Goal: Transaction & Acquisition: Download file/media

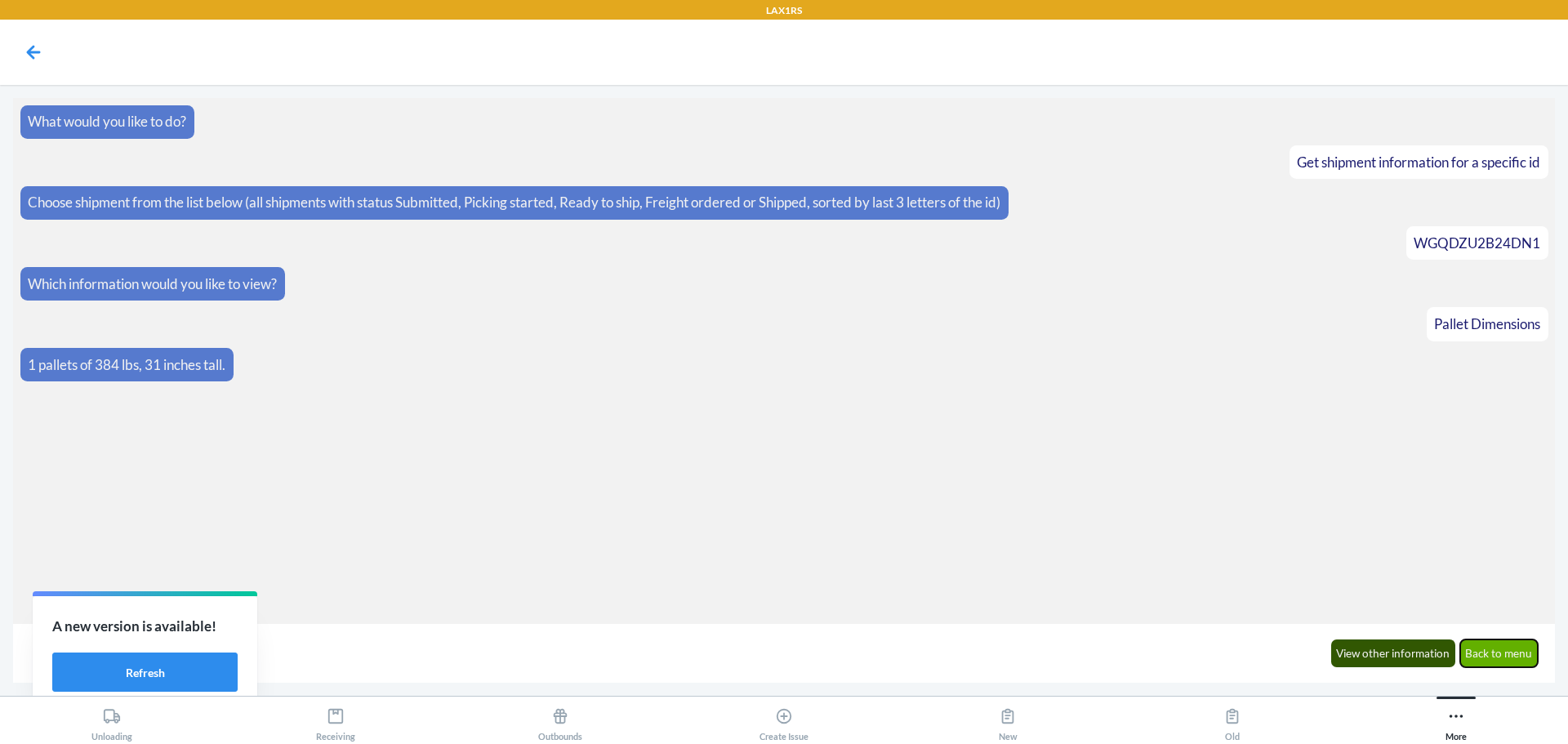
click at [1511, 657] on button "Back to menu" at bounding box center [1499, 654] width 79 height 28
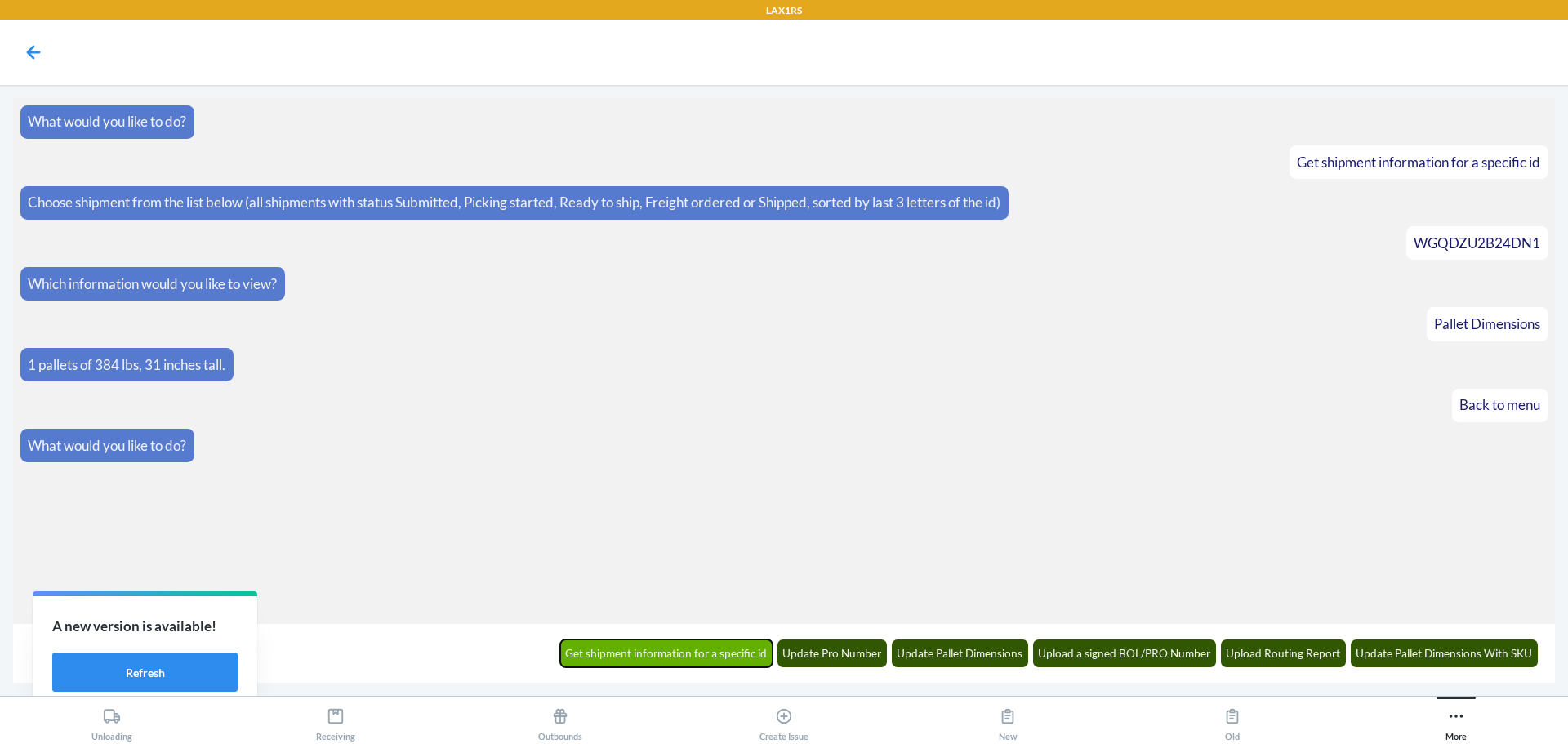
click at [680, 660] on button "Get shipment information for a specific id" at bounding box center [667, 654] width 214 height 28
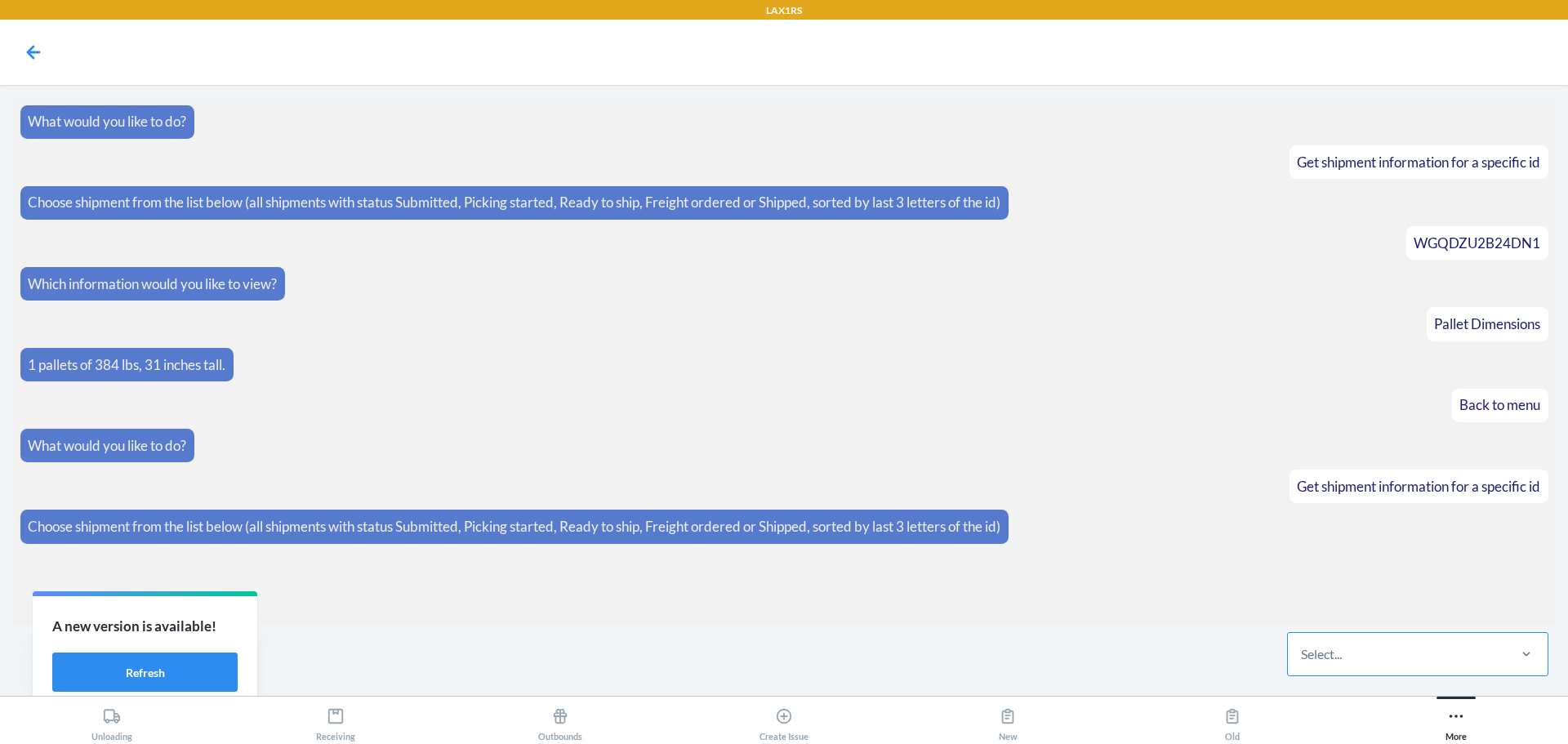
click at [1383, 645] on div "Select..." at bounding box center [1396, 654] width 218 height 43
click at [1303, 645] on input "Select..." at bounding box center [1303, 655] width 2 height 20
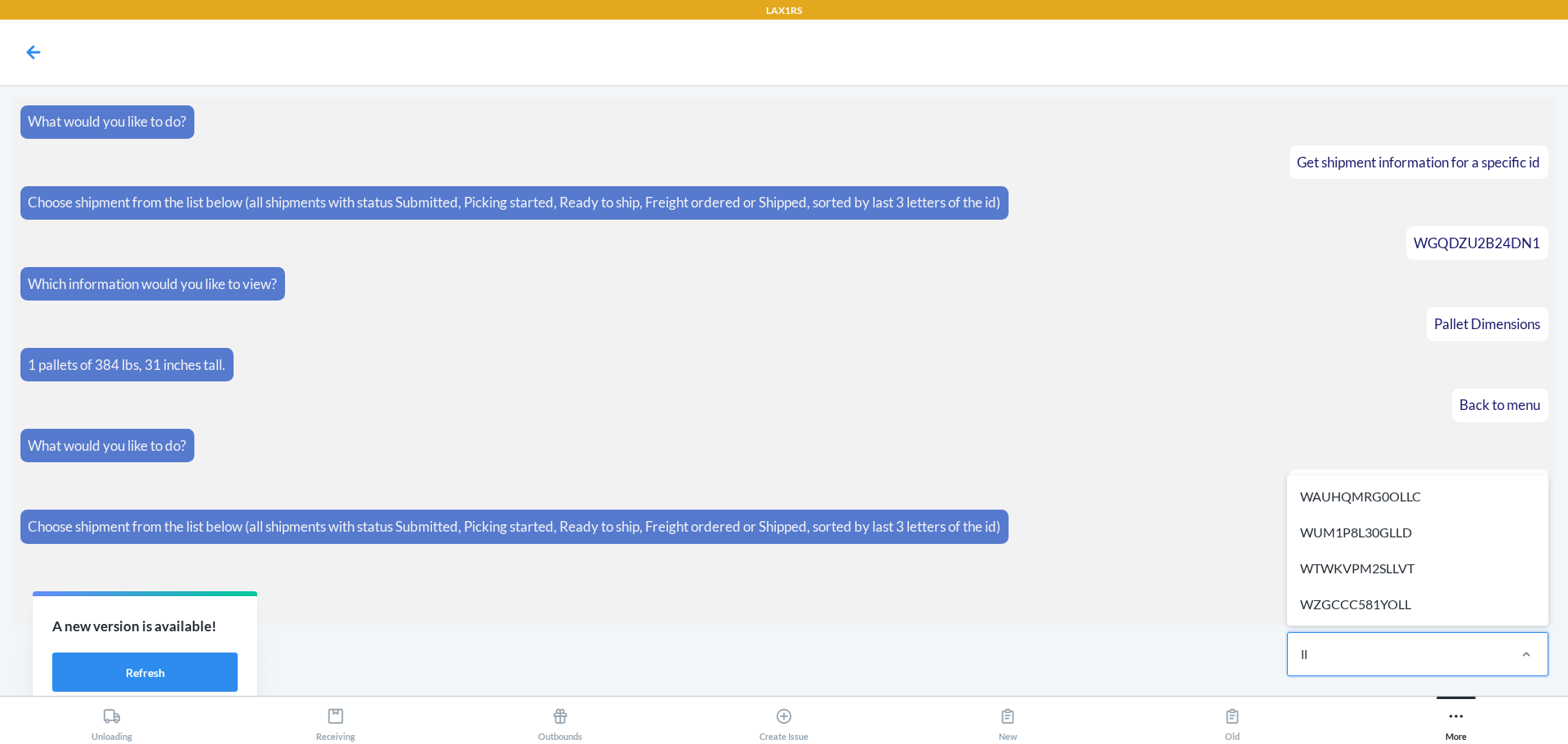
type input "lld"
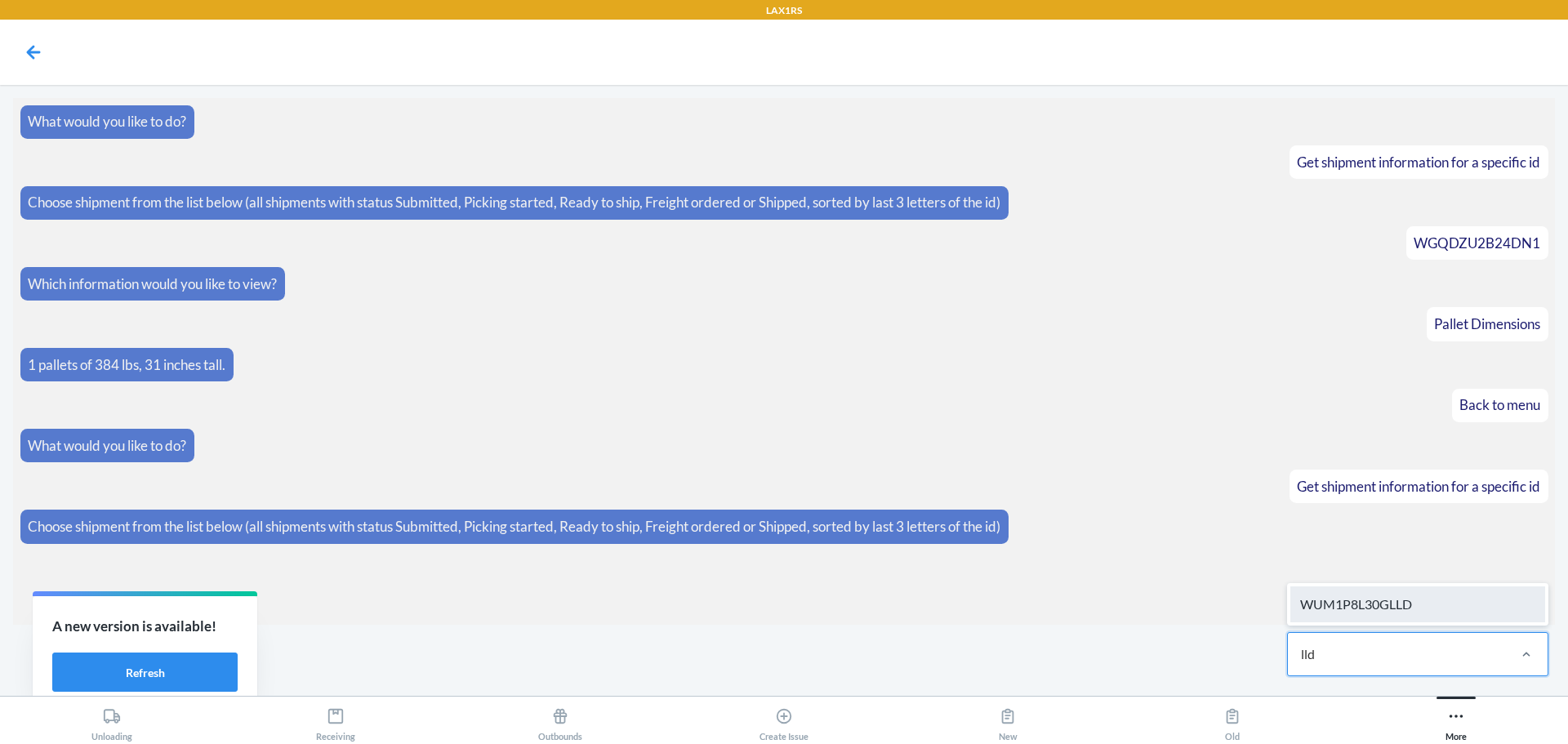
click at [1367, 605] on div "WUM1P8L30GLLD" at bounding box center [1417, 605] width 255 height 36
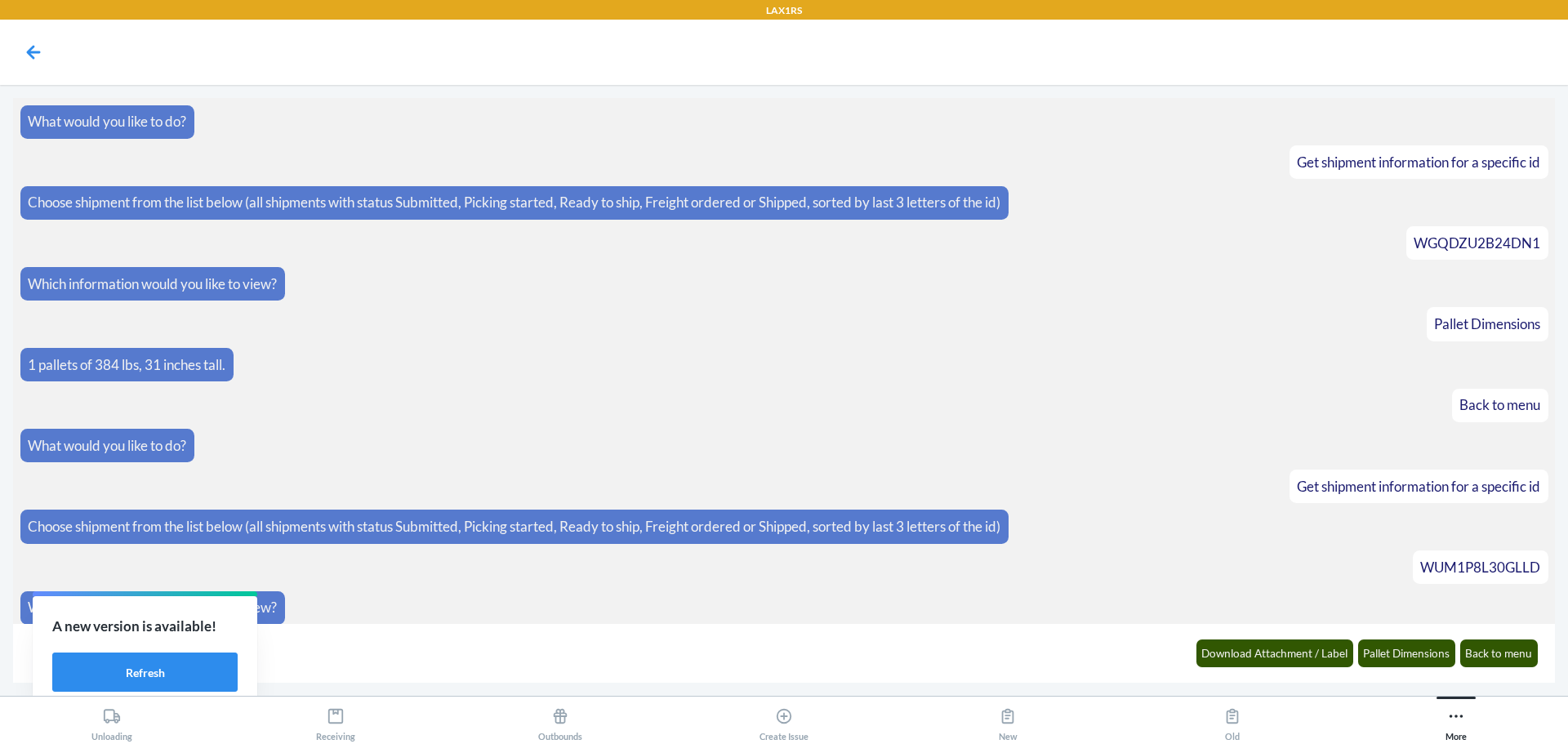
scroll to position [7, 0]
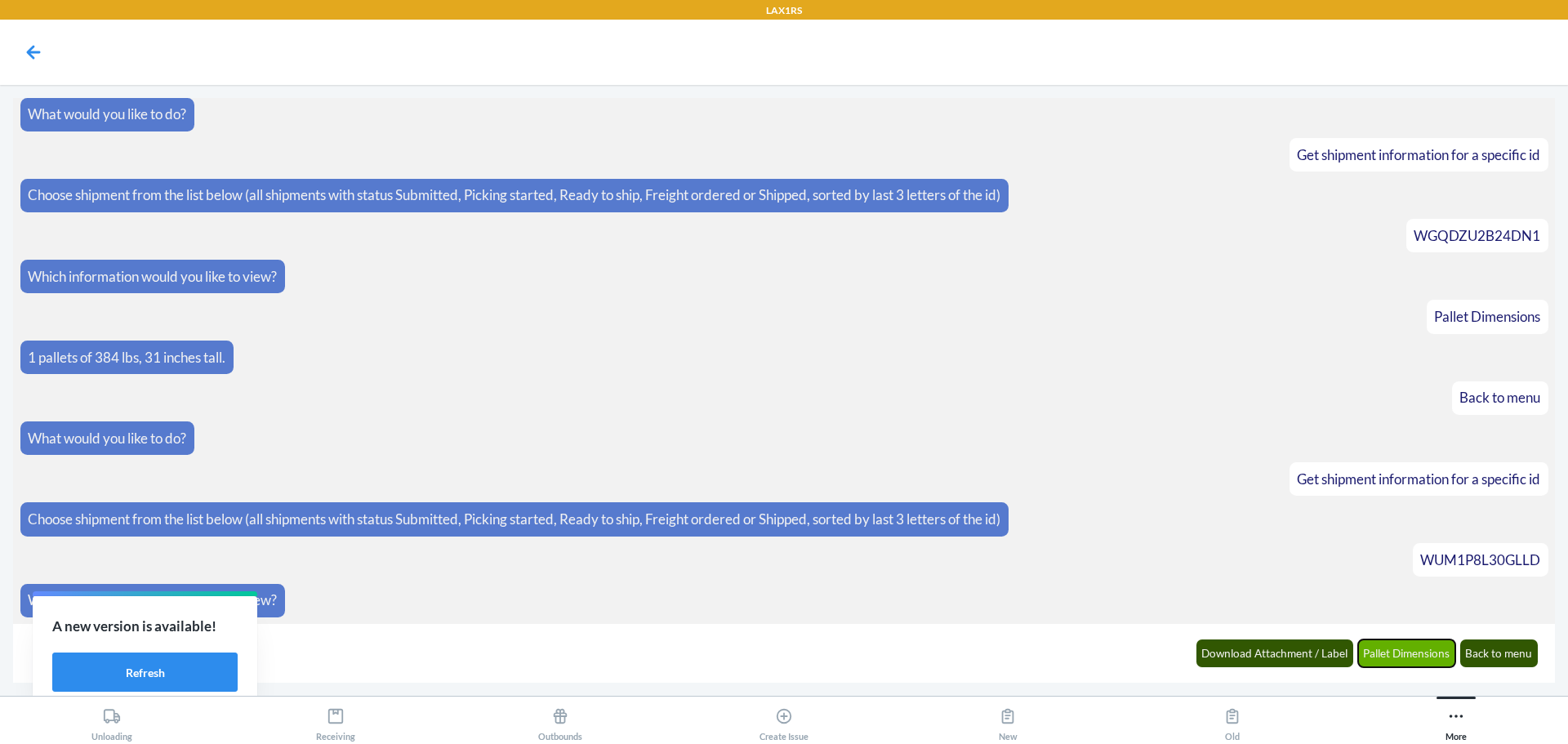
click at [1435, 654] on button "Pallet Dimensions" at bounding box center [1407, 654] width 98 height 28
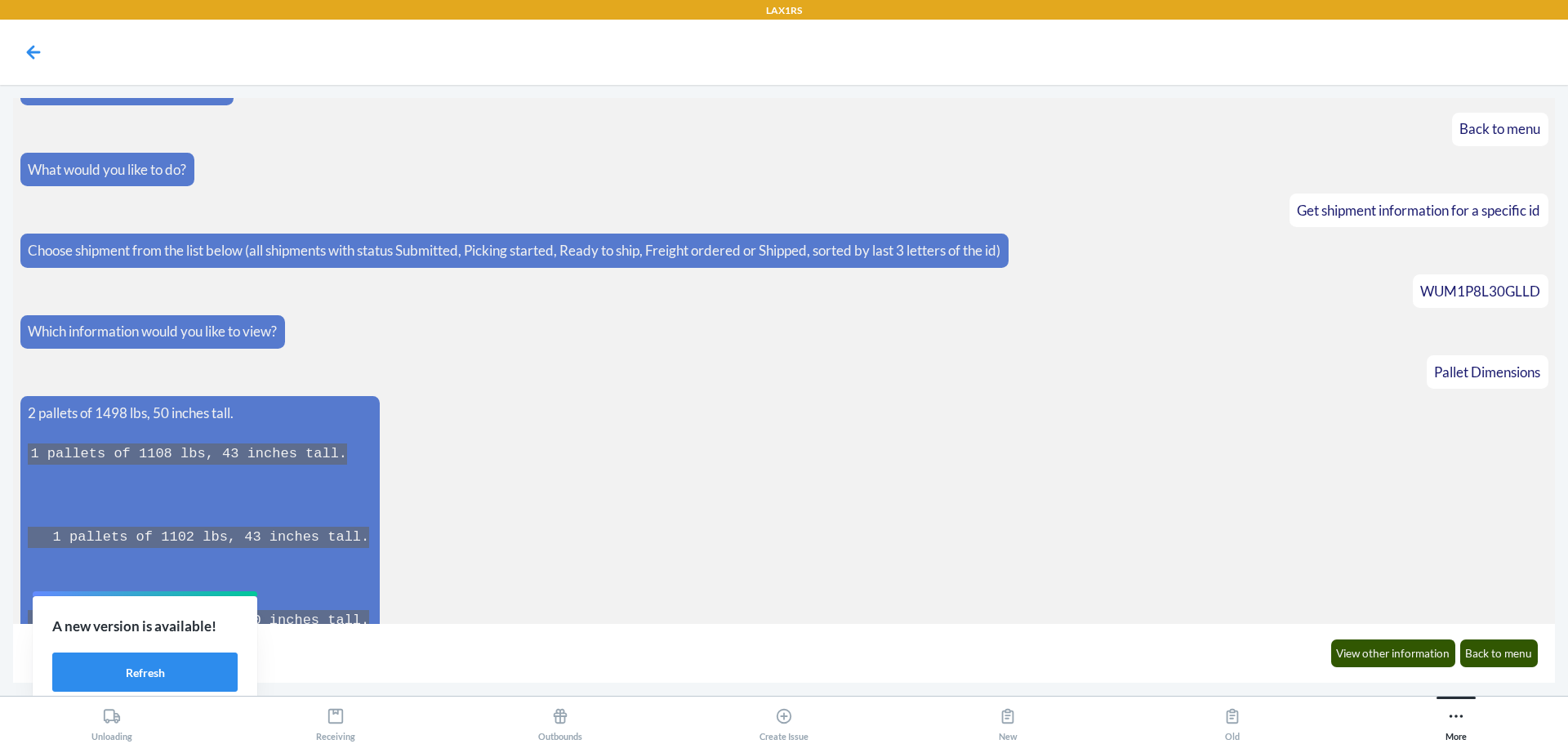
scroll to position [510, 0]
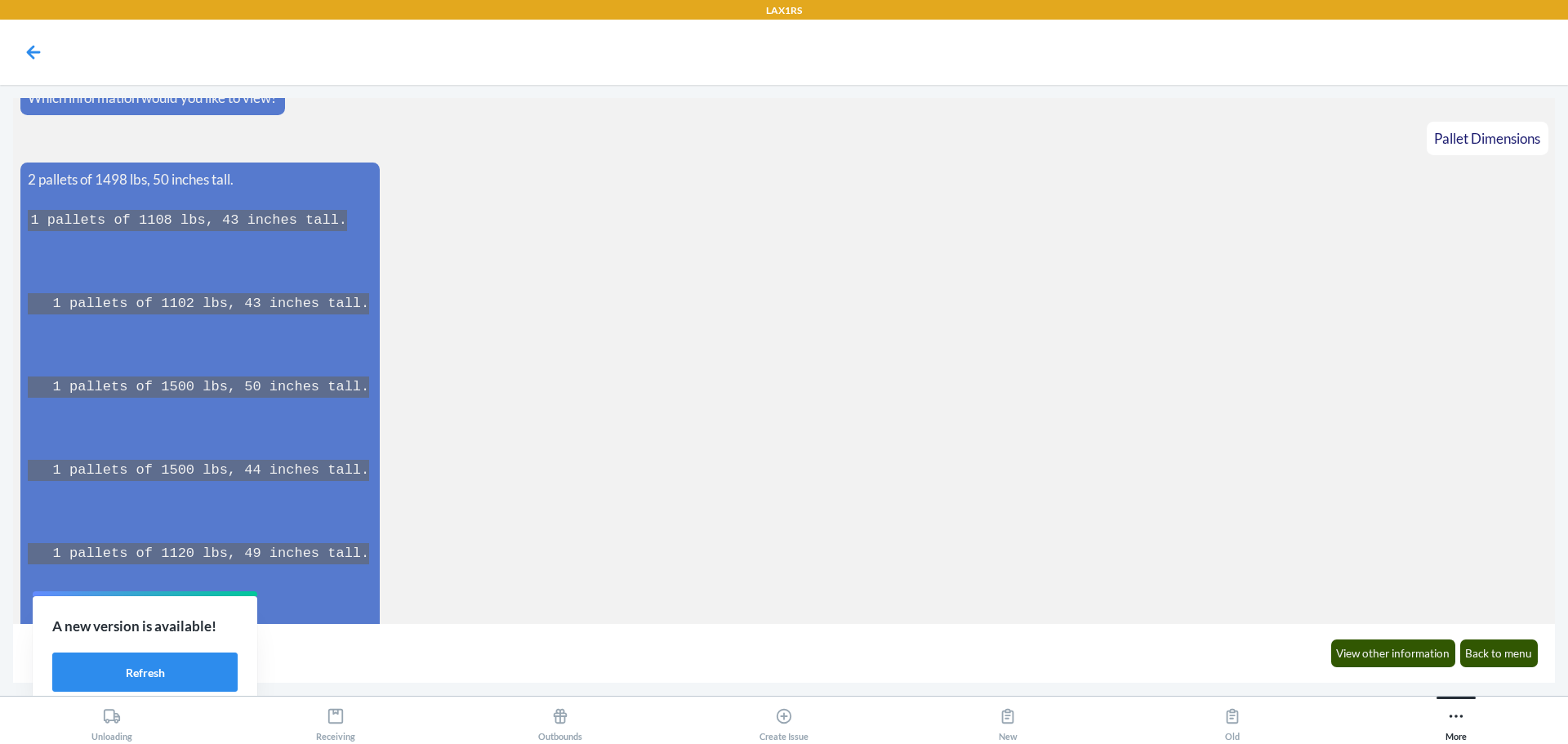
drag, startPoint x: 332, startPoint y: 601, endPoint x: 101, endPoint y: 175, distance: 484.6
click at [101, 175] on span "2 pallets of 1498 lbs, 50 inches tall. 1 pallets of 1108 lbs, 43 inches tall. 1…" at bounding box center [200, 742] width 344 height 1146
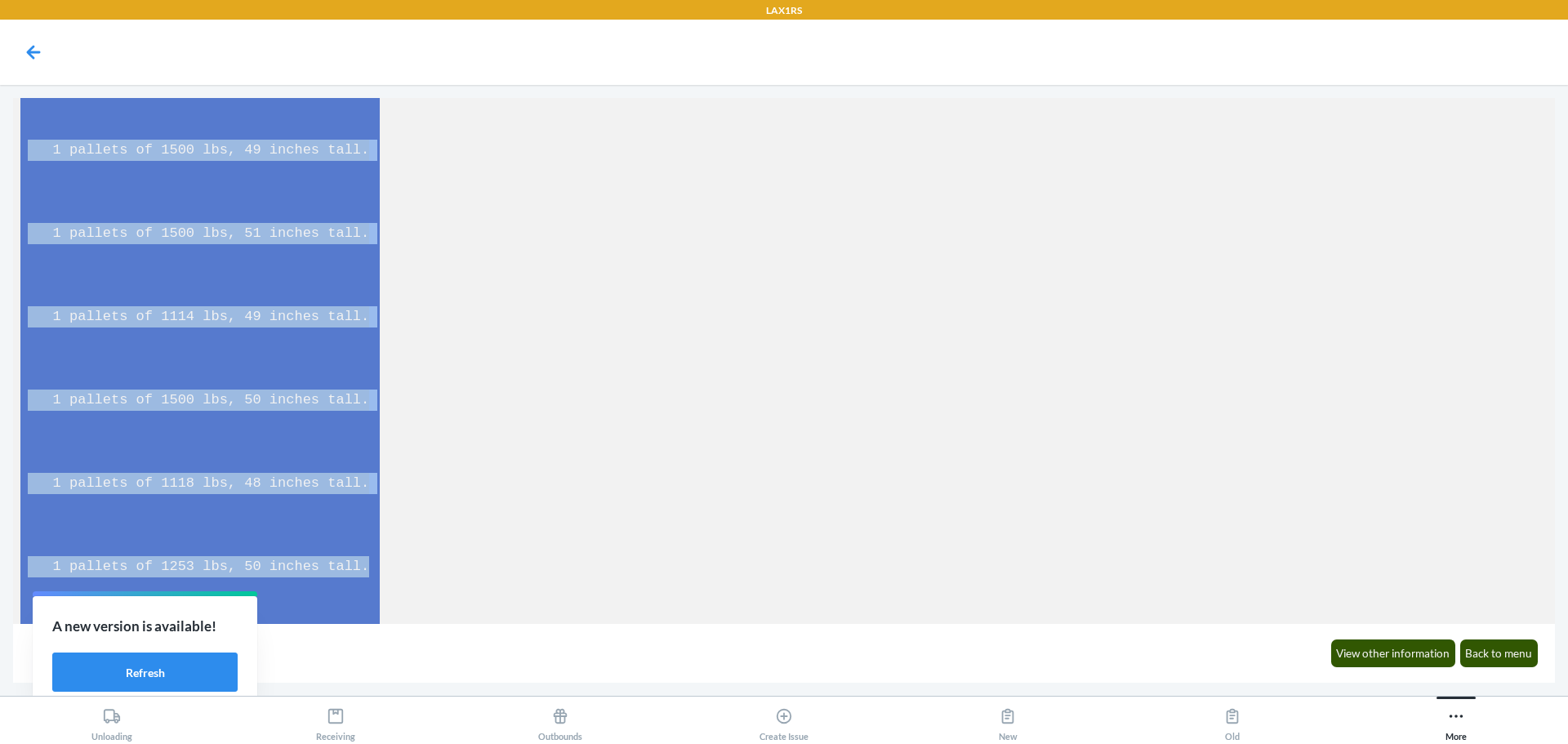
scroll to position [1213, 0]
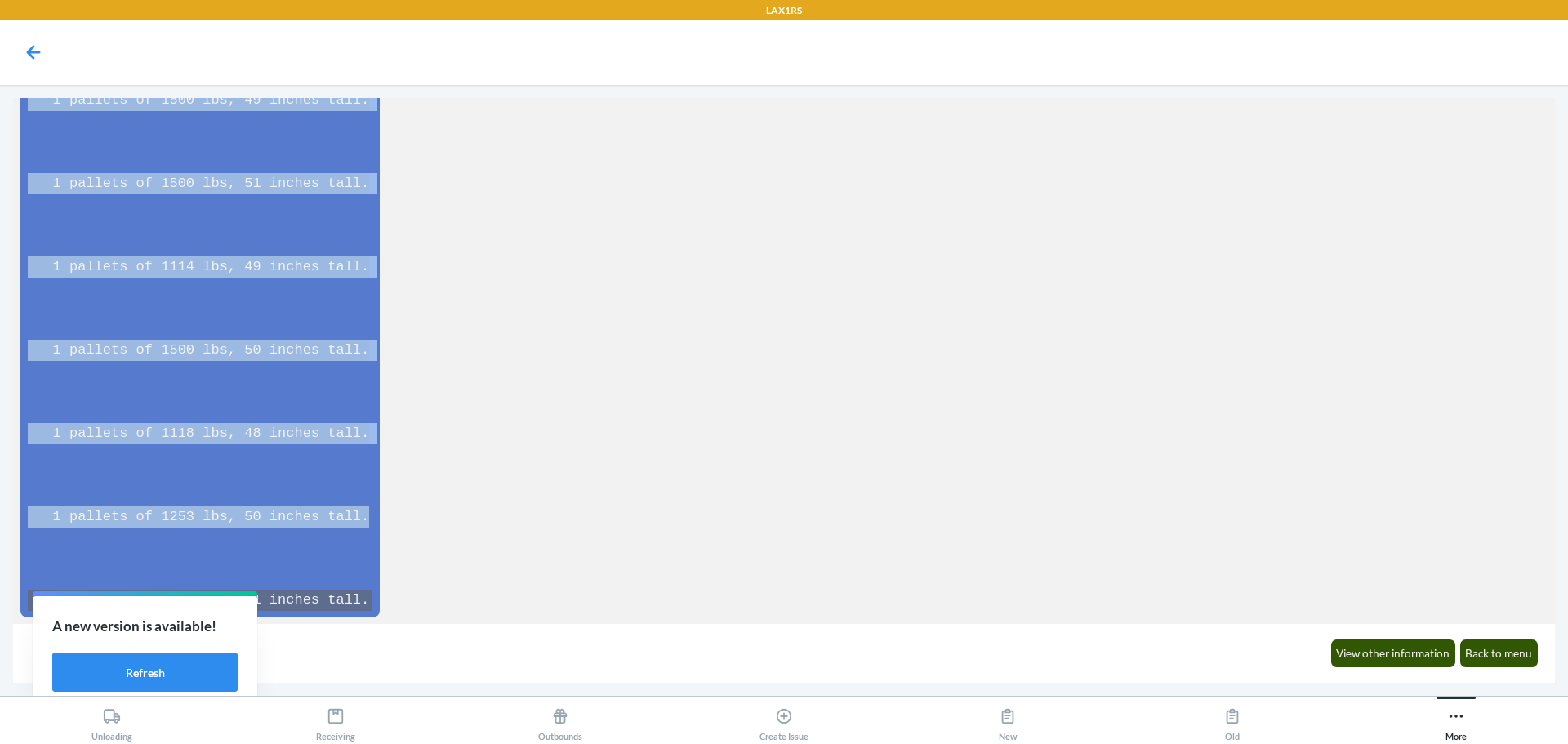
drag, startPoint x: 29, startPoint y: 173, endPoint x: 344, endPoint y: 603, distance: 533.0
click at [344, 603] on div "2 pallets of 1498 lbs, 50 inches tall. 1 pallets of 1108 lbs, 43 inches tall. 1…" at bounding box center [200, 38] width 360 height 1158
copy span "2 pallets of 1498 lbs, 50 inches tall. 1 pallets of 1108 lbs, 43 inches tall. 1…"
click at [1438, 732] on button "More" at bounding box center [1456, 719] width 224 height 45
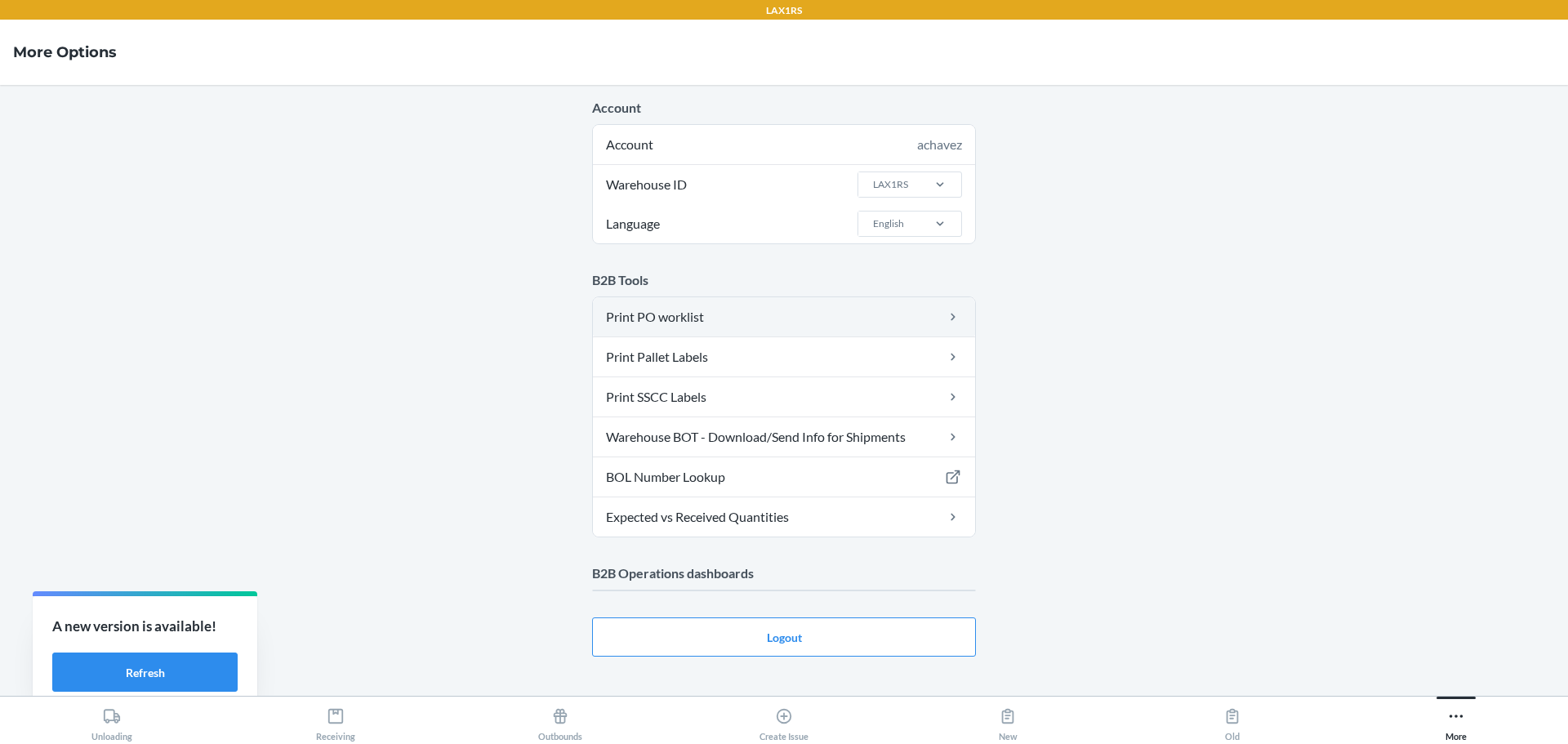
click at [702, 332] on link "Print PO worklist" at bounding box center [784, 317] width 382 height 39
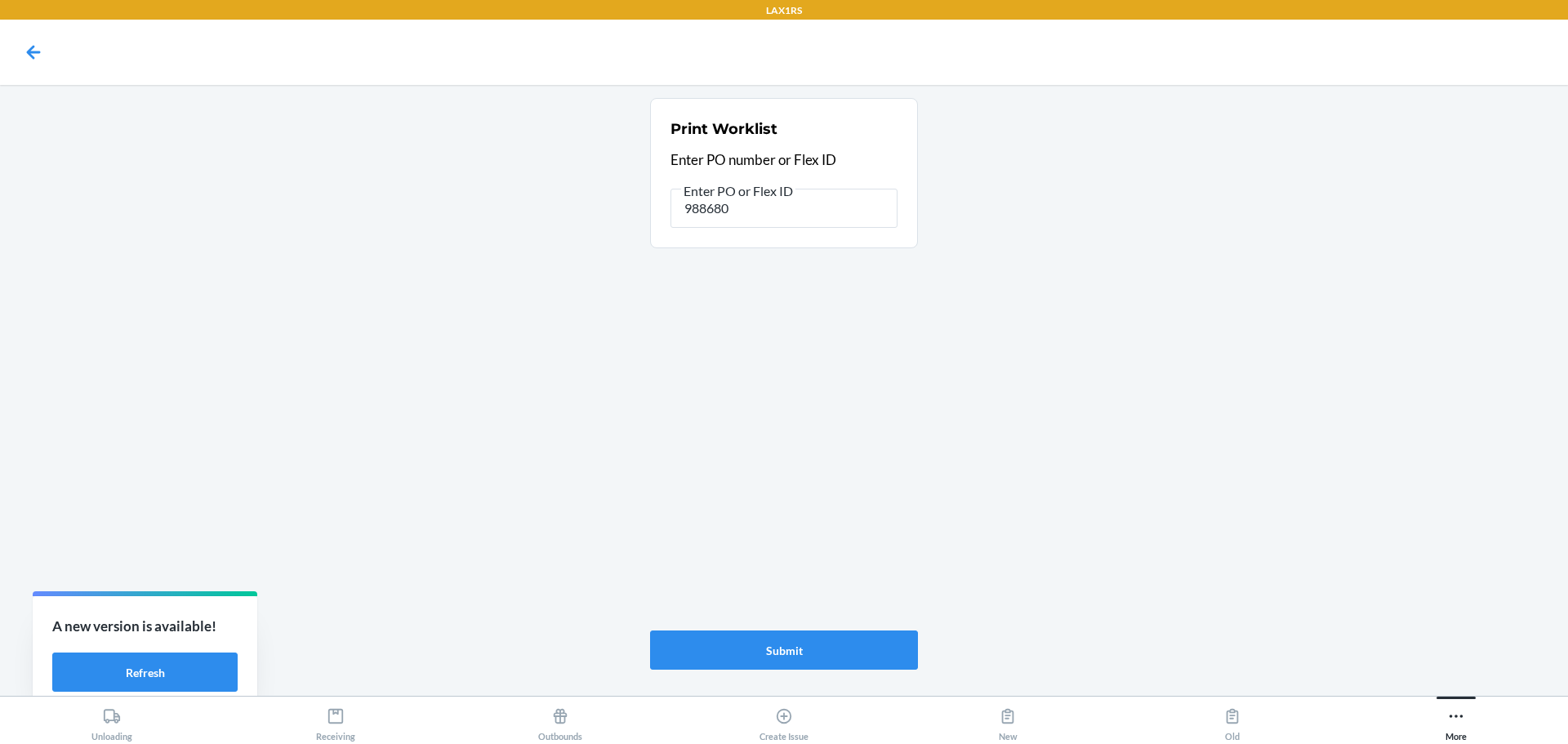
type input "9886806"
drag, startPoint x: 1471, startPoint y: 714, endPoint x: 1313, endPoint y: 664, distance: 165.7
click at [1472, 712] on button "More" at bounding box center [1456, 719] width 224 height 45
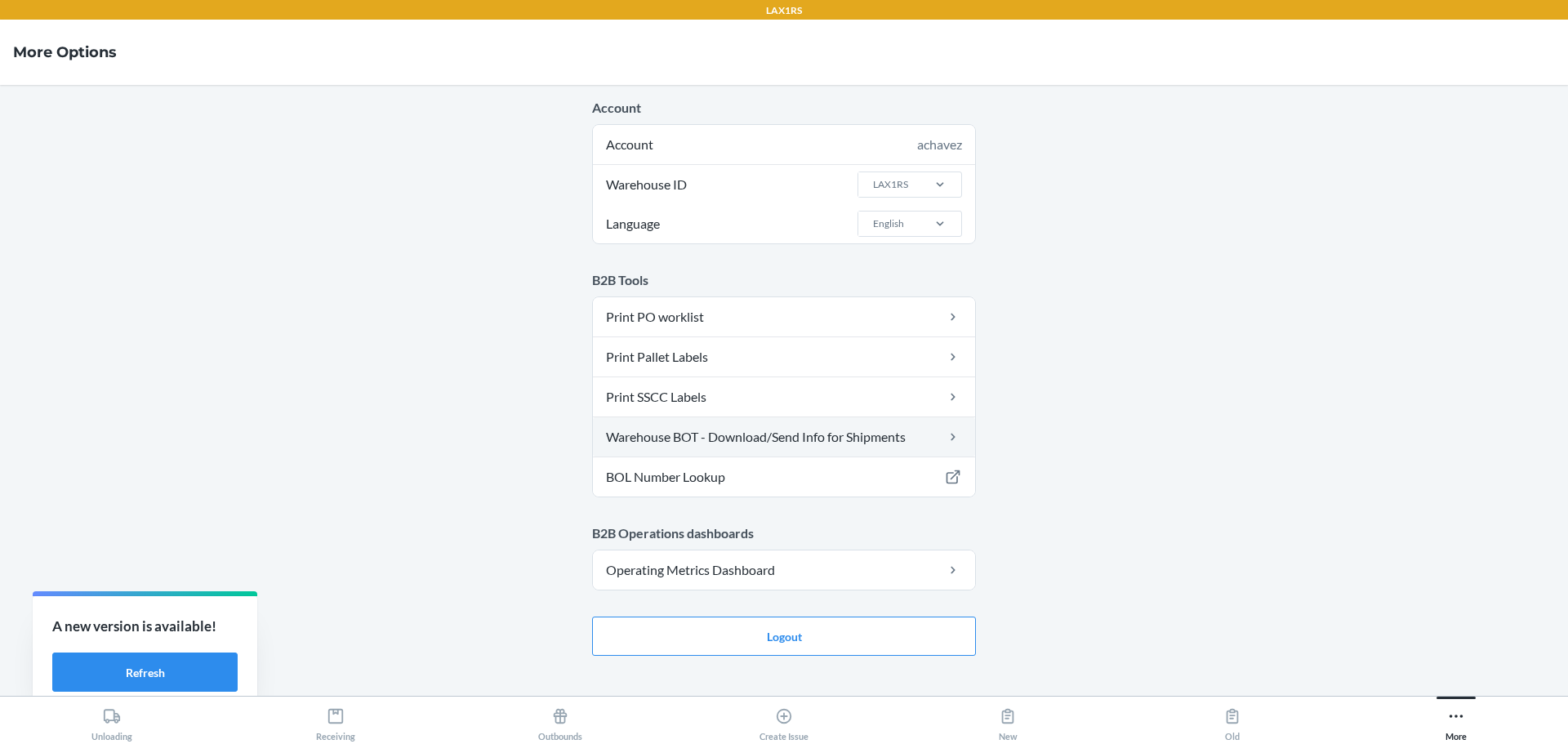
click at [817, 440] on link "Warehouse BOT - Download/Send Info for Shipments" at bounding box center [784, 436] width 382 height 39
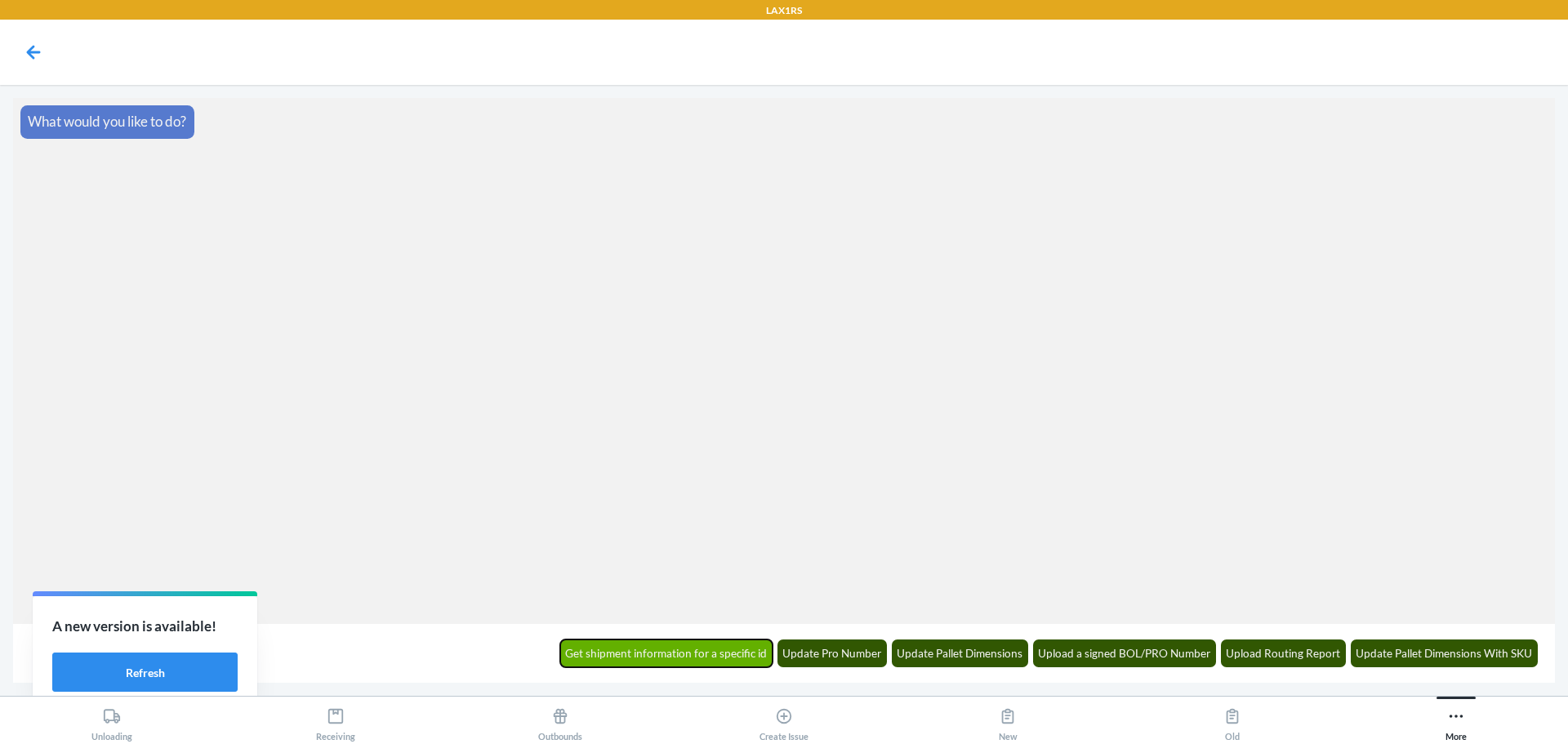
click at [701, 654] on button "Get shipment information for a specific id" at bounding box center [667, 654] width 214 height 28
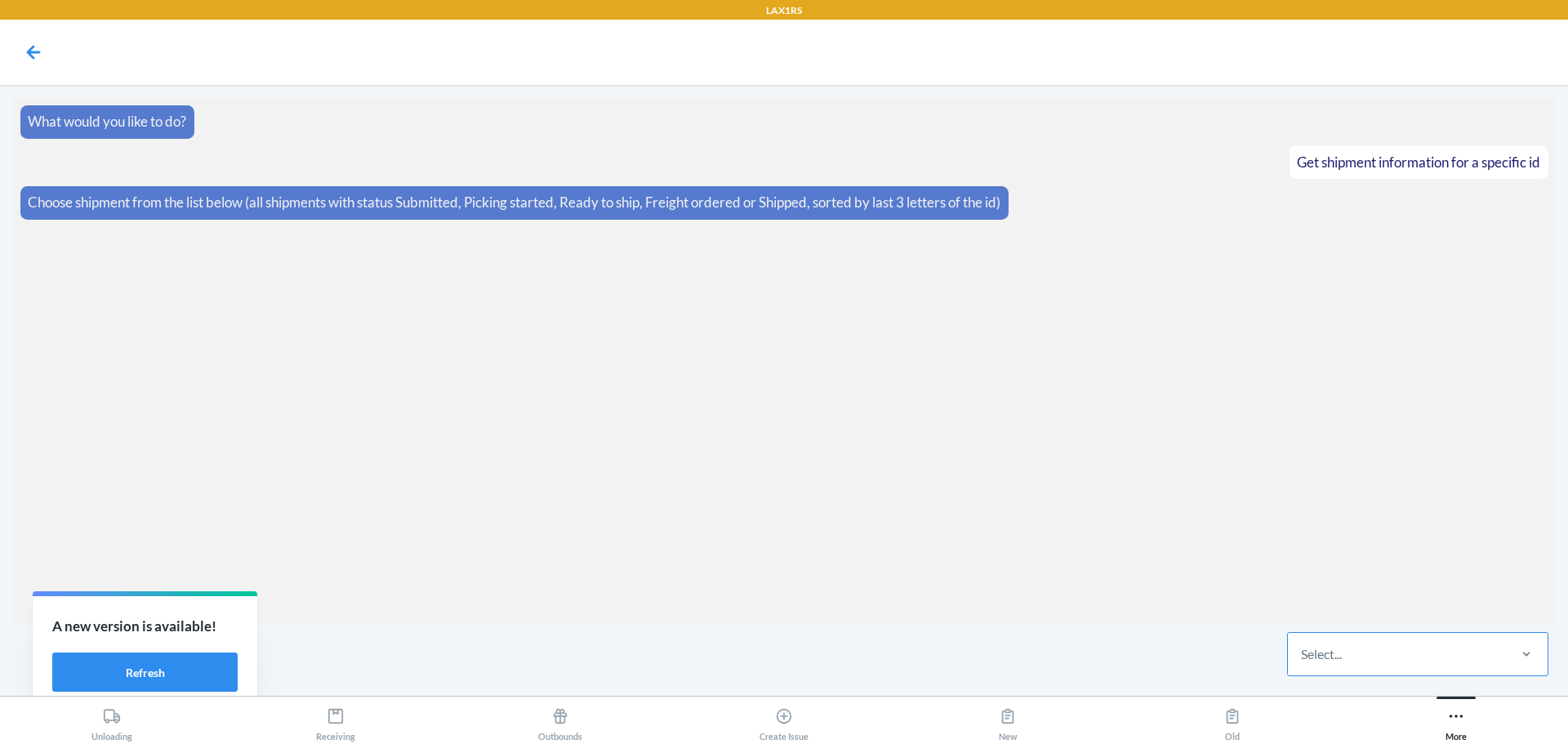
click at [1333, 650] on div "Select..." at bounding box center [1321, 655] width 41 height 20
click at [1303, 650] on input "Select..." at bounding box center [1303, 655] width 2 height 20
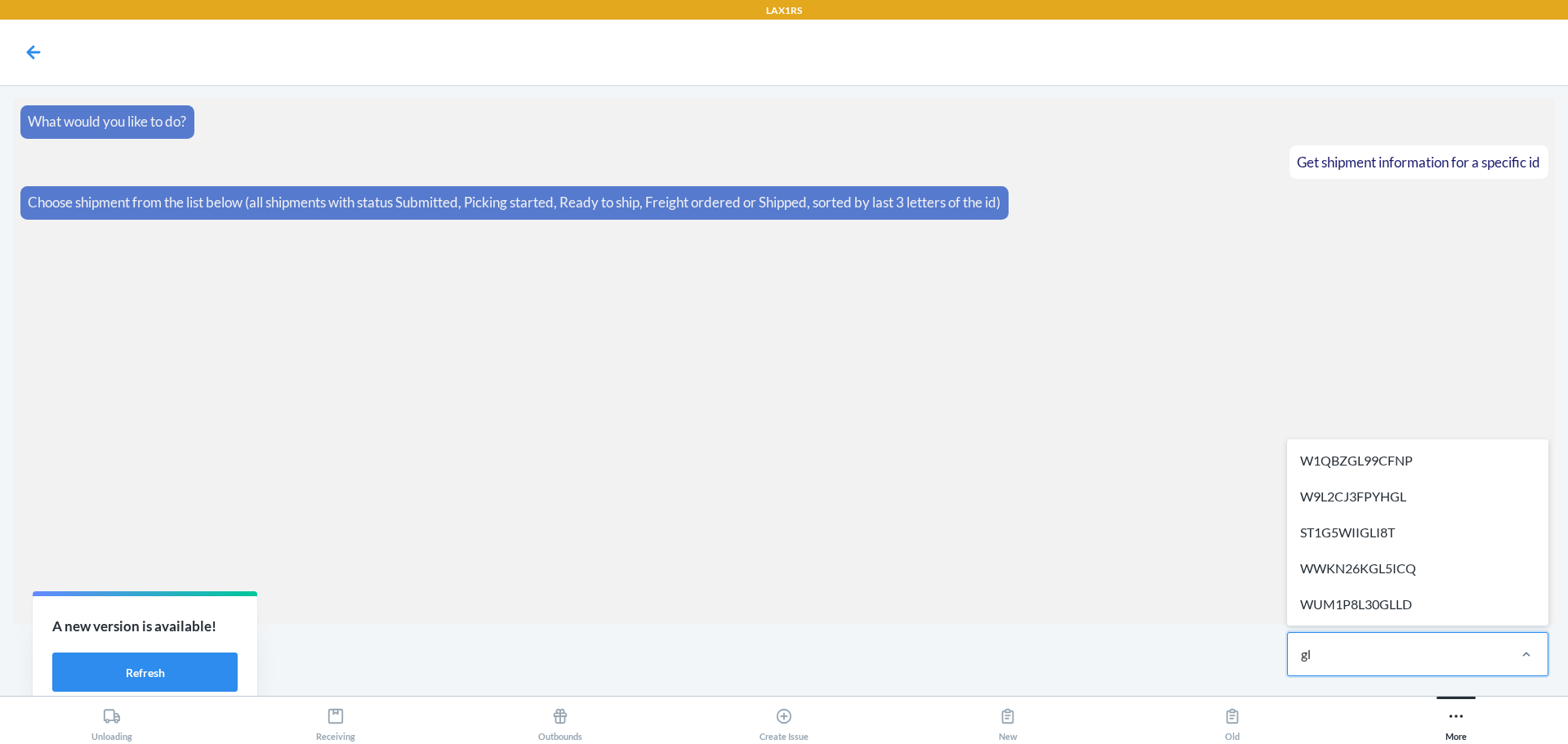
type input "gll"
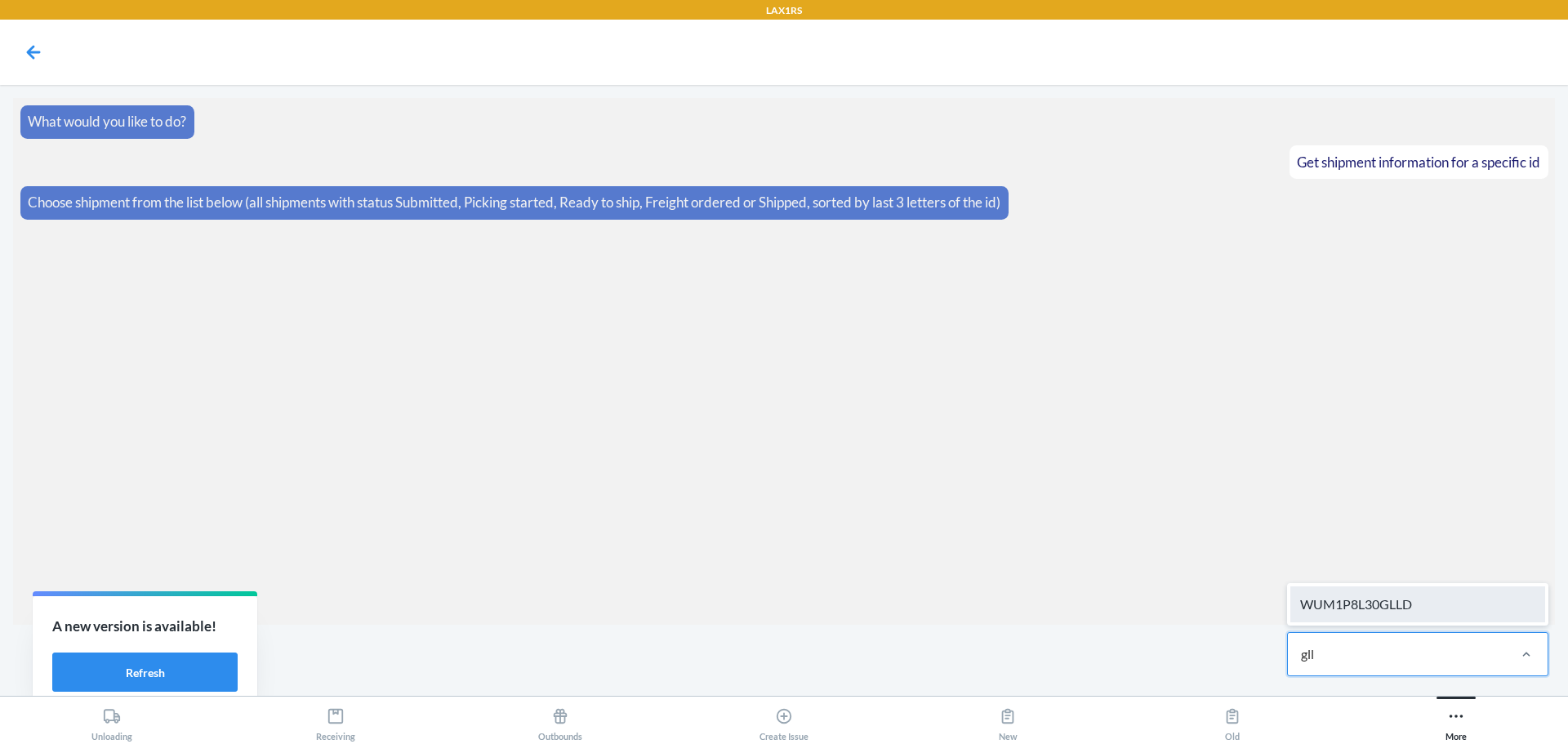
click at [1342, 609] on div "WUM1P8L30GLLD" at bounding box center [1417, 605] width 255 height 36
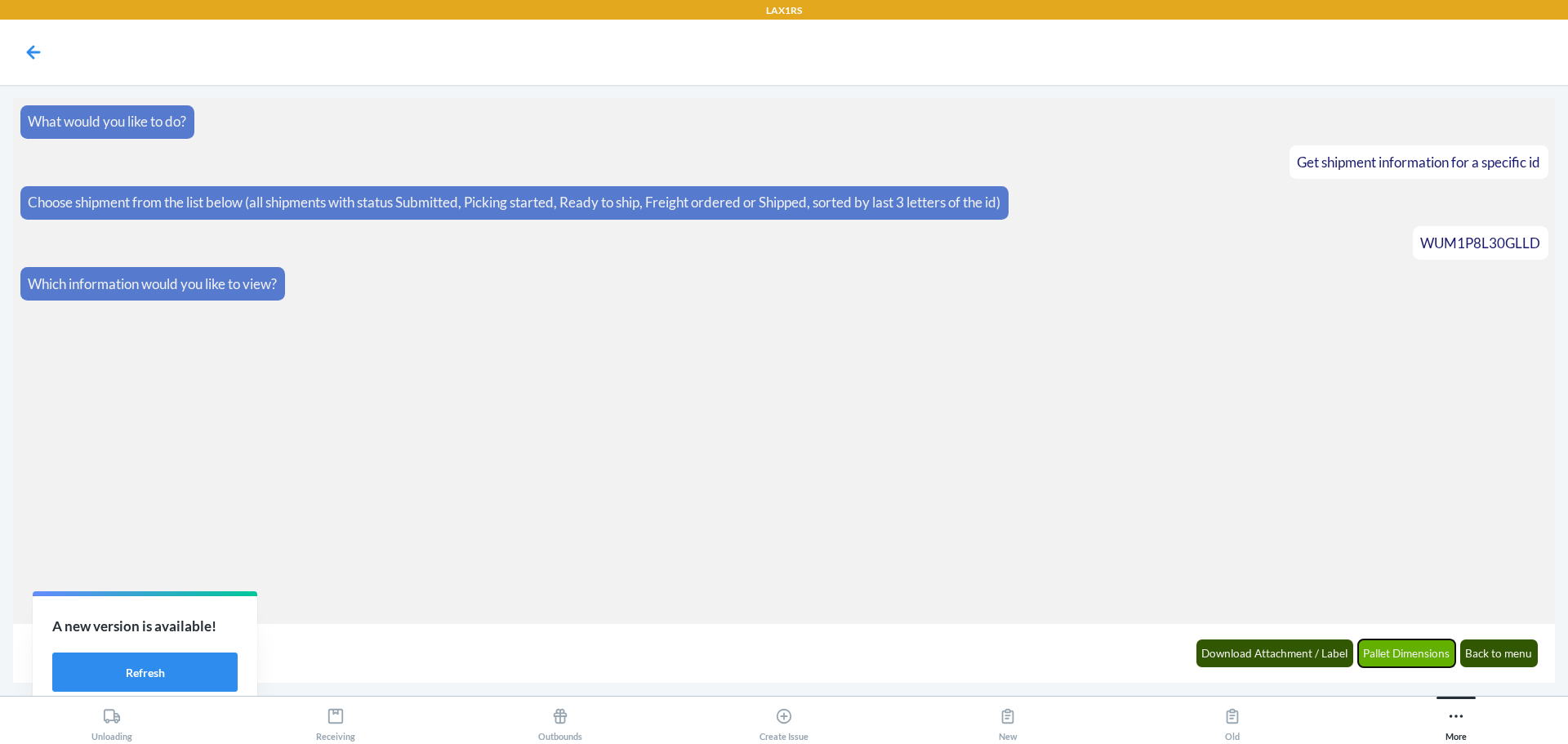
click at [1396, 654] on button "Pallet Dimensions" at bounding box center [1407, 654] width 98 height 28
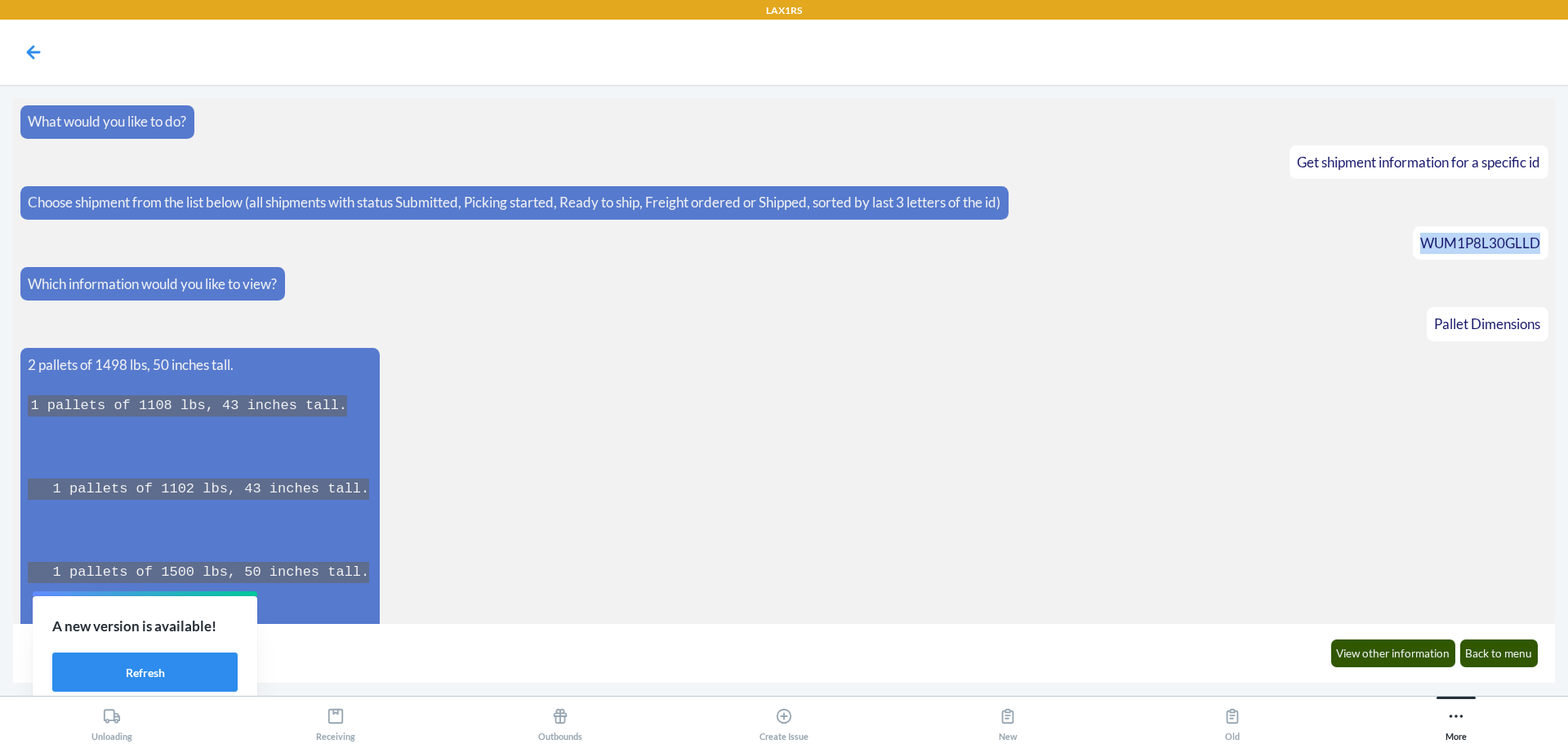
drag, startPoint x: 1410, startPoint y: 242, endPoint x: 1544, endPoint y: 257, distance: 134.8
click at [1544, 257] on section "What would you like to do? Get shipment information for a specific id Choose sh…" at bounding box center [784, 361] width 1542 height 526
copy span "WUM1P8L30GLLD"
drag, startPoint x: 241, startPoint y: 317, endPoint x: 227, endPoint y: 322, distance: 14.9
click at [241, 317] on article "Pallet Dimensions" at bounding box center [784, 325] width 1528 height 34
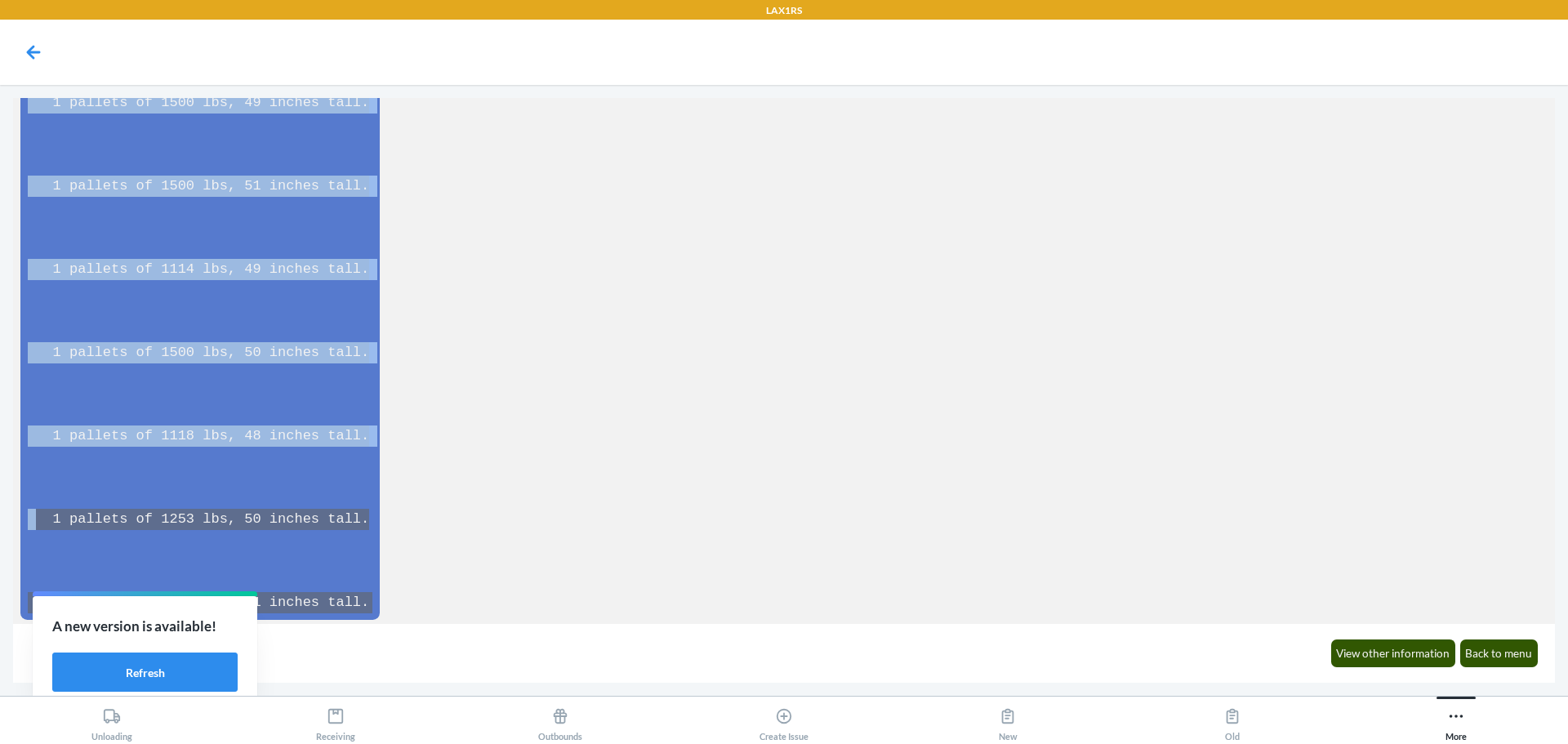
scroll to position [890, 0]
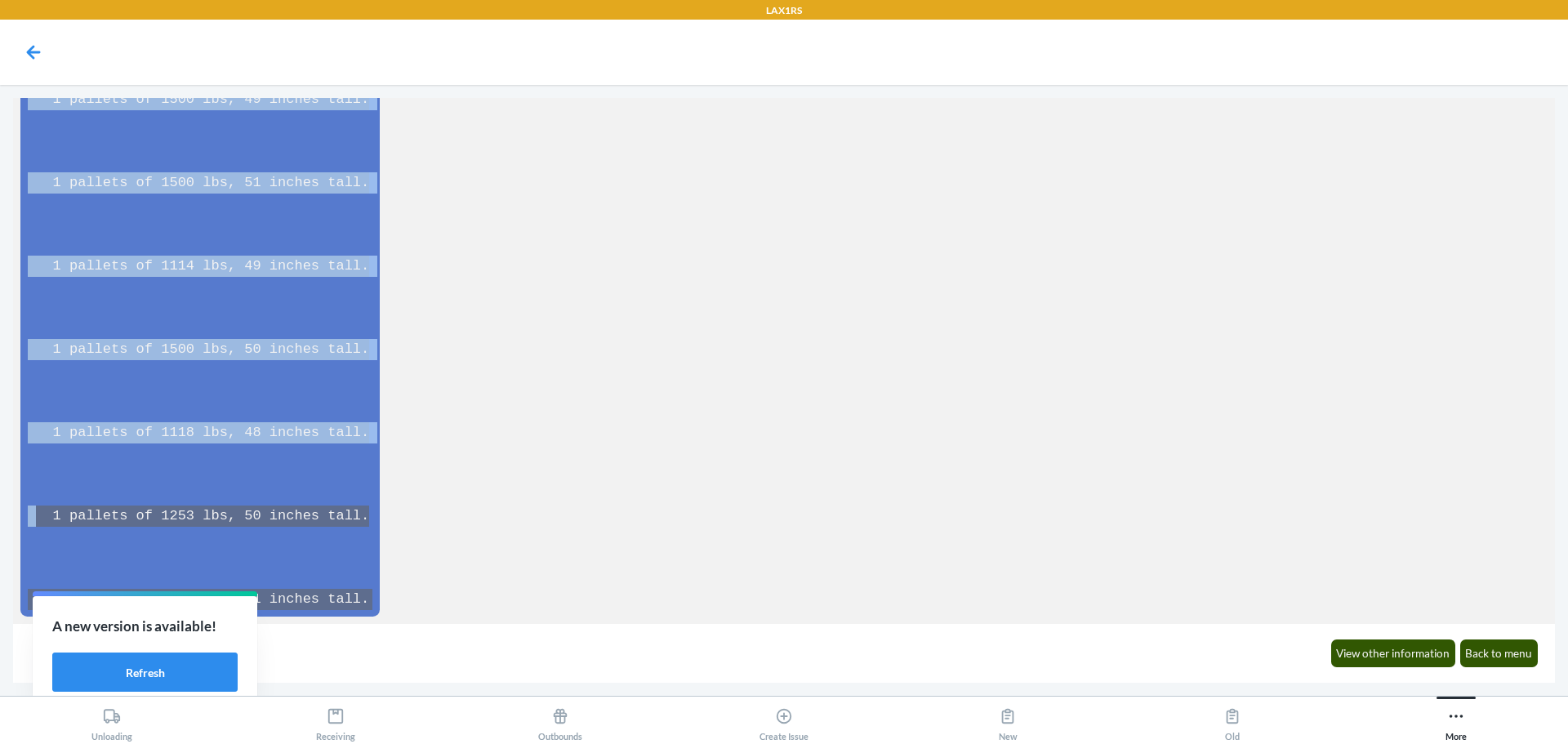
drag, startPoint x: 20, startPoint y: 361, endPoint x: 288, endPoint y: 568, distance: 338.6
click at [330, 590] on div "2 pallets of 1498 lbs, 50 inches tall. 1 pallets of 1108 lbs, 43 inches tall. 1…" at bounding box center [200, 37] width 360 height 1158
copy span "2 pallets of 1498 lbs, 50 inches tall. 1 pallets of 1108 lbs, 43 inches tall. 1…"
click at [1513, 650] on button "Back to menu" at bounding box center [1499, 654] width 79 height 28
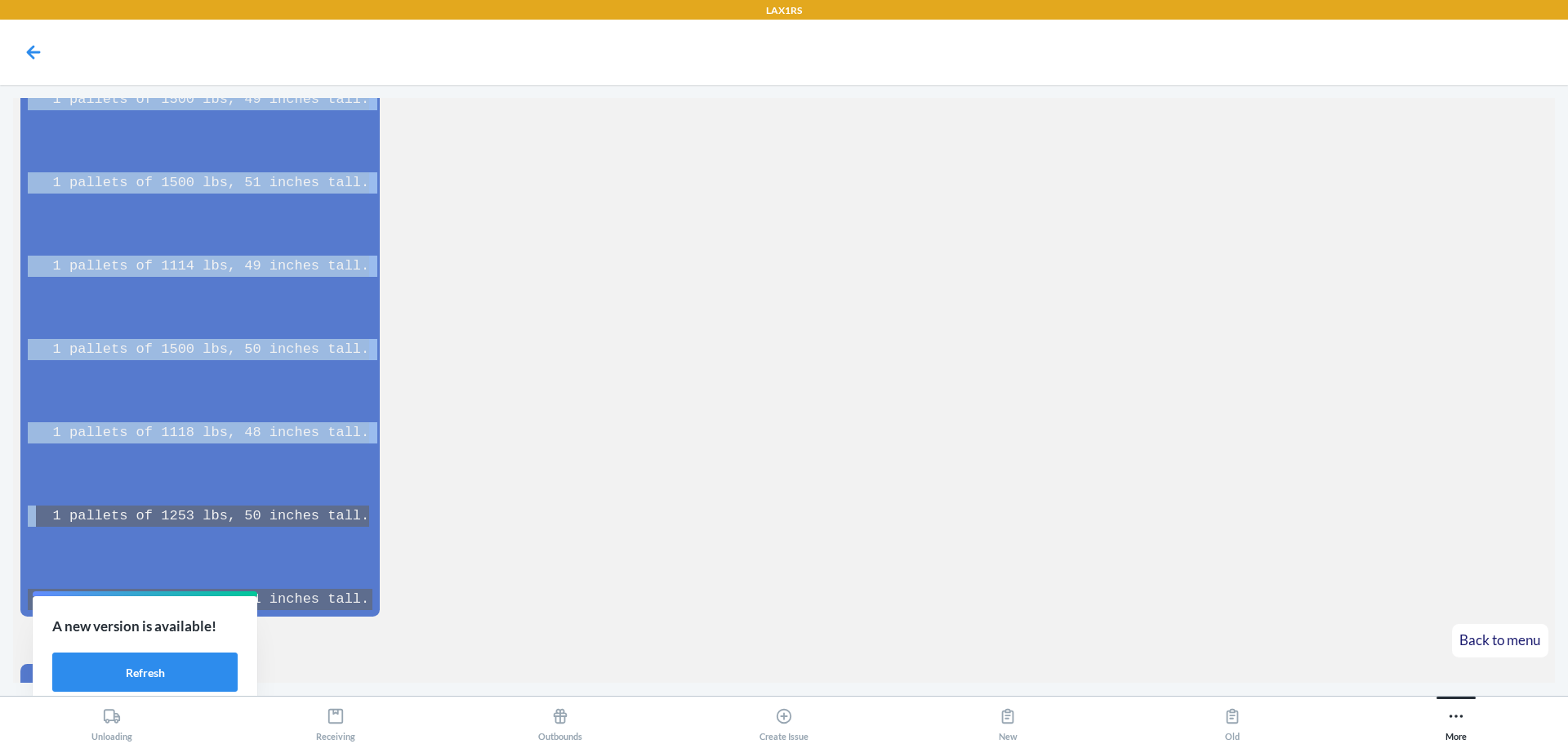
scroll to position [912, 0]
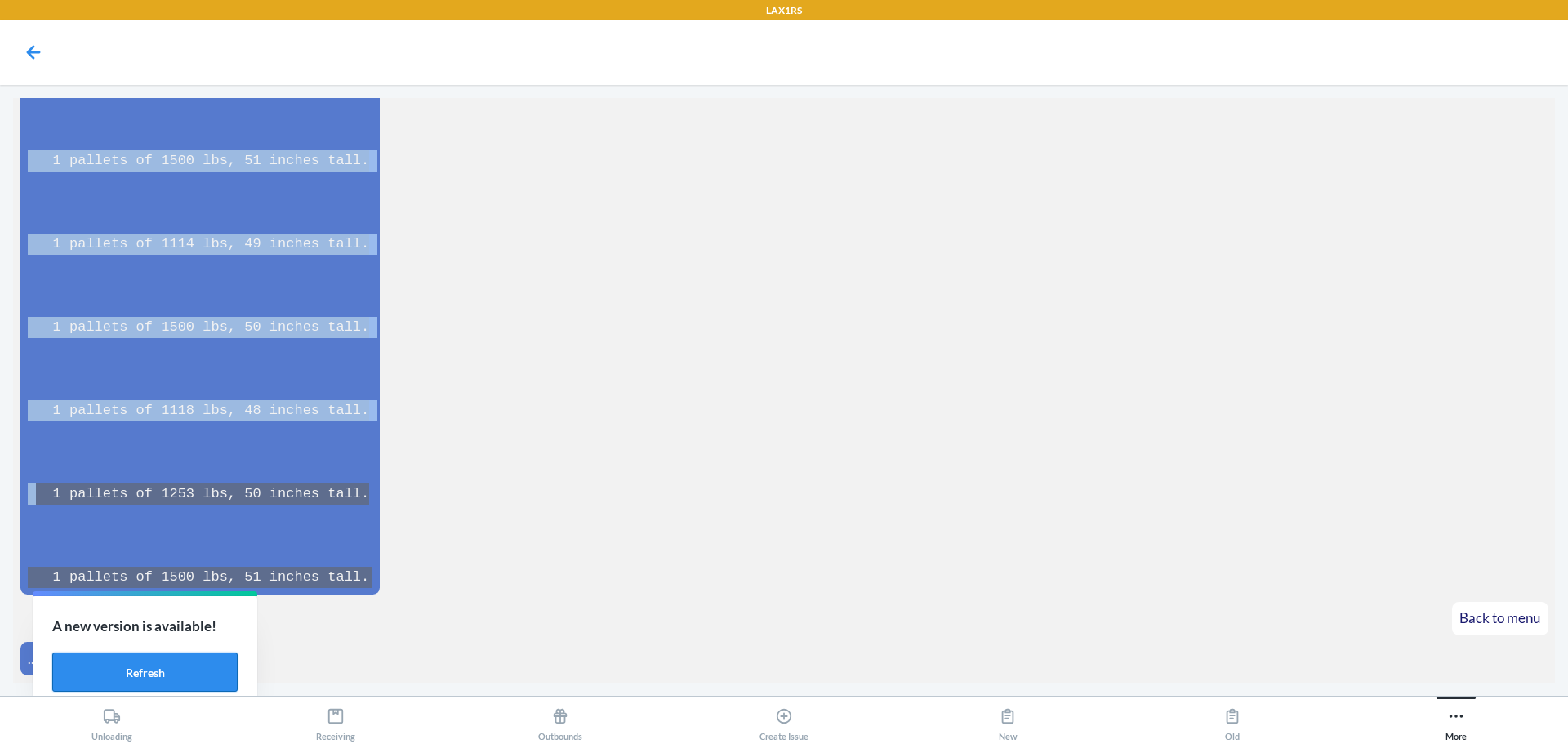
click at [171, 669] on button "Refresh" at bounding box center [145, 672] width 186 height 39
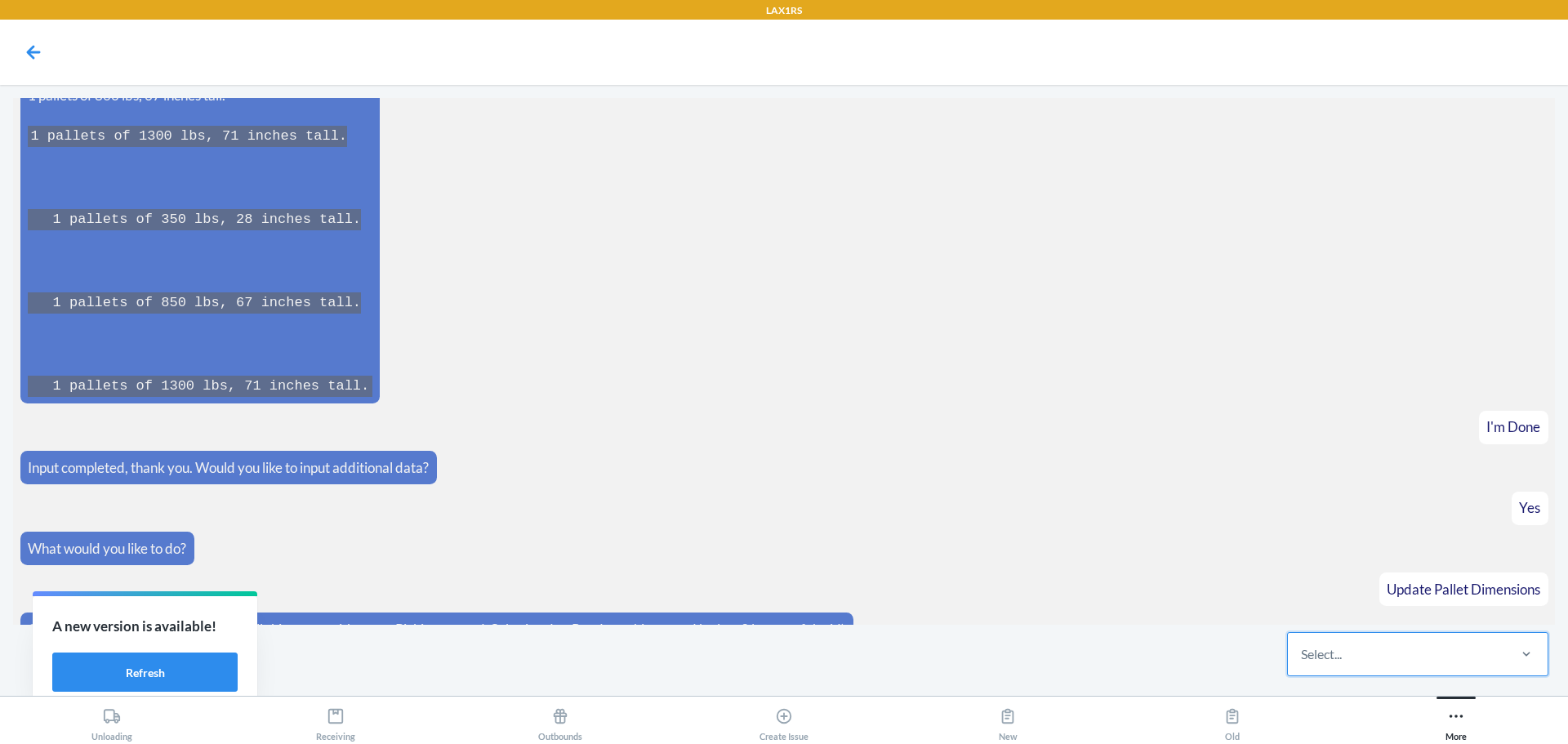
scroll to position [8917, 0]
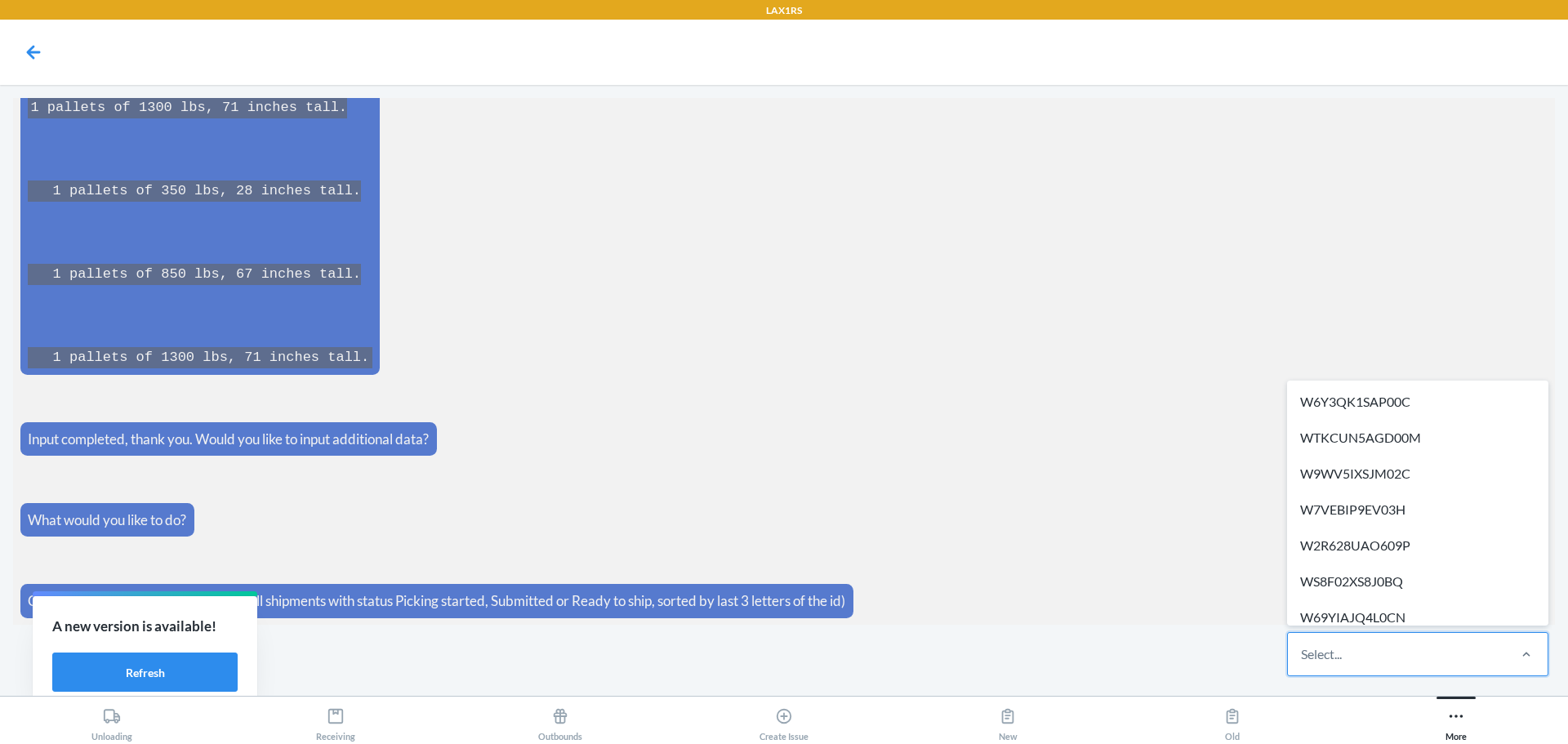
click at [1372, 641] on div "Select..." at bounding box center [1396, 654] width 218 height 43
click at [1303, 645] on input "option W6Y3QK1SAP00C focused, 1 of 343. 343 results available. Use Up and Down …" at bounding box center [1303, 655] width 2 height 20
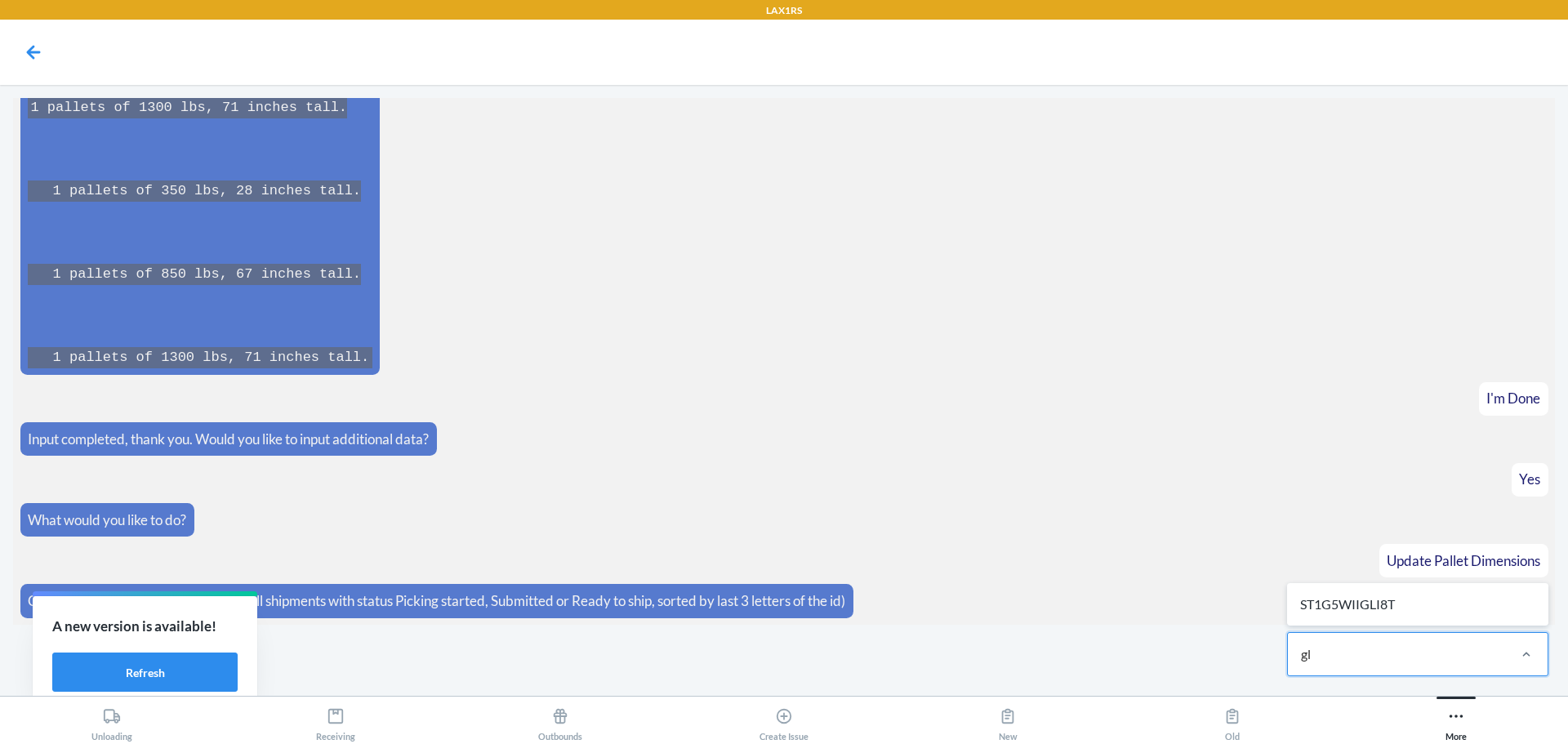
type input "g"
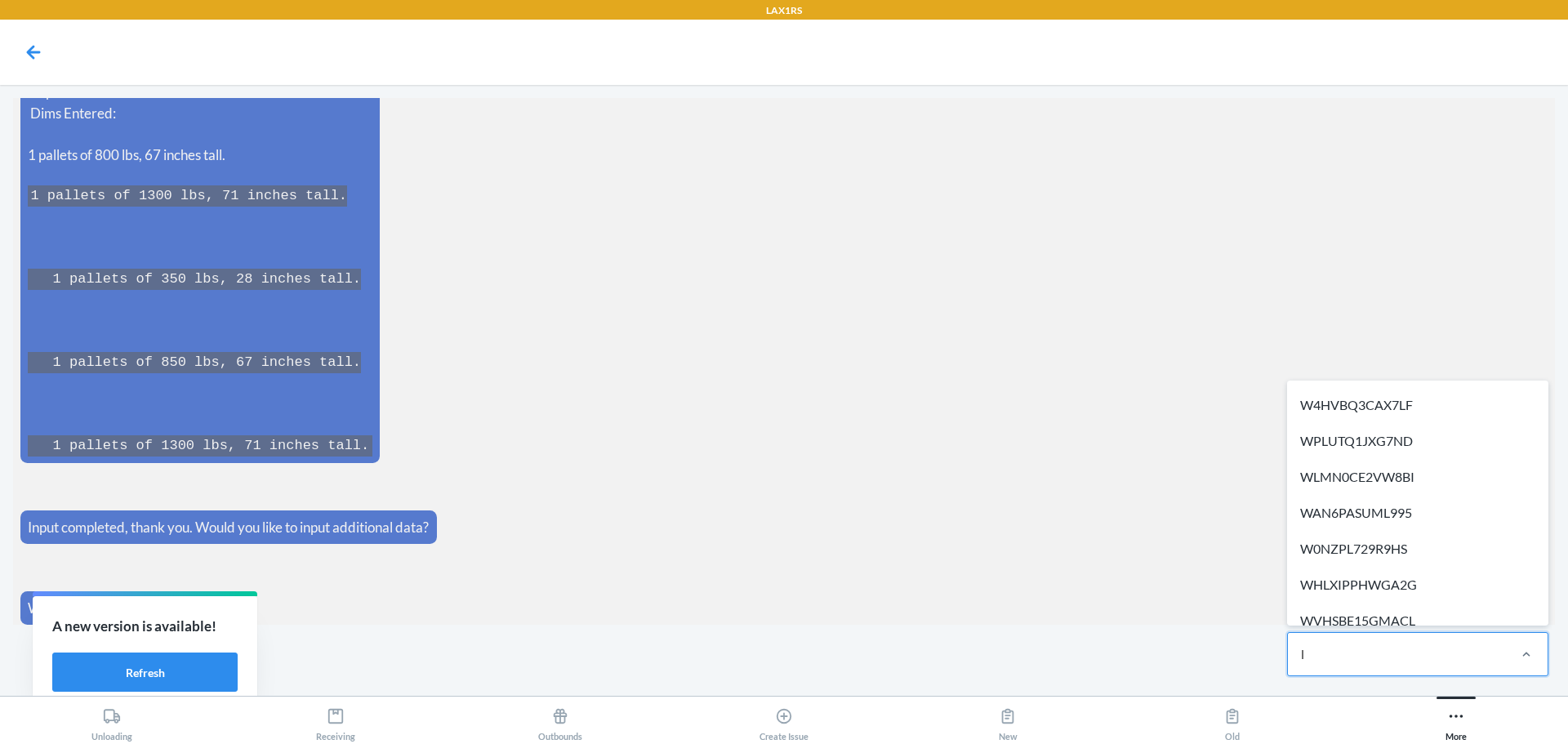
scroll to position [8589, 0]
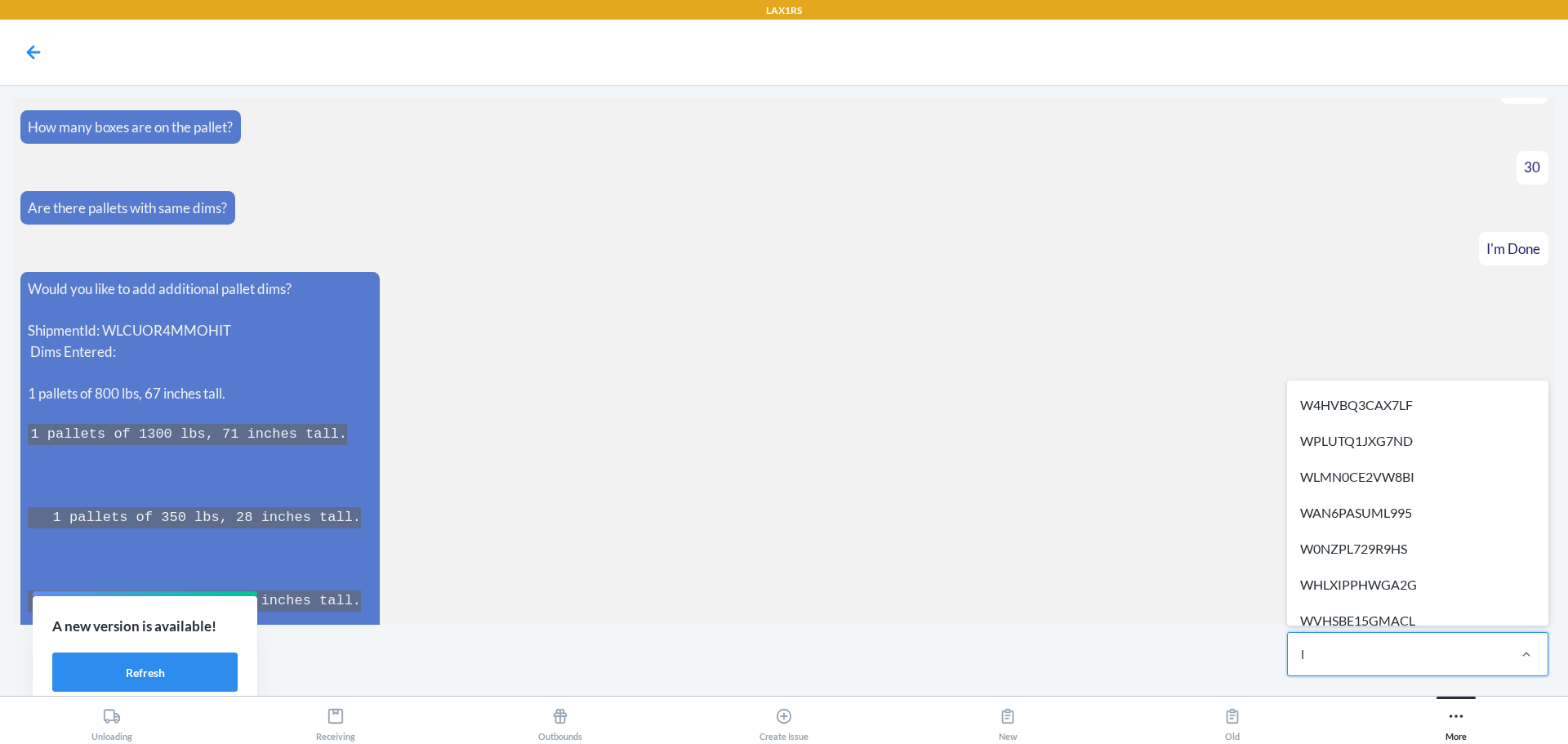
type input "l"
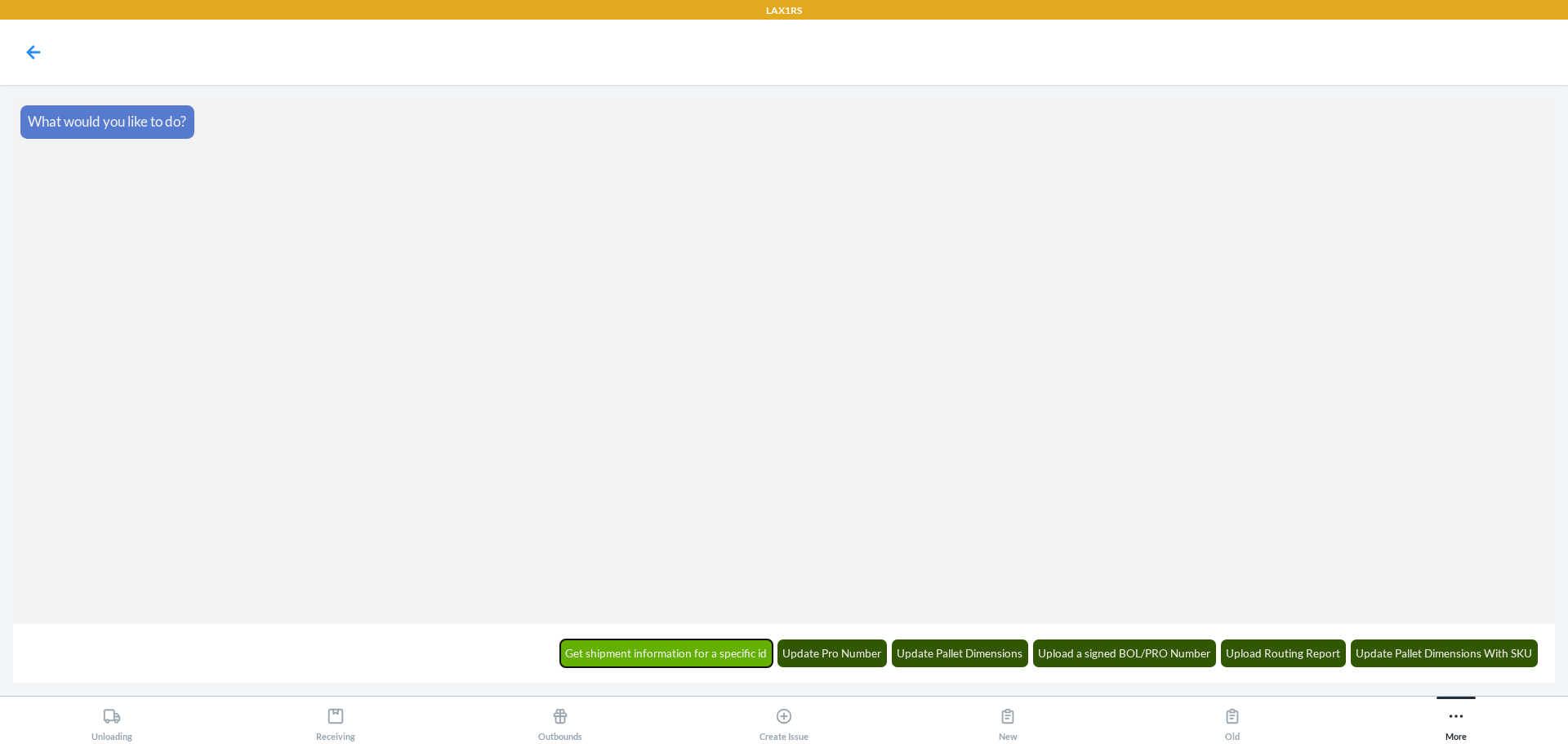
click at [674, 661] on button "Get shipment information for a specific id" at bounding box center [667, 654] width 214 height 28
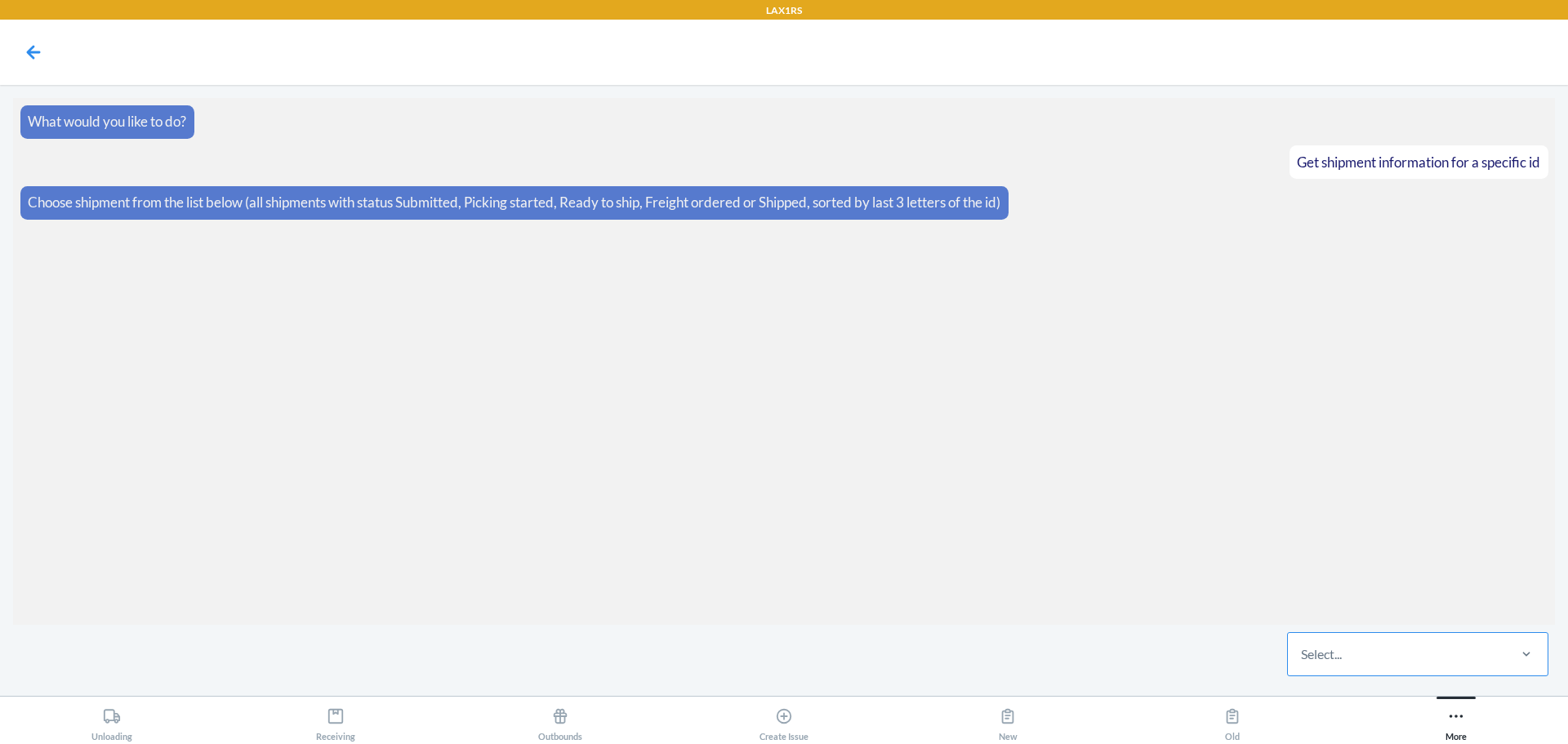
click at [1346, 657] on div "Select..." at bounding box center [1396, 654] width 218 height 43
click at [1303, 657] on input "Select..." at bounding box center [1303, 655] width 2 height 20
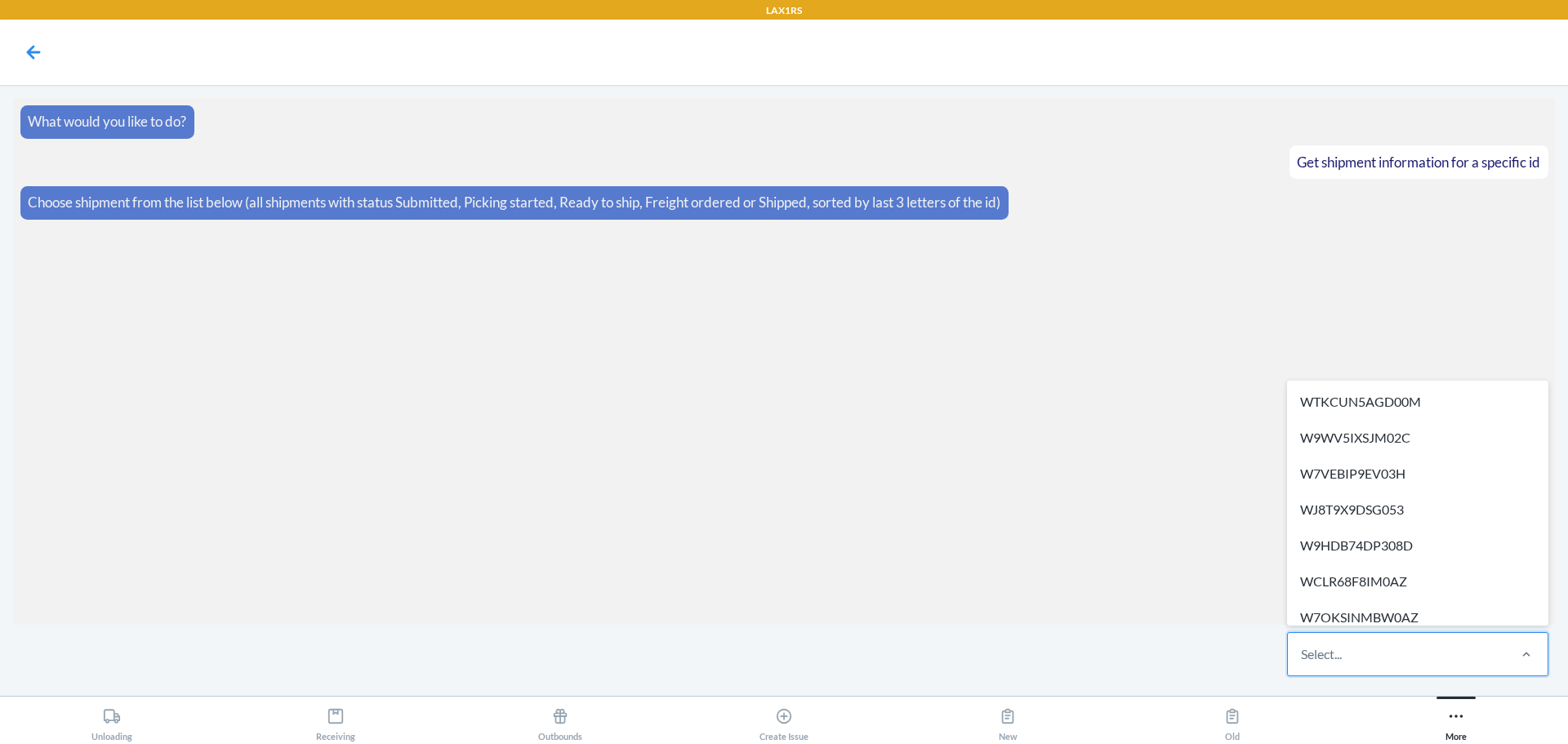
drag, startPoint x: 1346, startPoint y: 657, endPoint x: 1412, endPoint y: 648, distance: 66.6
click at [1412, 648] on div "Select..." at bounding box center [1396, 654] width 218 height 43
click at [1303, 648] on input "option WTKCUN5AGD00M focused, 1 of 611. 611 results available. Use Up and Down …" at bounding box center [1303, 655] width 2 height 20
paste input "W1W2L1NTSGJBS"
type input "W1W2L1NTSGJBS"
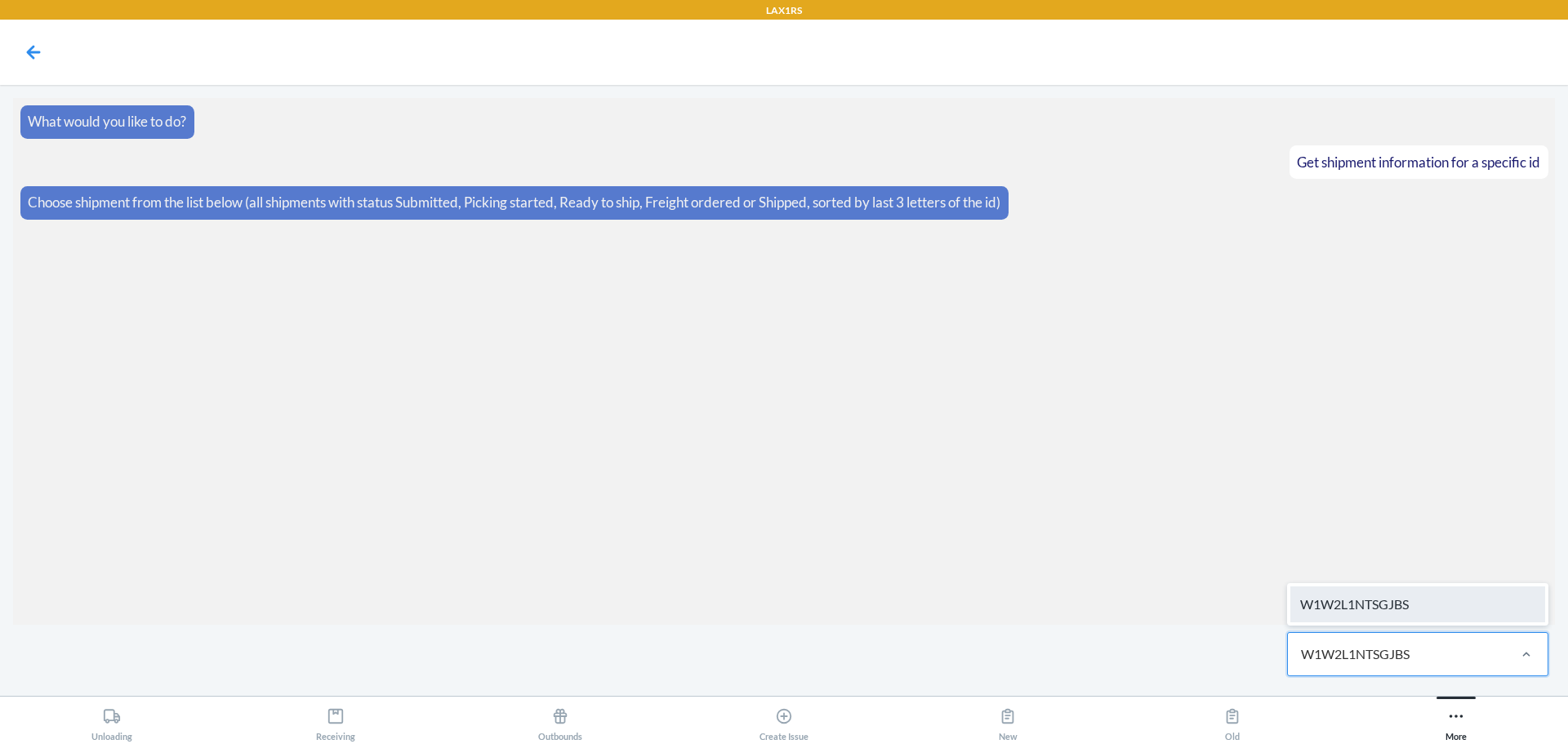
click at [1393, 617] on div "W1W2L1NTSGJBS" at bounding box center [1417, 605] width 255 height 36
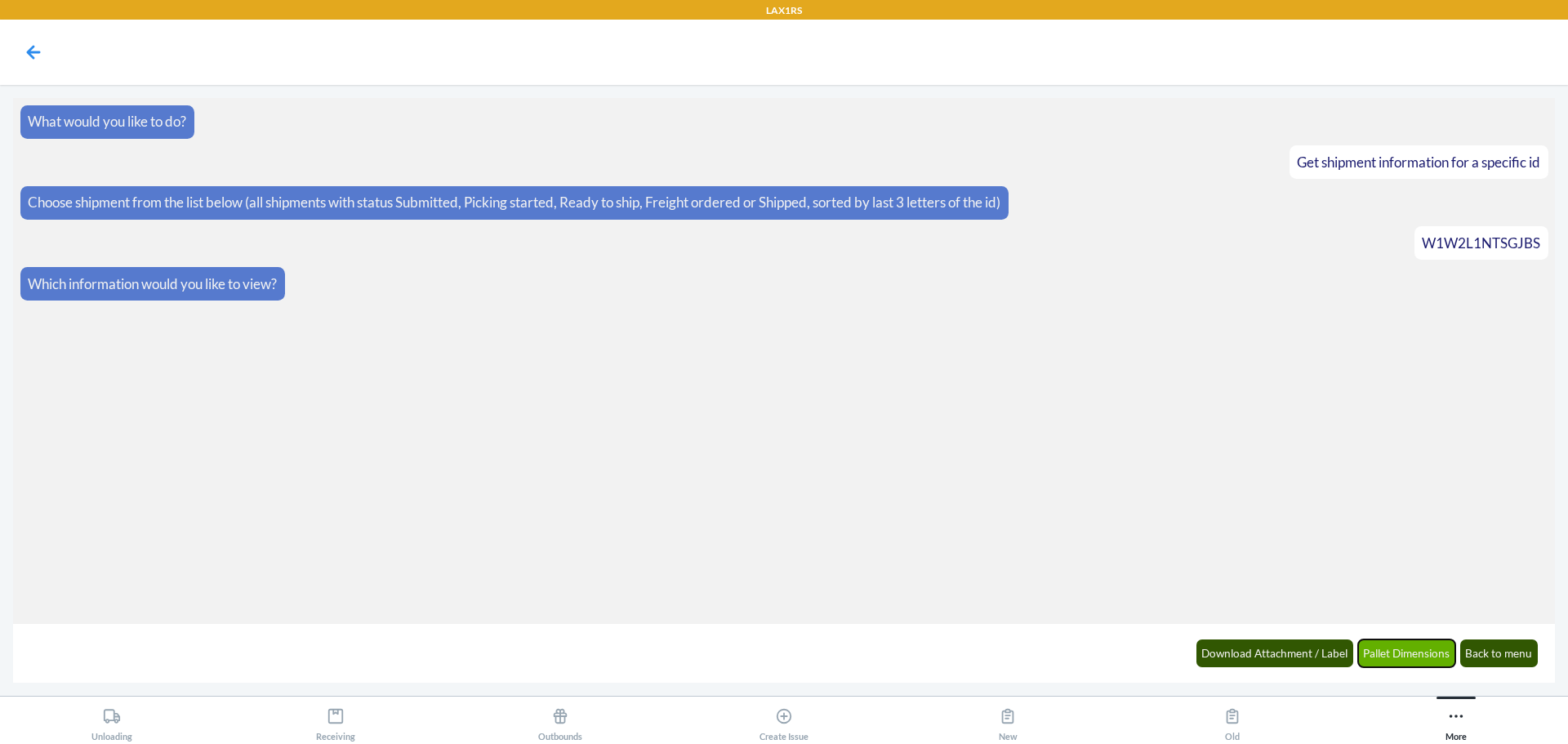
click at [1395, 653] on button "Pallet Dimensions" at bounding box center [1407, 654] width 98 height 28
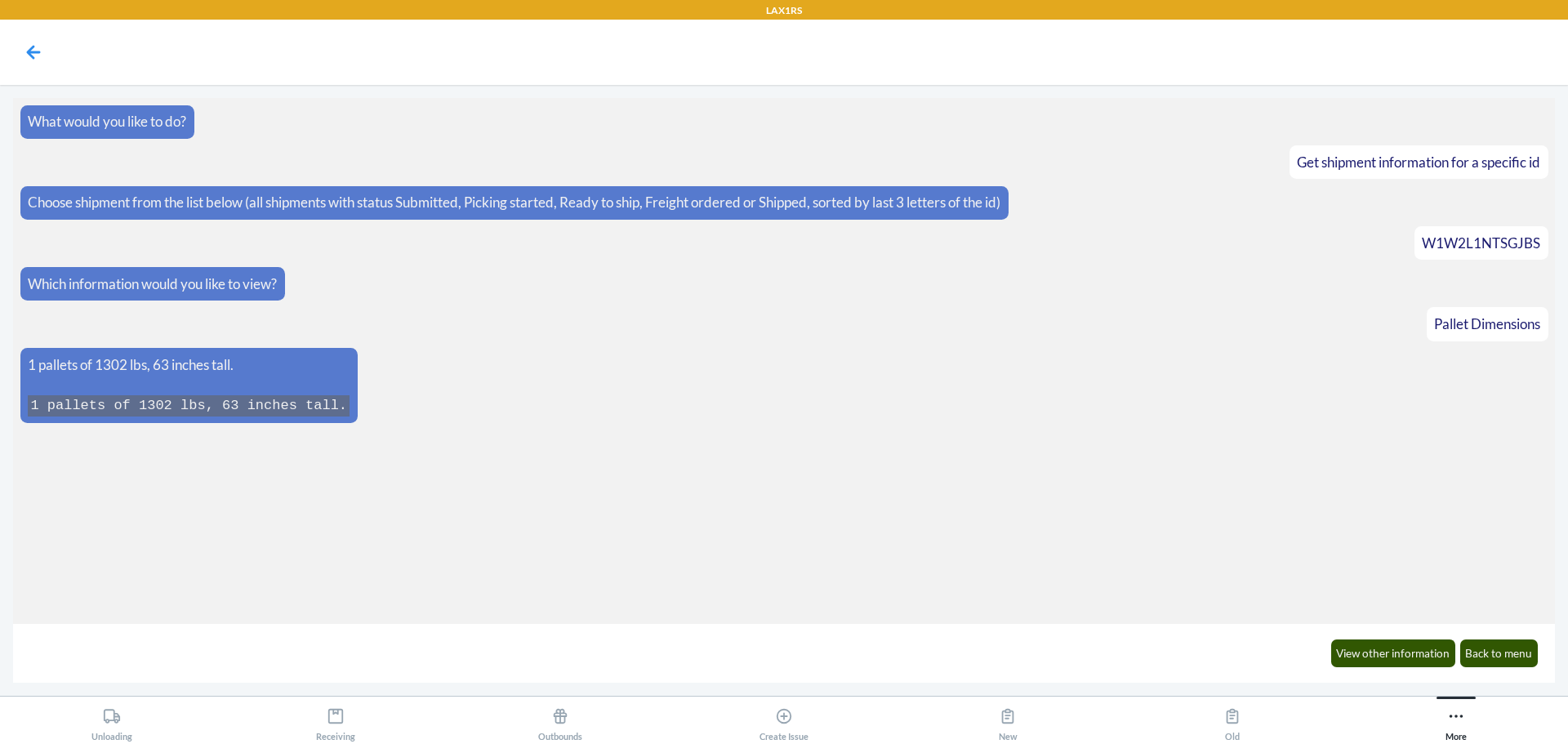
drag, startPoint x: 162, startPoint y: 366, endPoint x: 347, endPoint y: 416, distance: 191.6
click at [347, 416] on div "1 pallets of 1302 lbs, 63 inches tall. 1 pallets of 1302 lbs, 63 inches tall." at bounding box center [189, 385] width 337 height 75
drag, startPoint x: 333, startPoint y: 407, endPoint x: 11, endPoint y: 358, distance: 325.7
click at [11, 358] on main "What would you like to do? Get shipment information for a specific id Choose sh…" at bounding box center [784, 390] width 1568 height 611
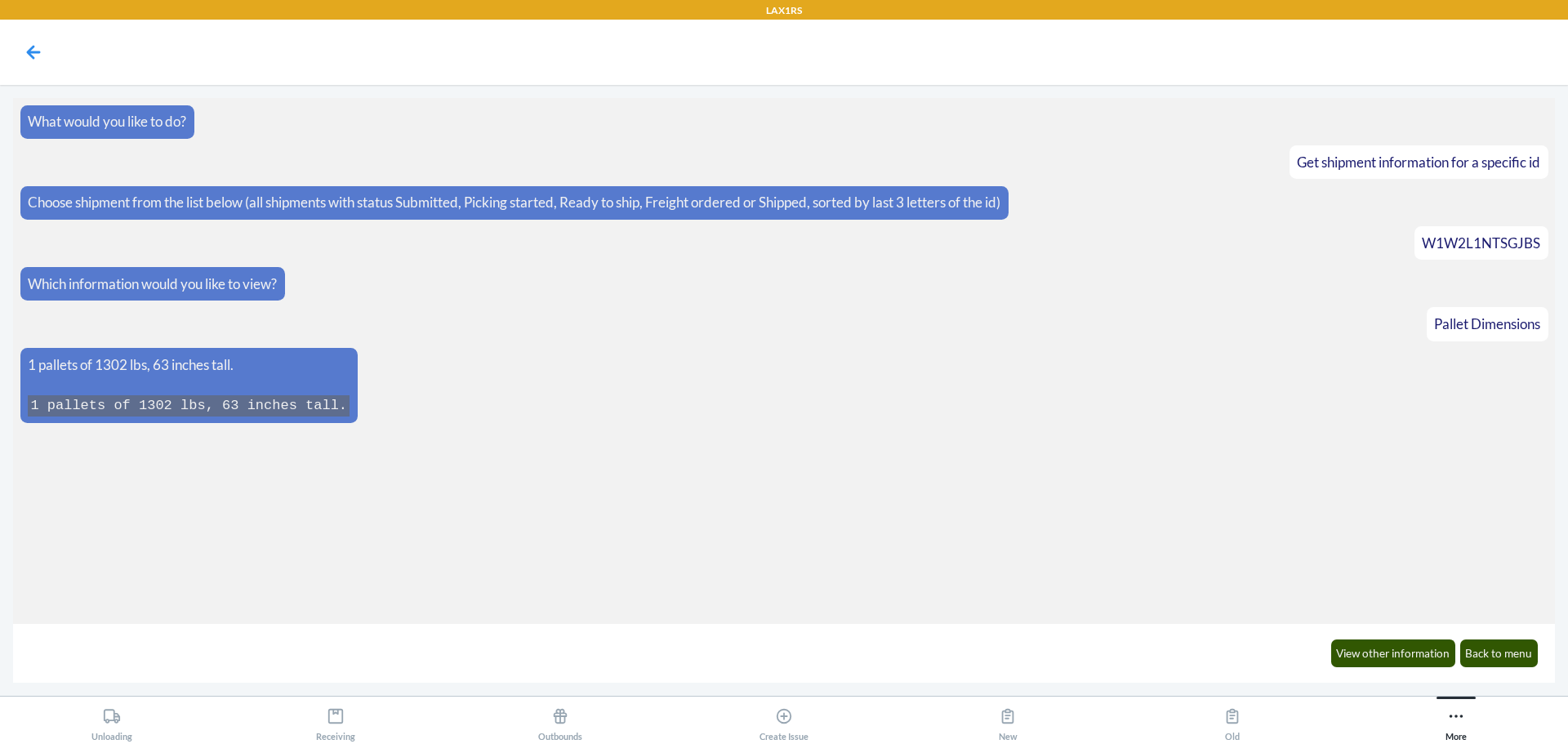
drag, startPoint x: 344, startPoint y: 401, endPoint x: 16, endPoint y: 370, distance: 329.5
click at [16, 370] on section "What would you like to do? Get shipment information for a specific id Choose sh…" at bounding box center [784, 361] width 1542 height 526
click at [208, 385] on div "1 pallets of 1302 lbs, 63 inches tall. 1 pallets of 1302 lbs, 63 inches tall." at bounding box center [189, 385] width 321 height 63
click at [1507, 654] on button "Back to menu" at bounding box center [1499, 654] width 79 height 28
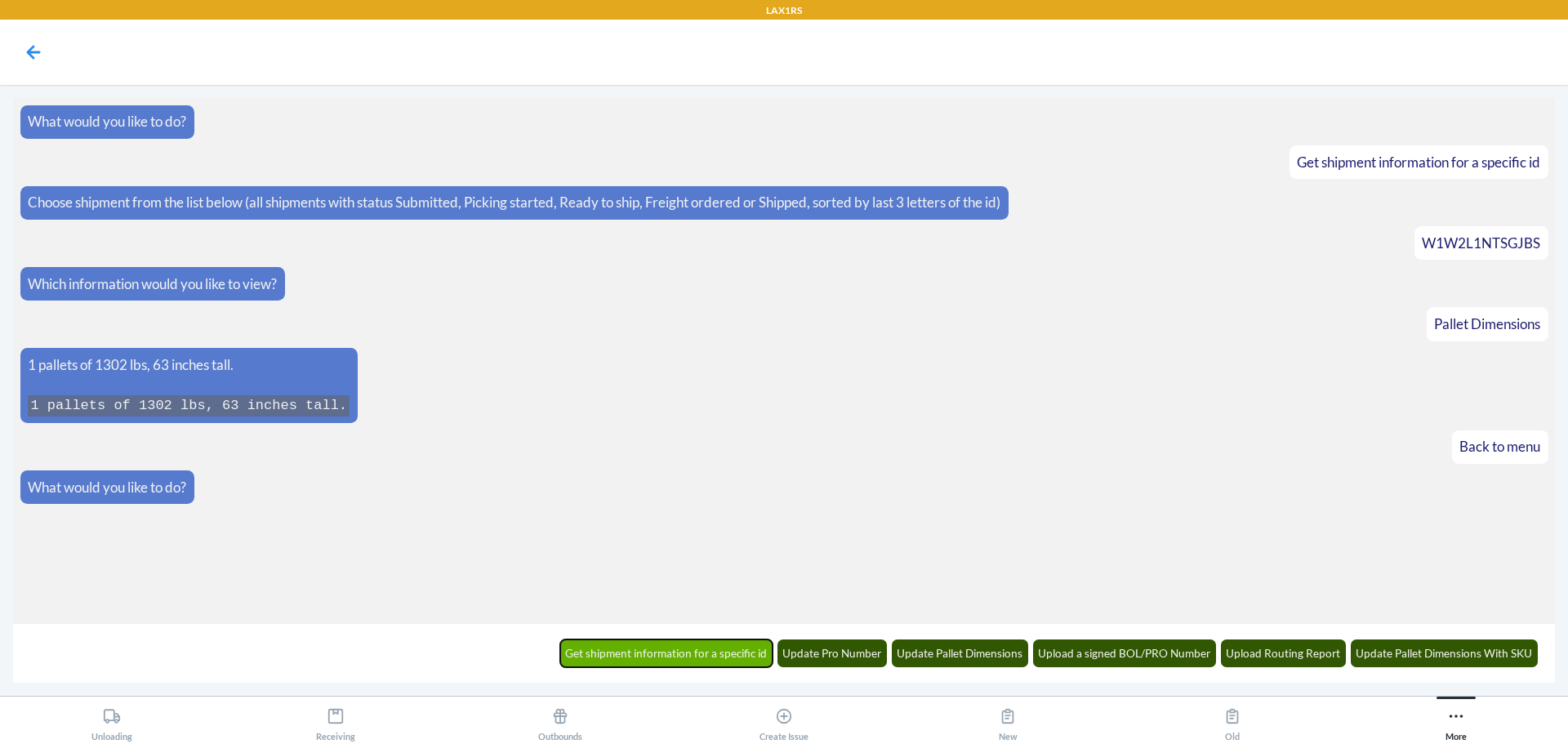
click at [707, 645] on button "Get shipment information for a specific id" at bounding box center [667, 654] width 214 height 28
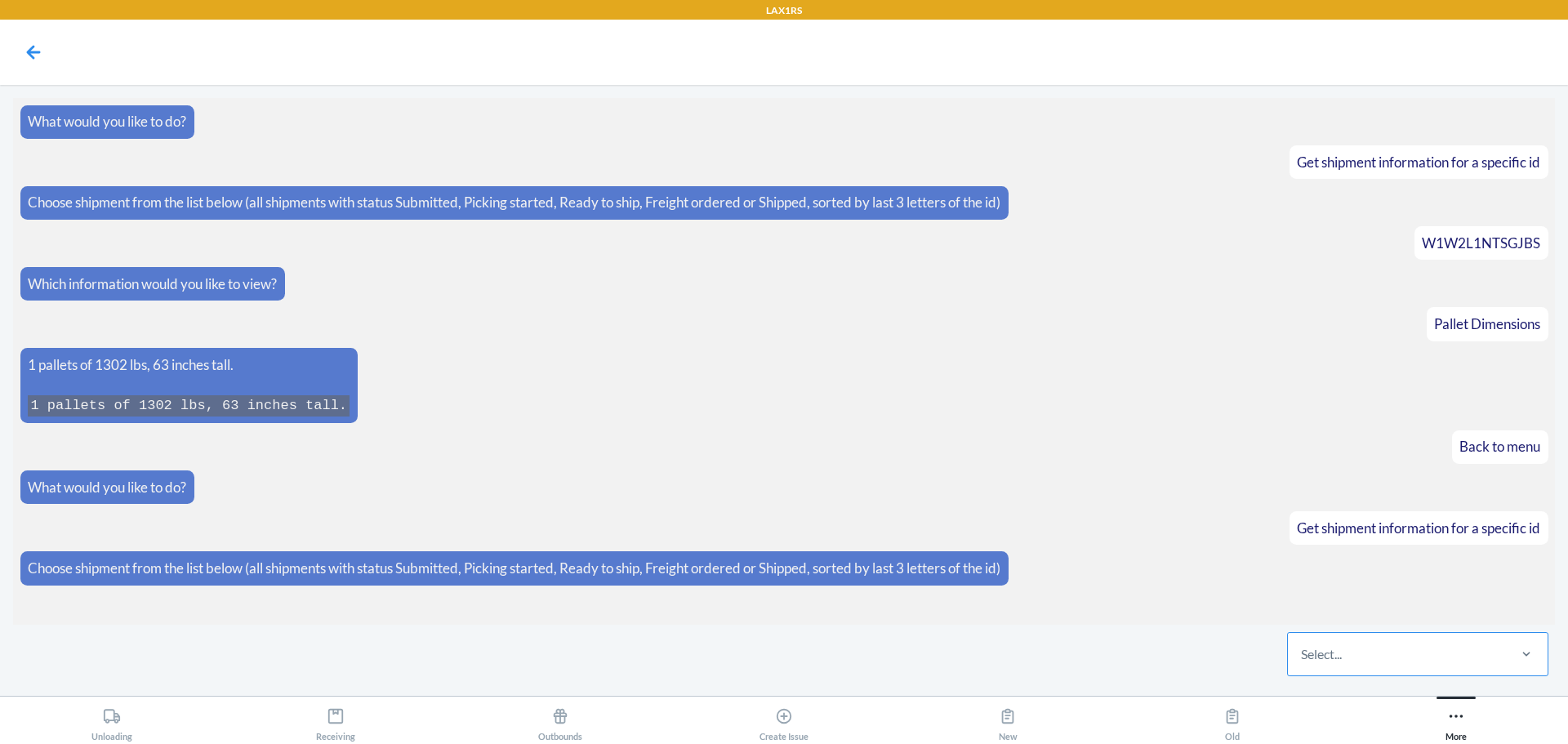
click at [1407, 649] on div "Select..." at bounding box center [1396, 654] width 218 height 43
click at [1303, 649] on input "Select..." at bounding box center [1303, 655] width 2 height 20
type input "gjbs"
click at [1412, 583] on div "W1W2L1NTSGJBS" at bounding box center [1418, 604] width 261 height 43
click at [1325, 645] on input "gjbs" at bounding box center [1313, 655] width 25 height 20
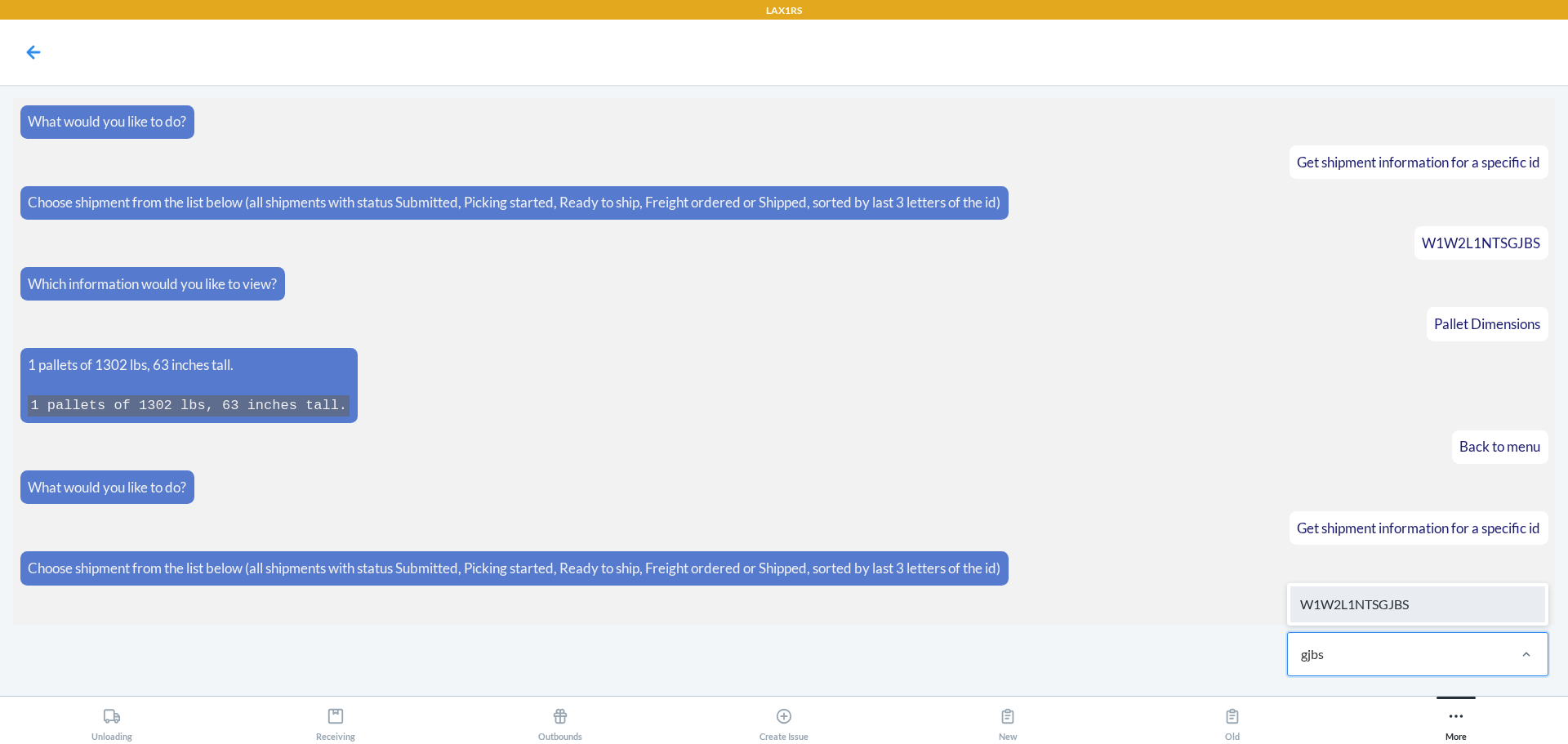
click at [1414, 597] on div "W1W2L1NTSGJBS" at bounding box center [1417, 605] width 255 height 36
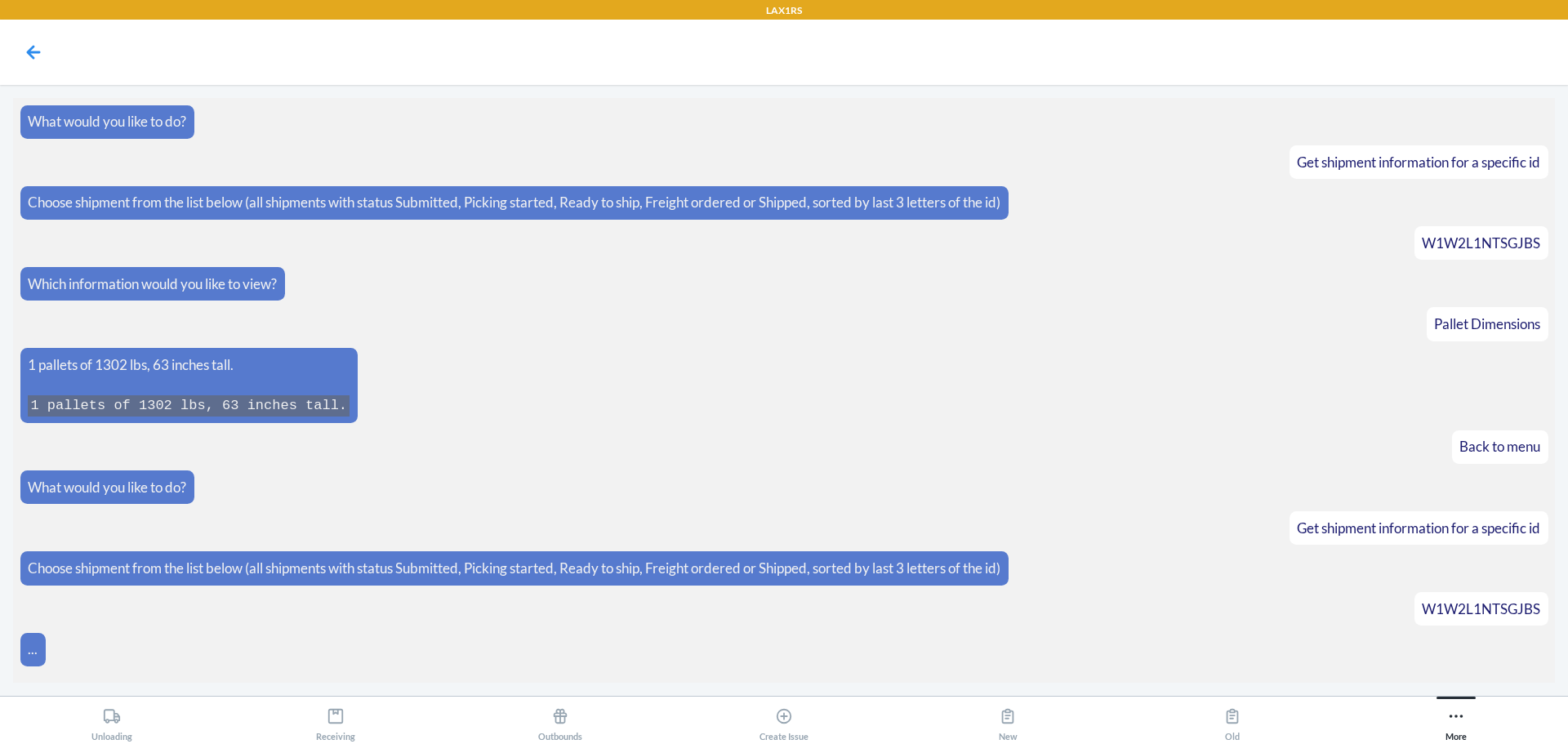
scroll to position [49, 0]
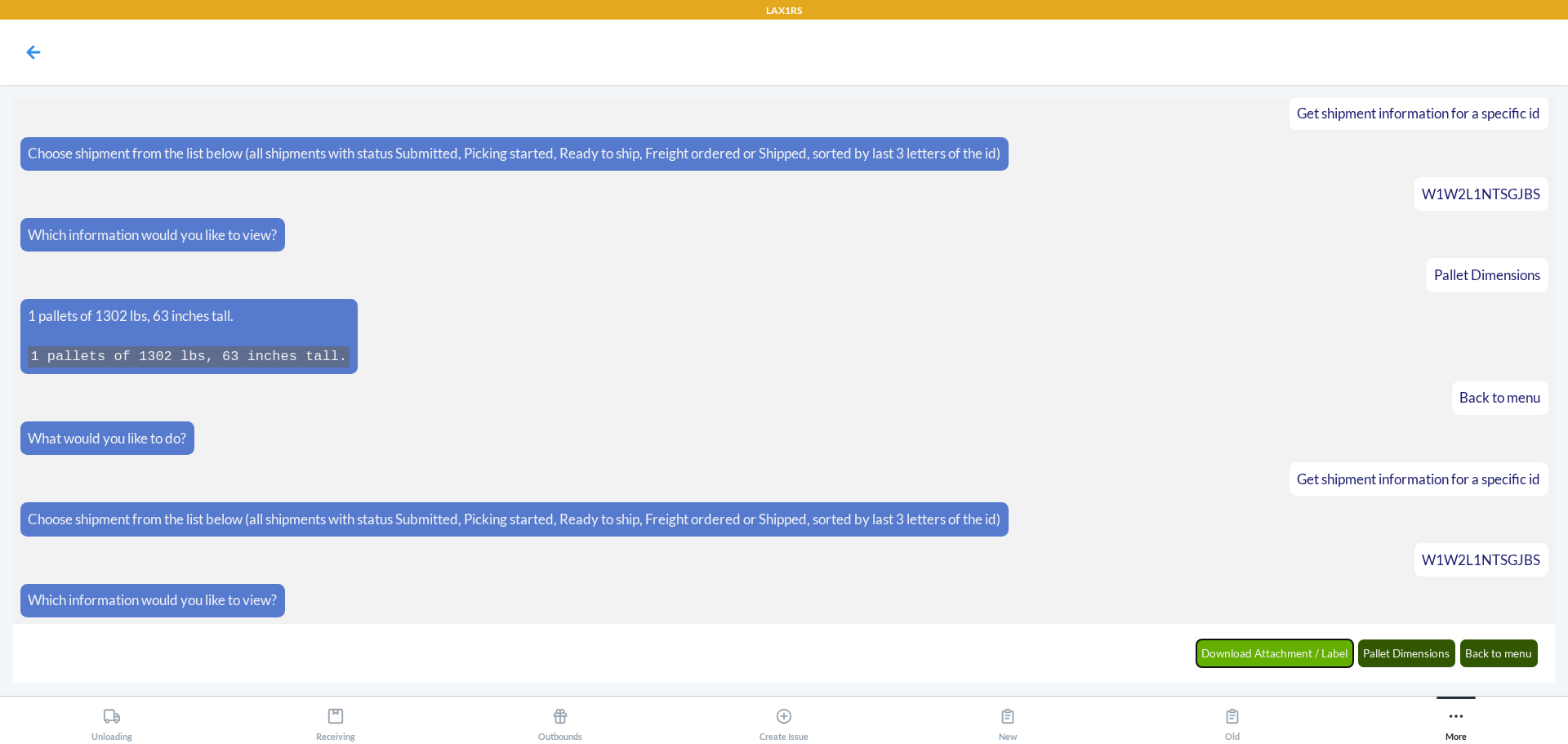
click at [1236, 645] on button "Download Attachment / Label" at bounding box center [1276, 654] width 158 height 28
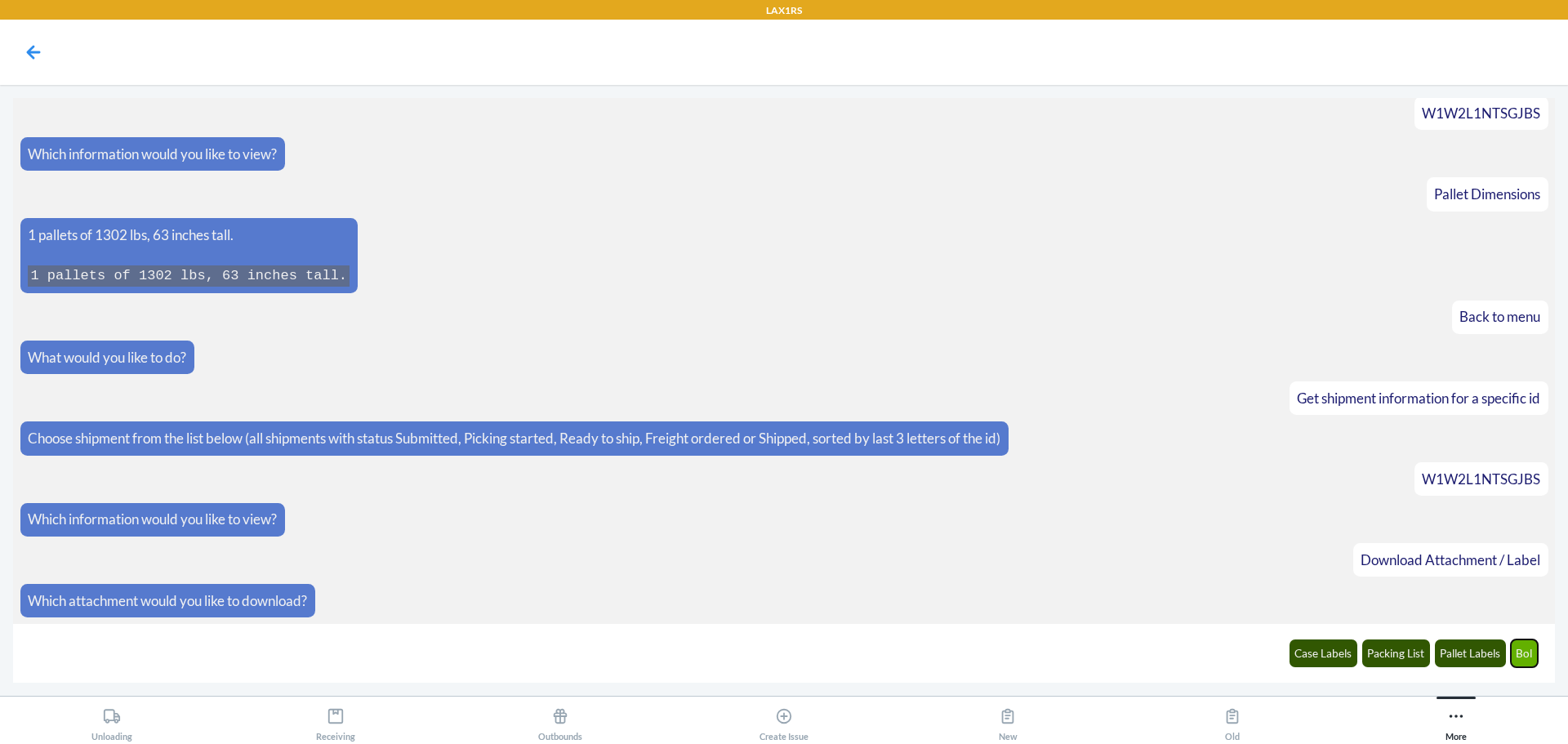
click at [1526, 650] on button "Bol" at bounding box center [1525, 654] width 28 height 28
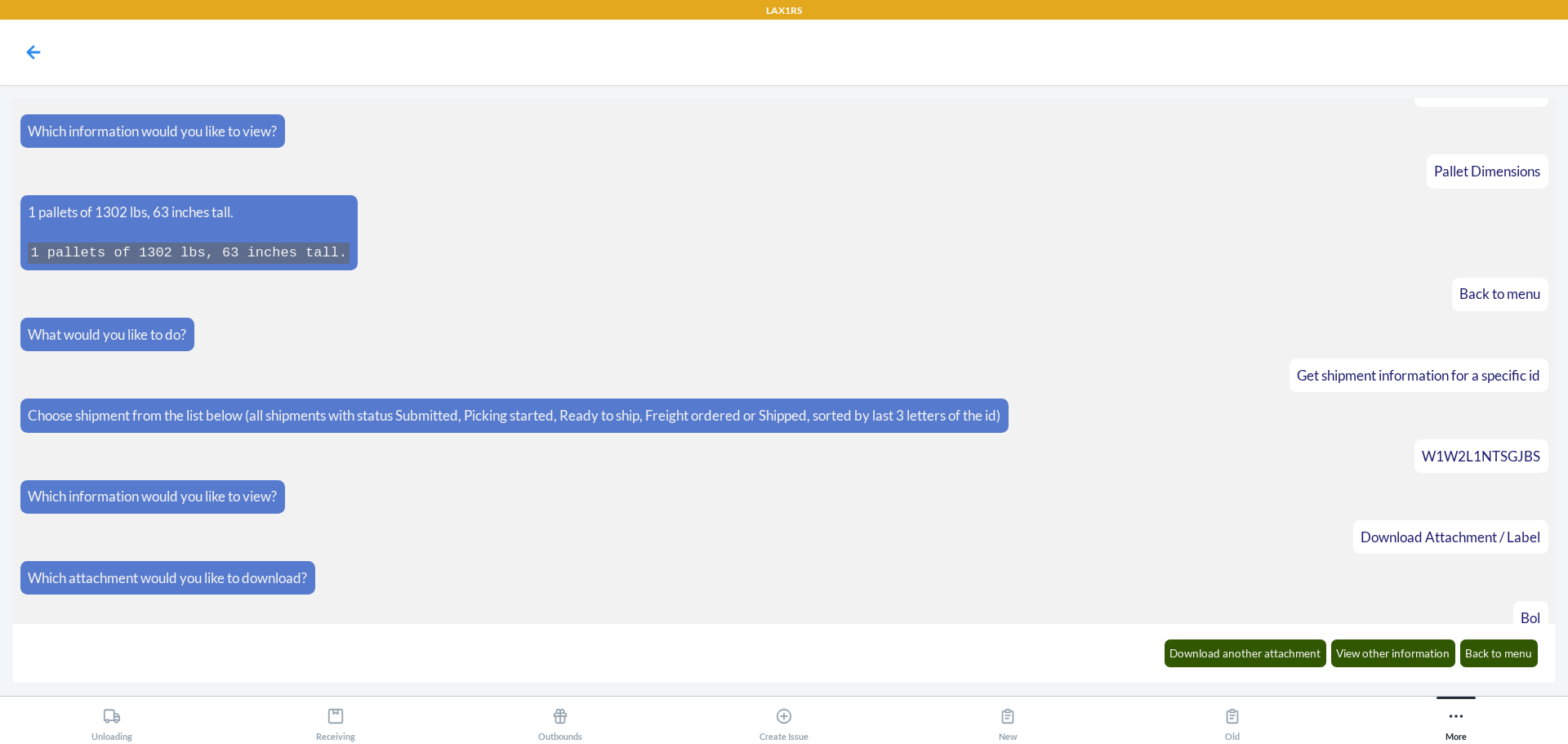
scroll to position [212, 0]
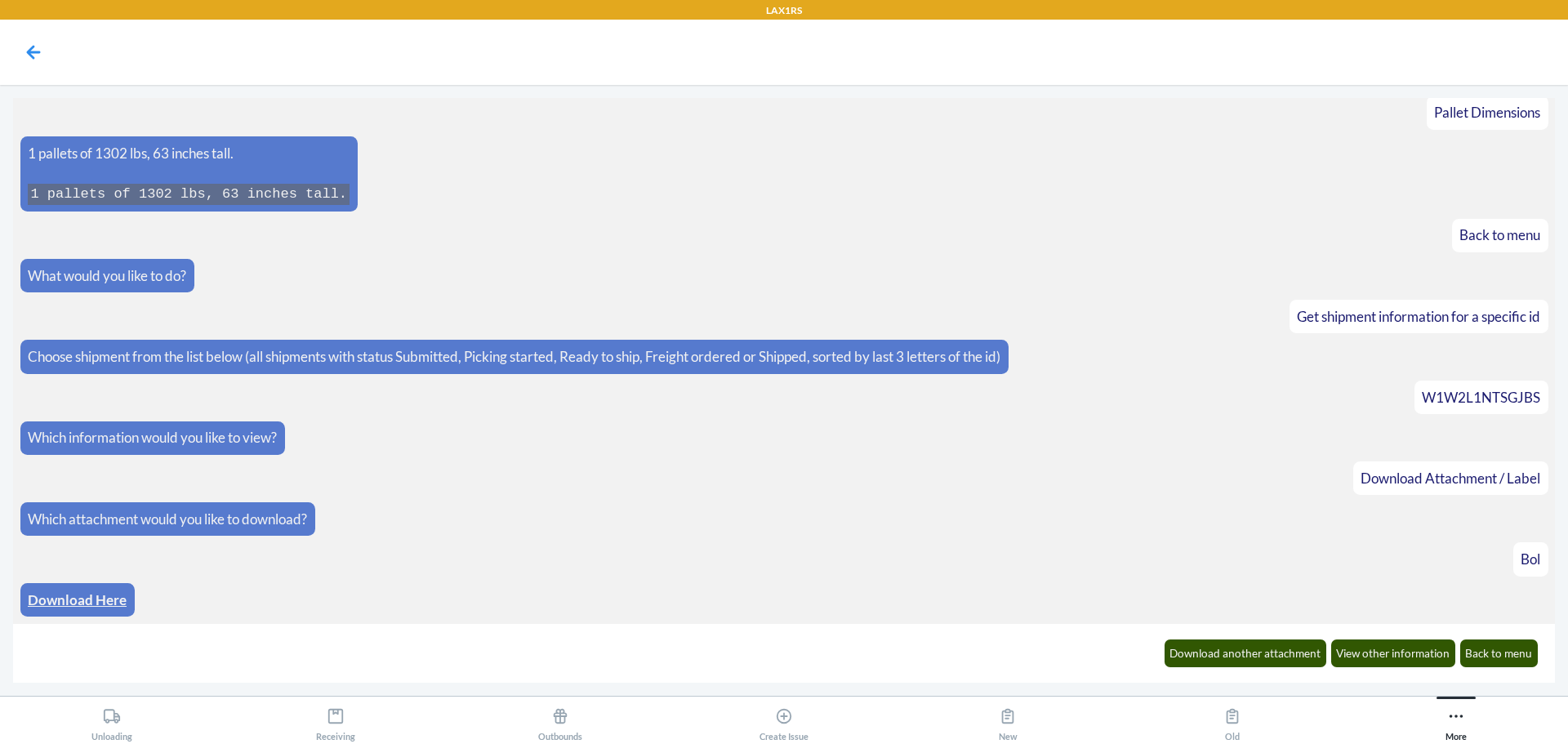
click at [74, 600] on link "Download Here" at bounding box center [77, 599] width 99 height 17
click at [1494, 650] on button "Back to menu" at bounding box center [1499, 654] width 79 height 28
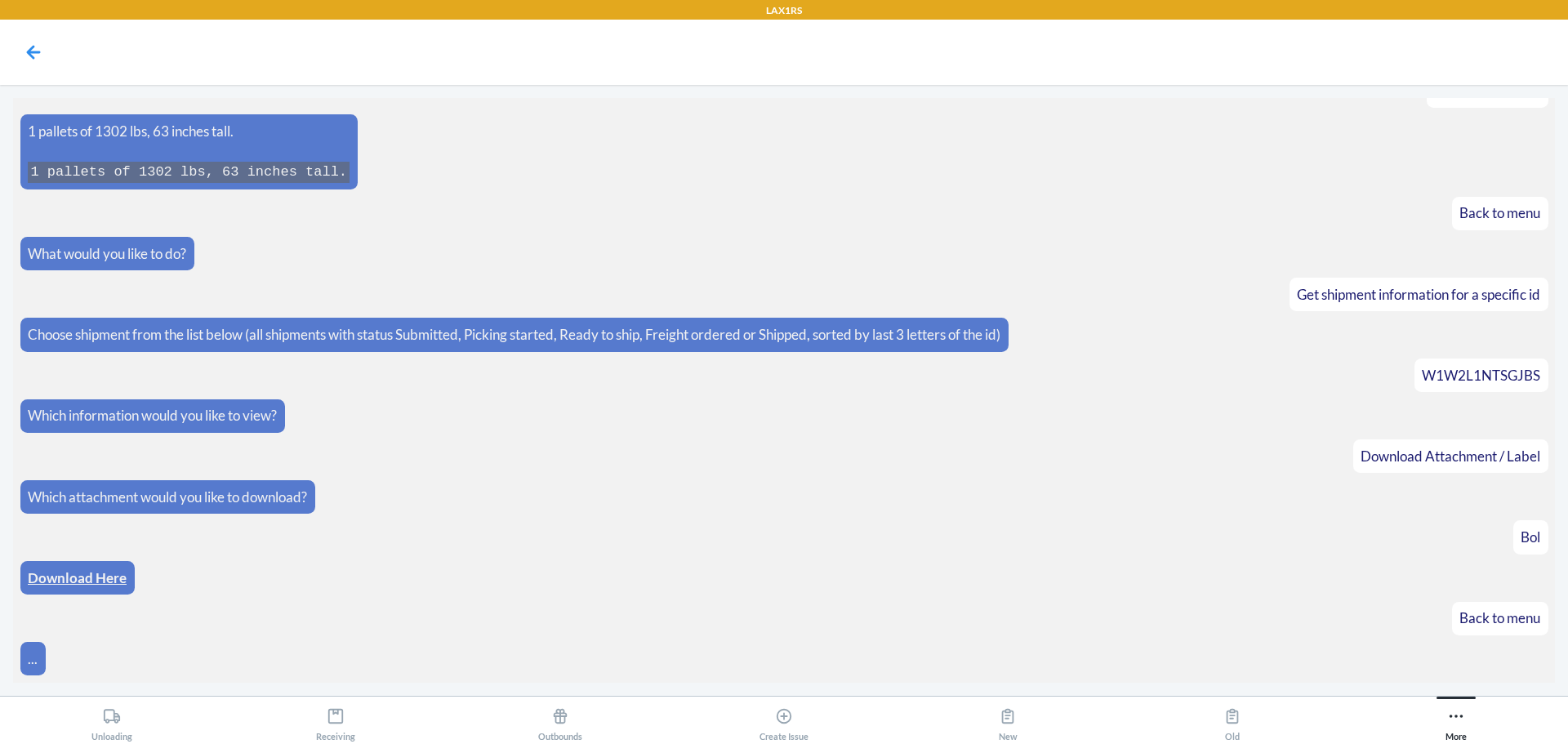
scroll to position [293, 0]
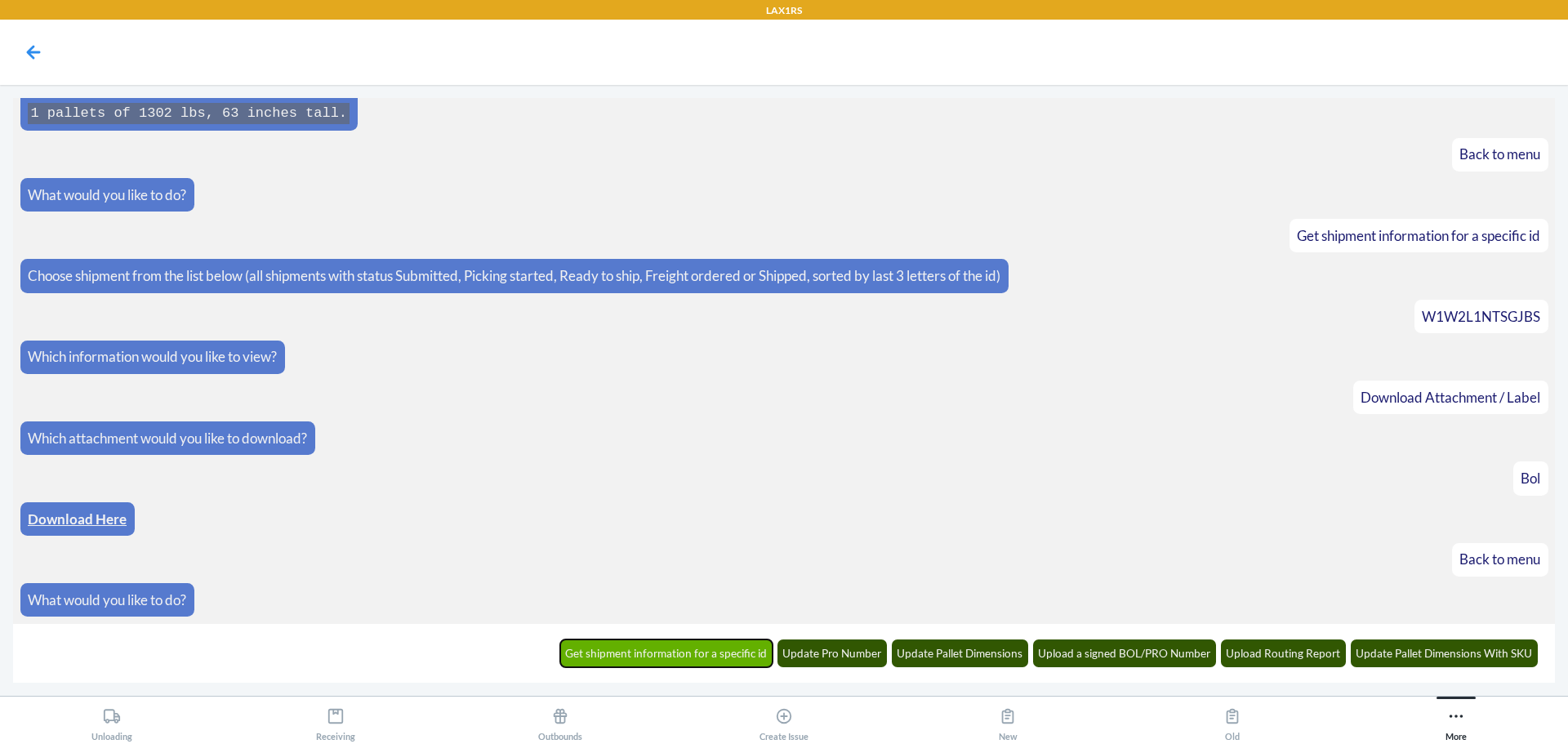
click at [734, 645] on button "Get shipment information for a specific id" at bounding box center [667, 654] width 214 height 28
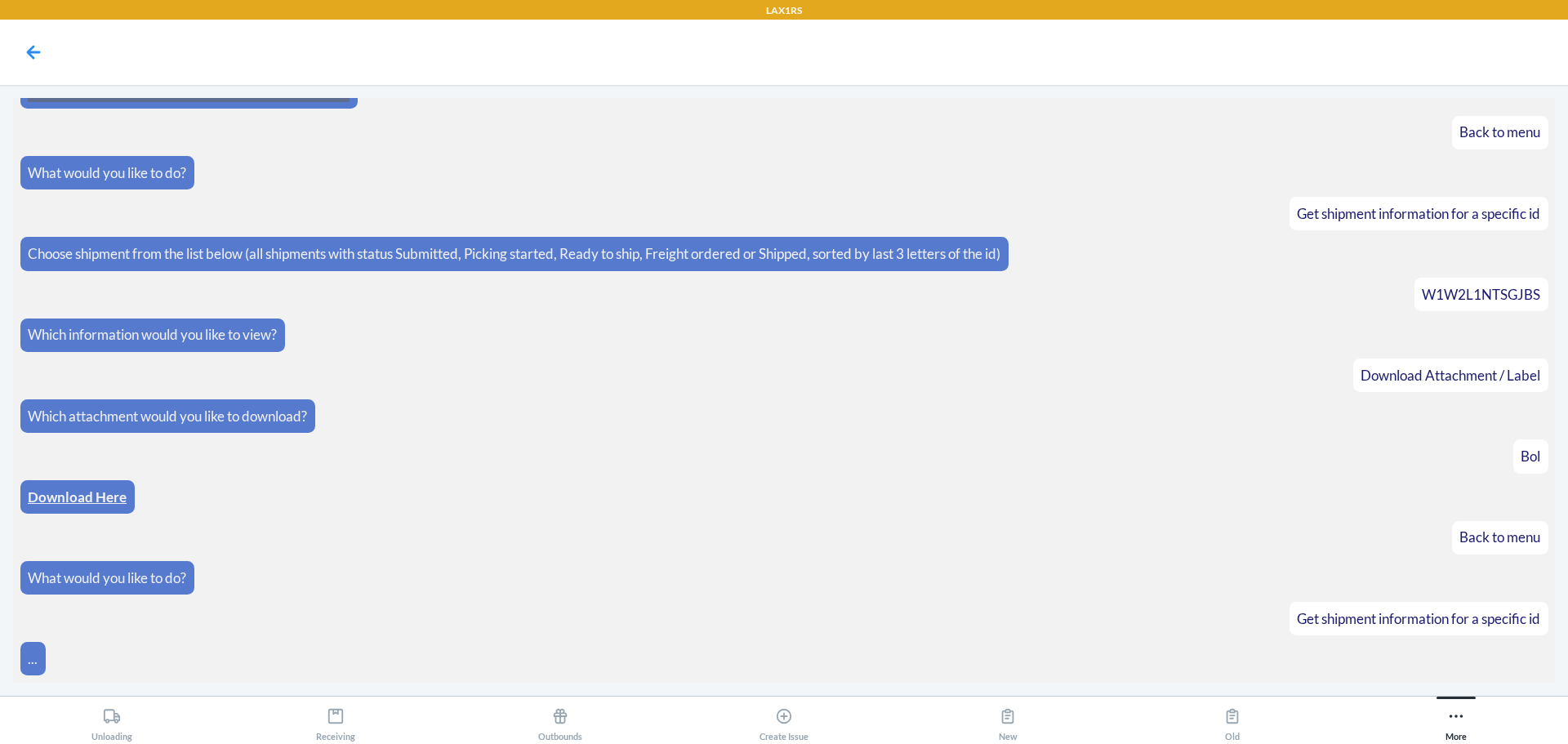
scroll to position [372, 0]
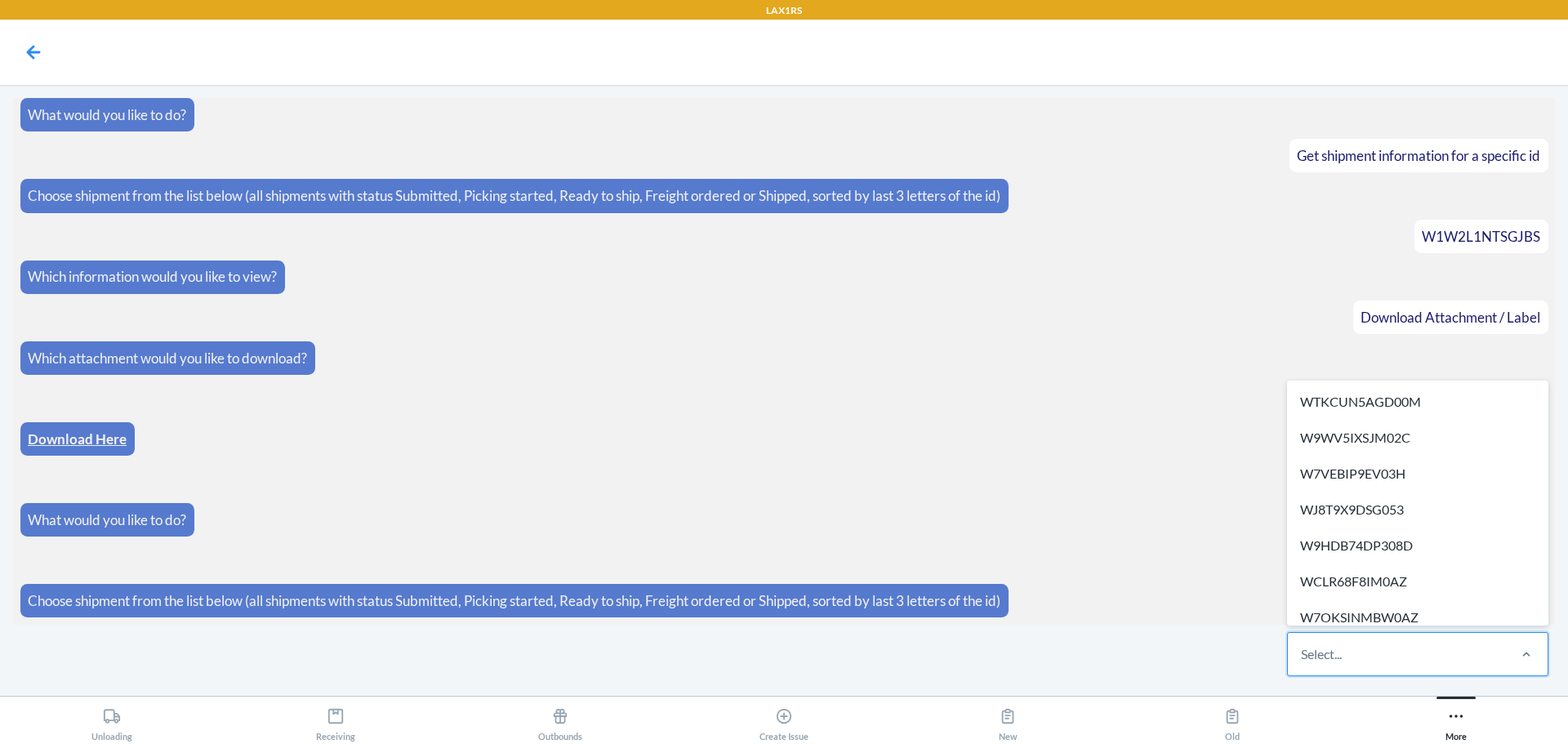
click at [1317, 656] on div "Select..." at bounding box center [1321, 655] width 41 height 20
click at [1303, 656] on input "option WTKCUN5AGD00M focused, 1 of 611. 611 results available. Use Up and Down …" at bounding box center [1303, 655] width 2 height 20
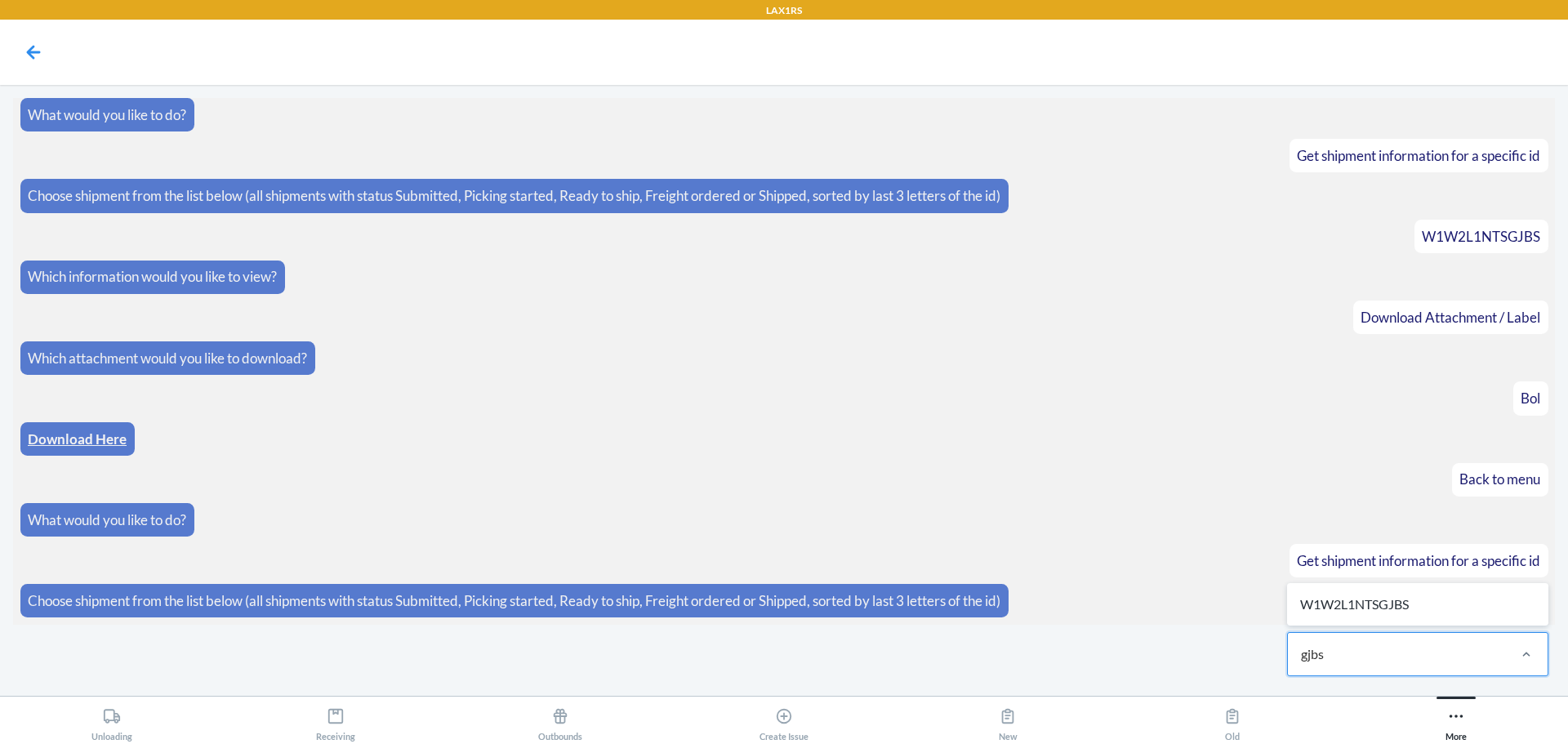
type input "gjbs"
click at [1324, 626] on div "option W1W2L1NTSGJBS focused, 305 of 611. 1 result available for search term gj…" at bounding box center [1417, 654] width 275 height 58
click at [1324, 645] on input "option W1W2L1NTSGJBS focused, 305 of 611. 1 result available for search term gj…" at bounding box center [1313, 655] width 25 height 20
click at [1355, 663] on div "Select..." at bounding box center [1396, 654] width 218 height 43
click at [1303, 663] on input "0 results available. Select is focused ,type to refine list, press Down to open…" at bounding box center [1303, 655] width 2 height 20
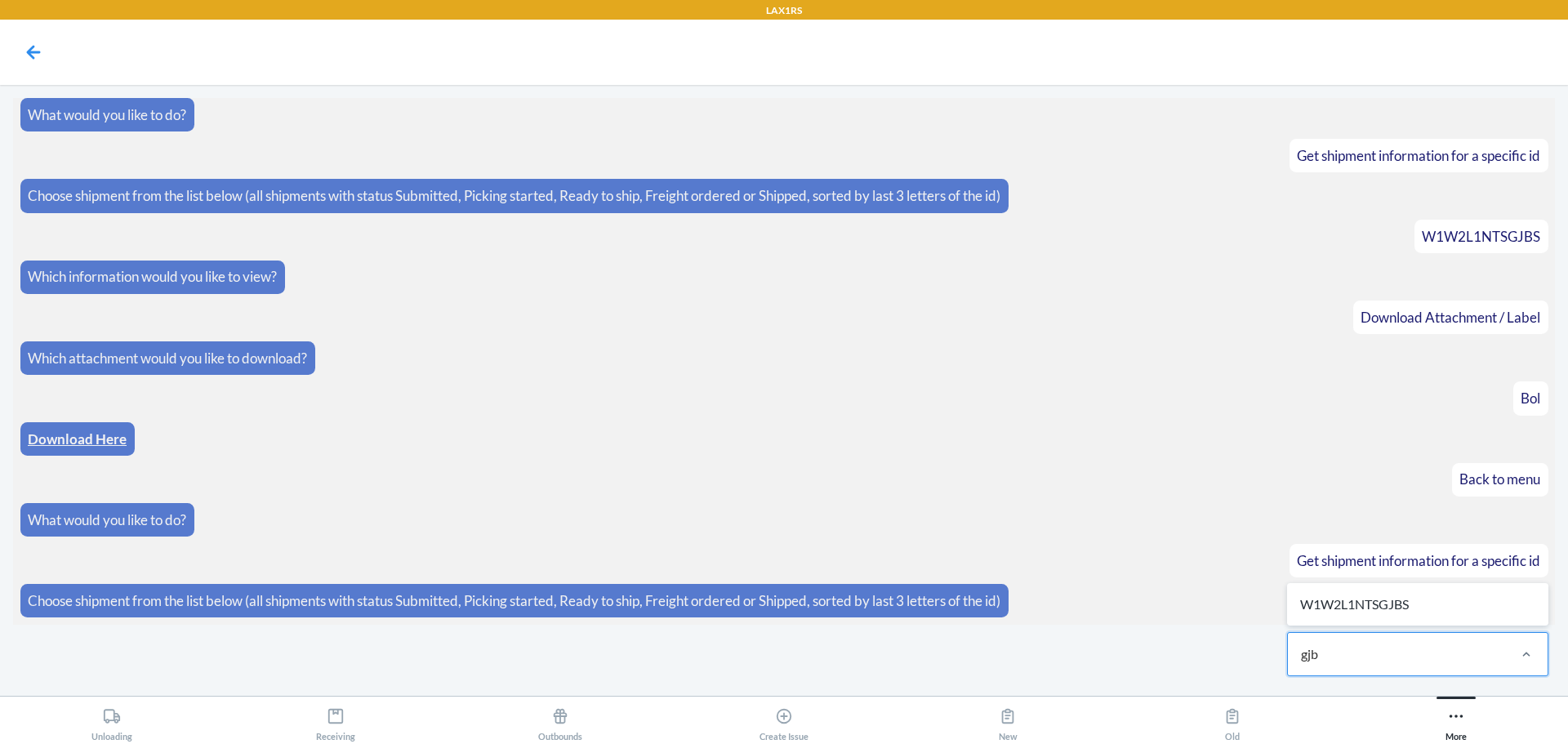
type input "gjbs"
click at [1365, 599] on div "W1W2L1NTSGJBS" at bounding box center [1417, 605] width 255 height 36
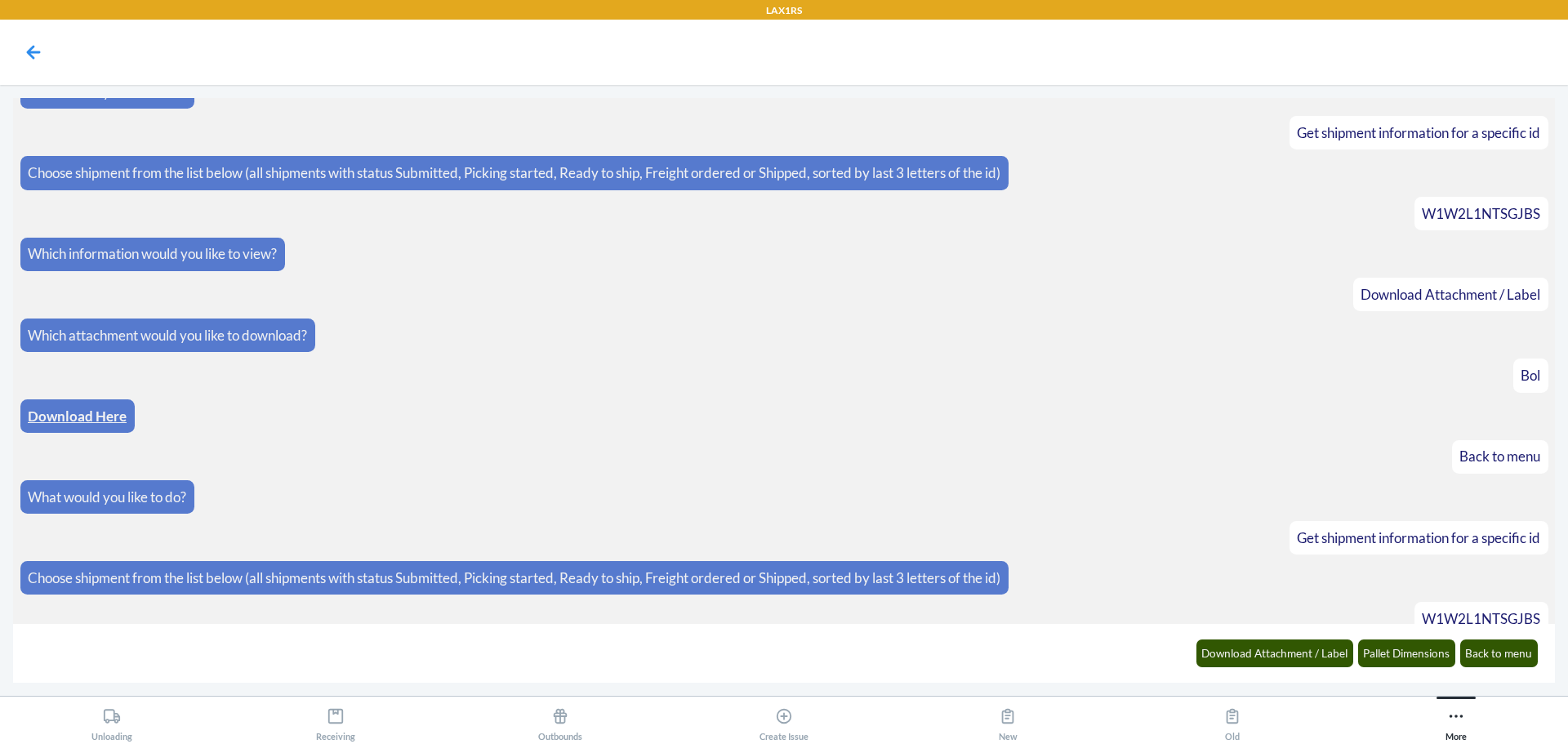
scroll to position [454, 0]
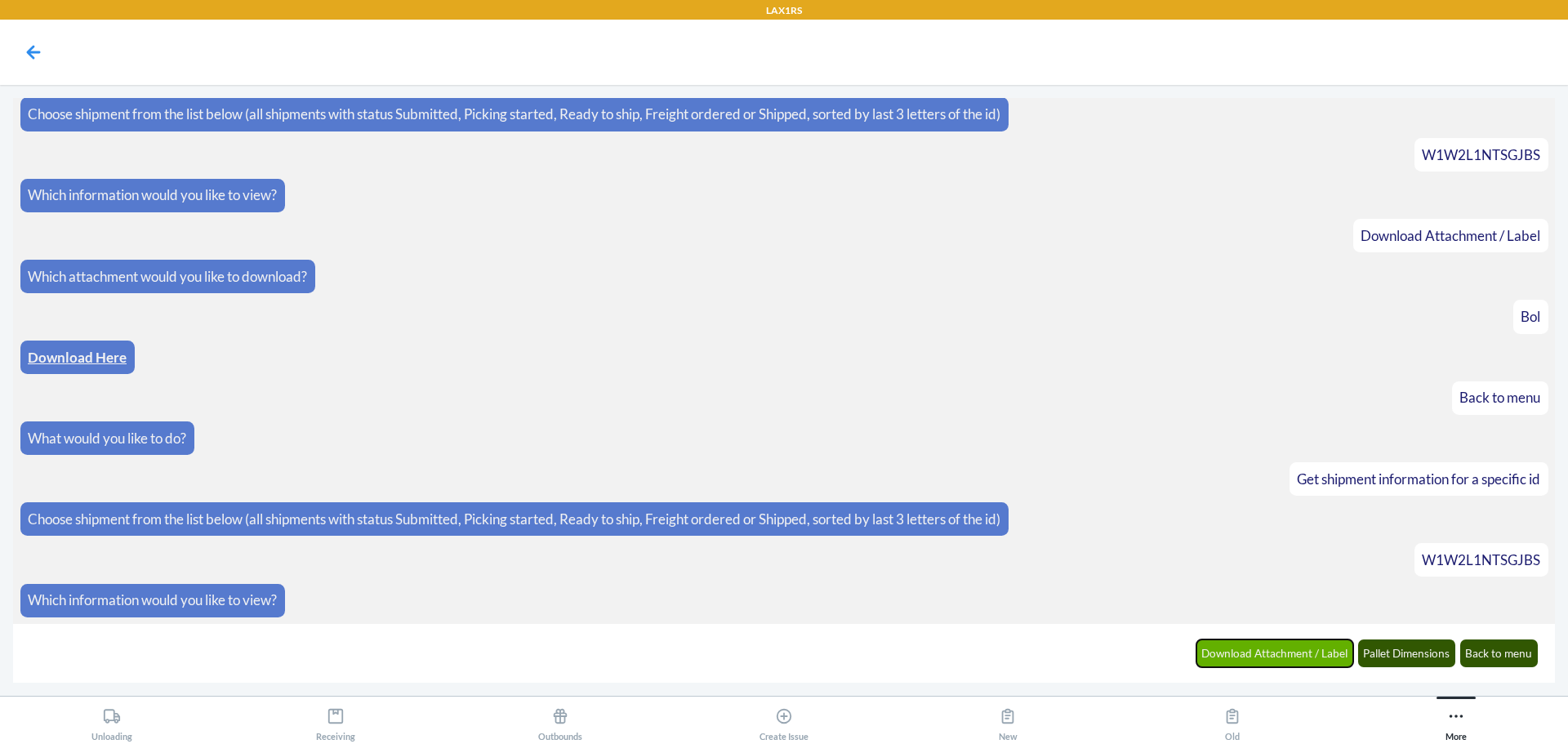
click at [1288, 645] on button "Download Attachment / Label" at bounding box center [1276, 654] width 158 height 28
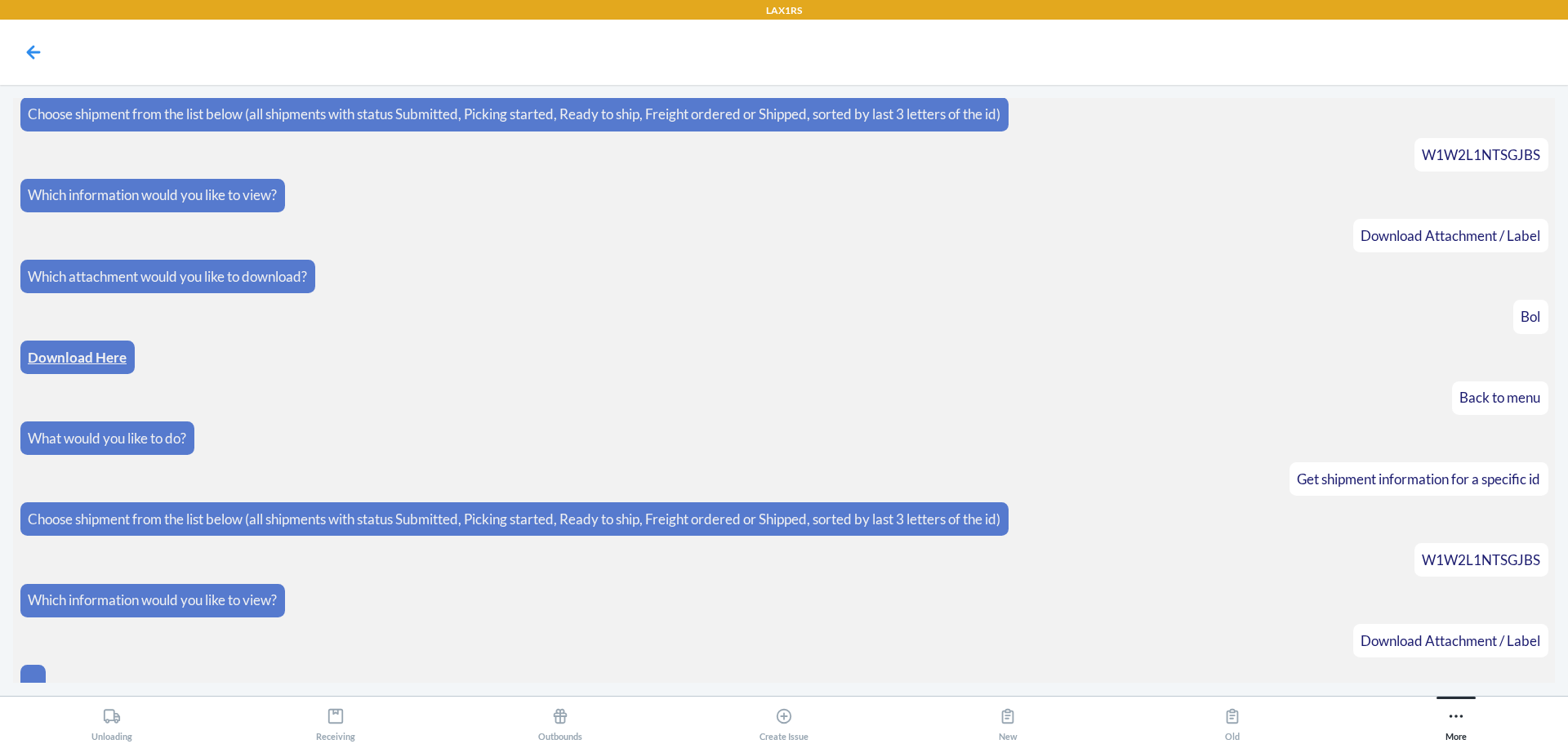
scroll to position [476, 0]
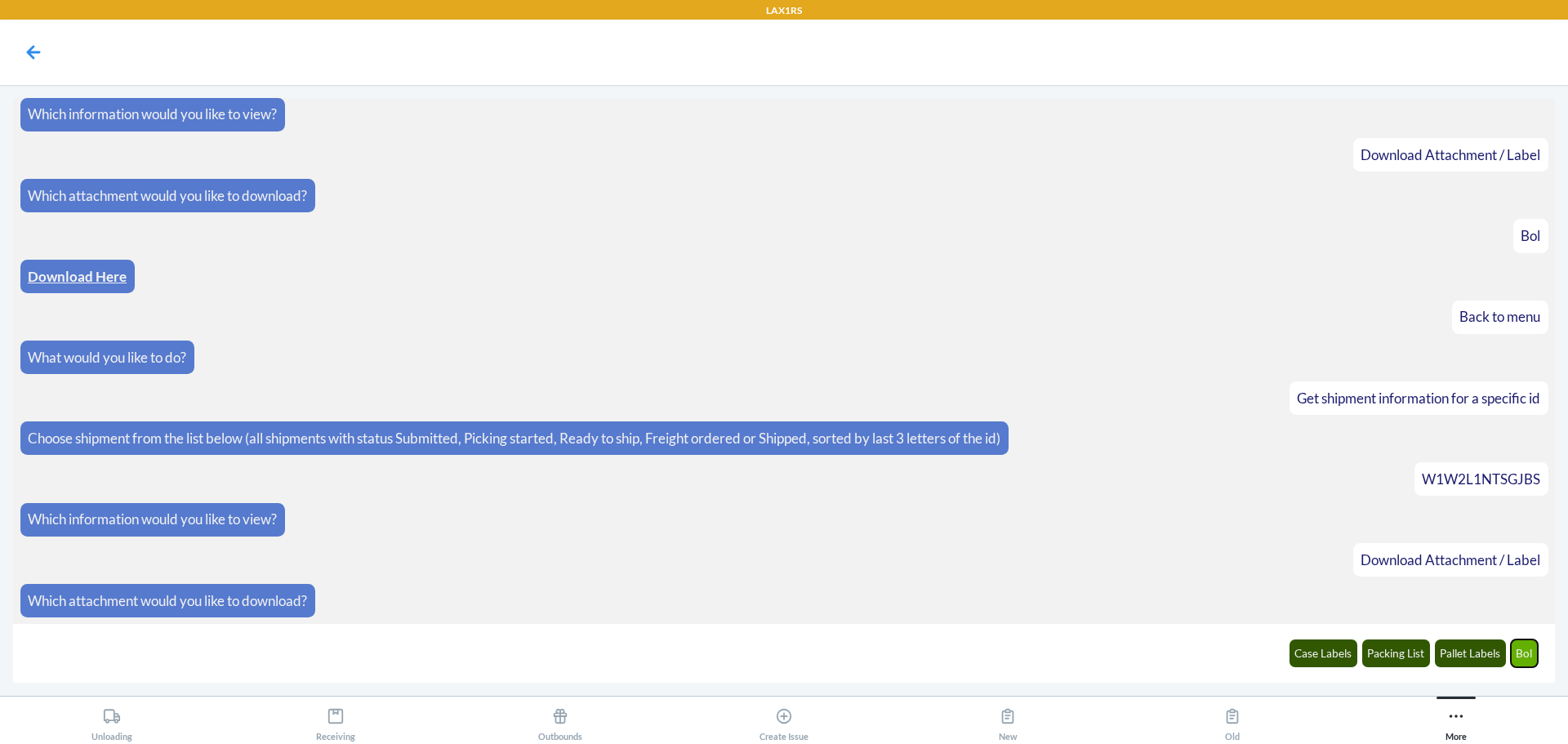
click at [1519, 651] on button "Bol" at bounding box center [1525, 654] width 28 height 28
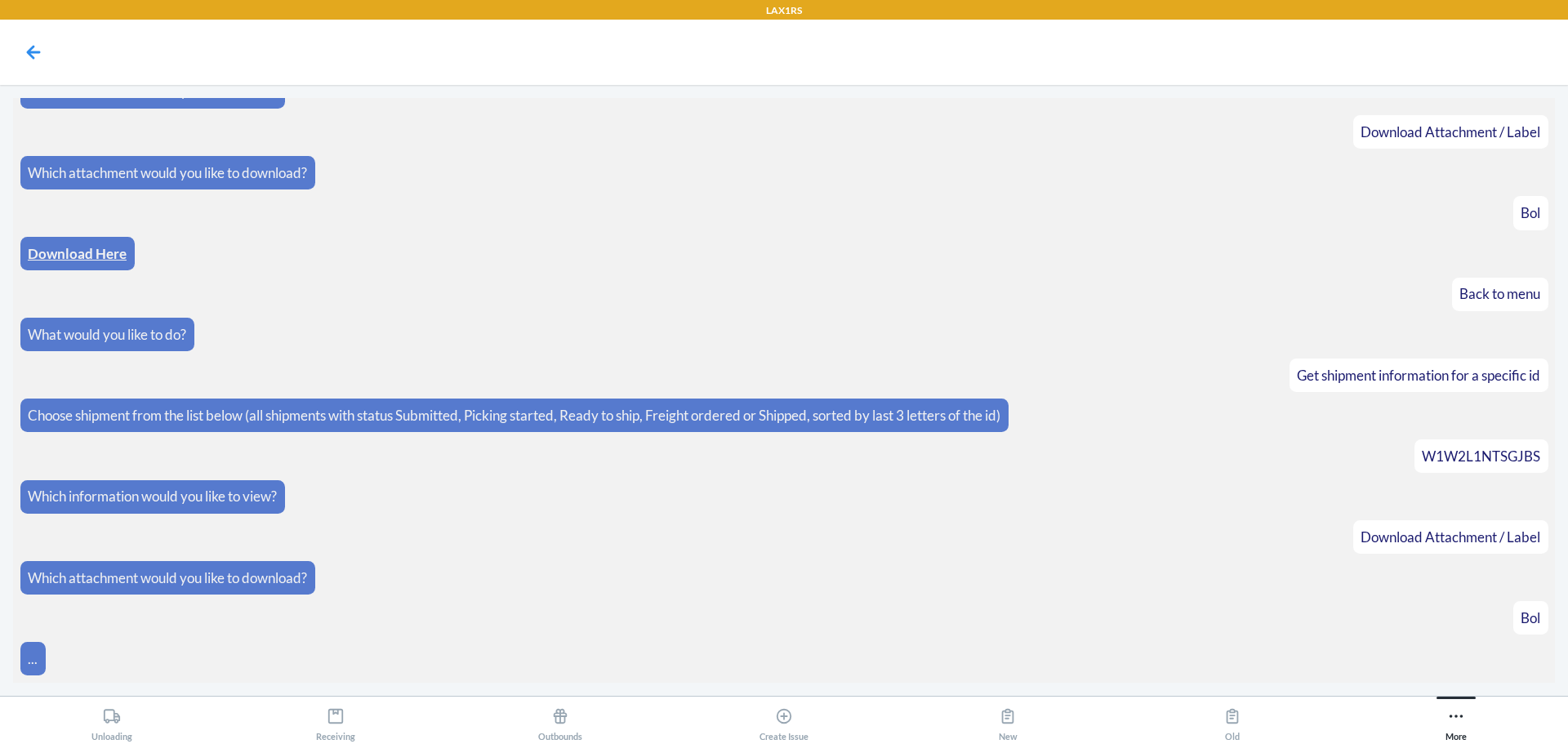
scroll to position [617, 0]
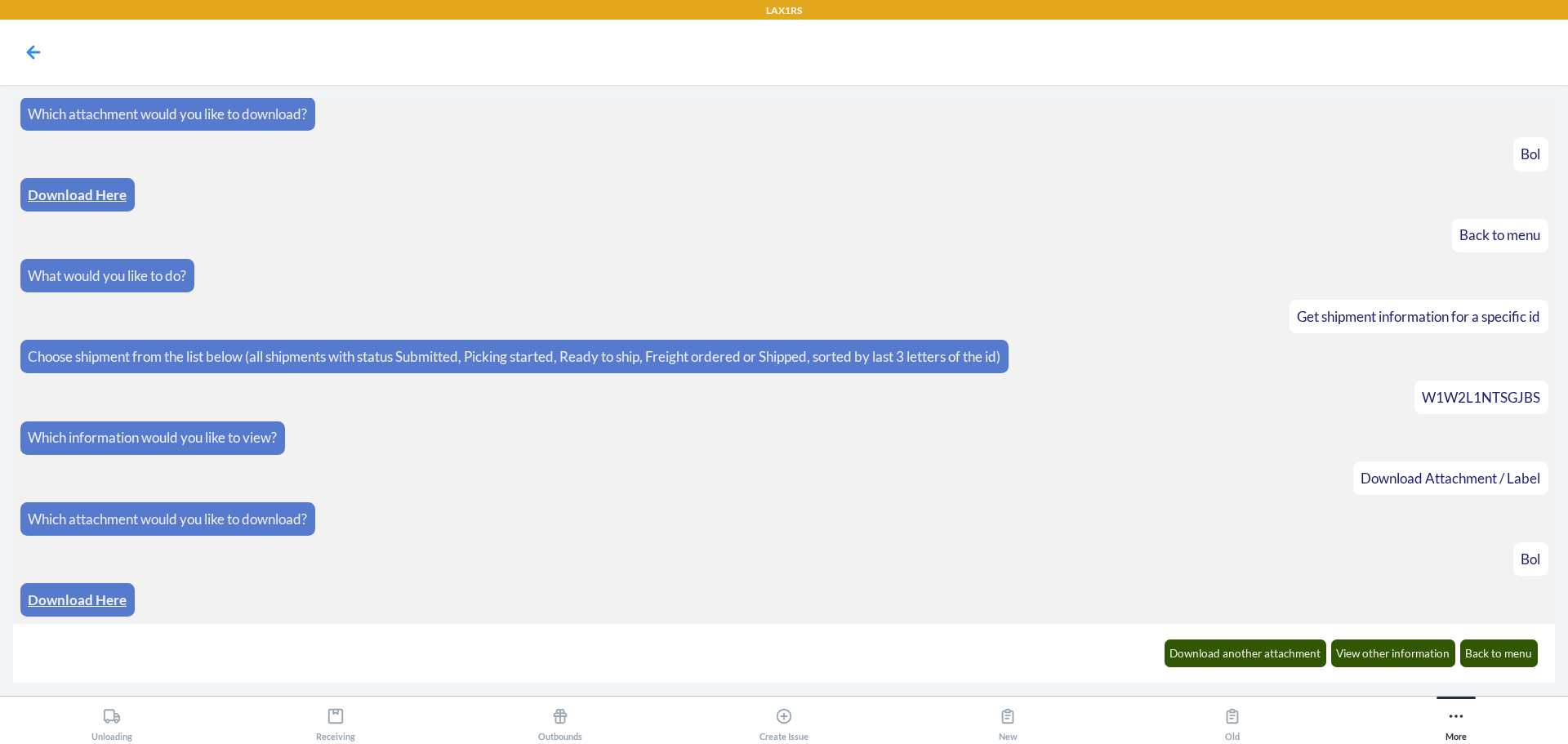
drag, startPoint x: 101, startPoint y: 587, endPoint x: 160, endPoint y: 553, distance: 68.1
click at [101, 587] on div "Download Here" at bounding box center [77, 600] width 115 height 34
click at [103, 596] on link "Download Here" at bounding box center [77, 599] width 99 height 17
click at [1389, 654] on button "View other information" at bounding box center [1393, 654] width 125 height 28
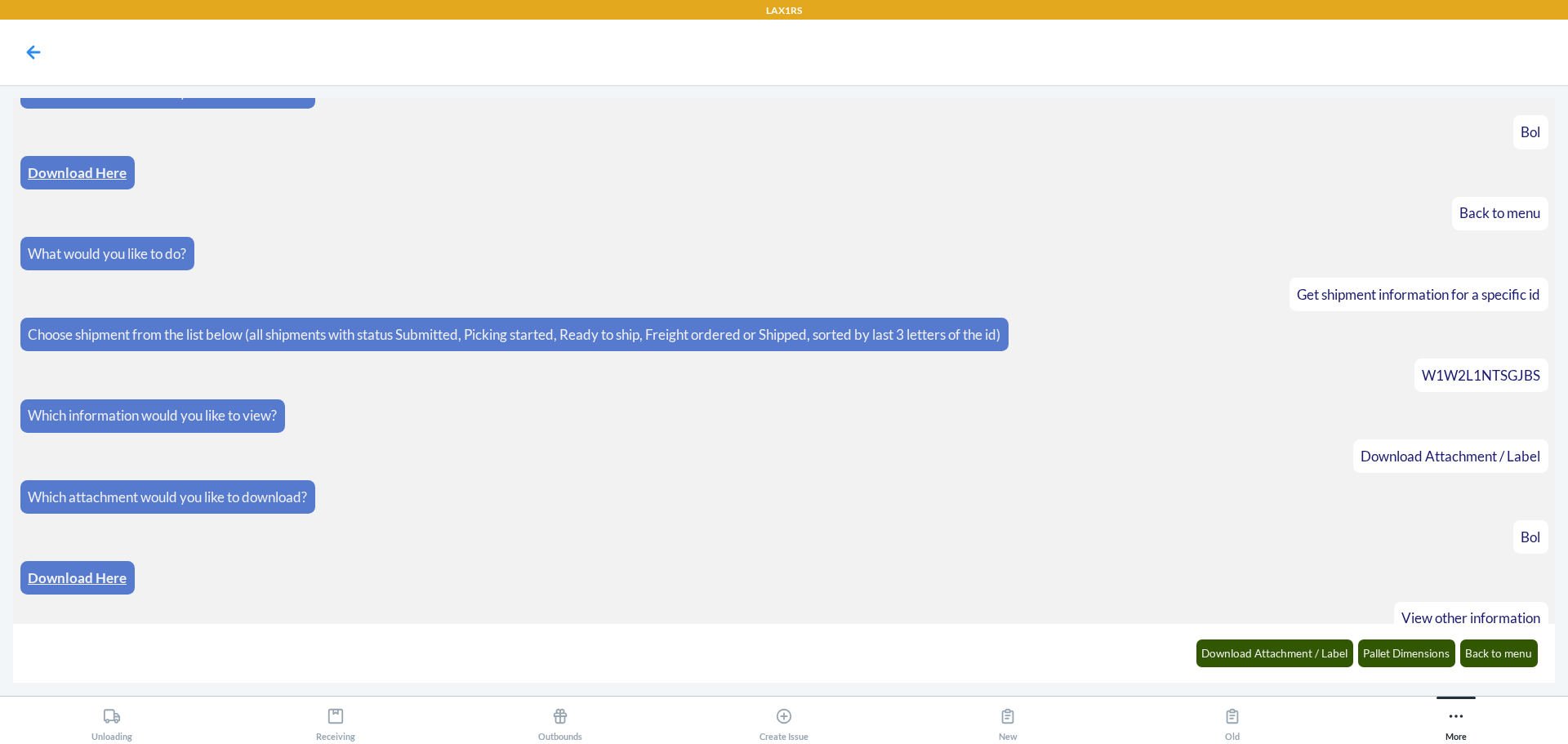
scroll to position [698, 0]
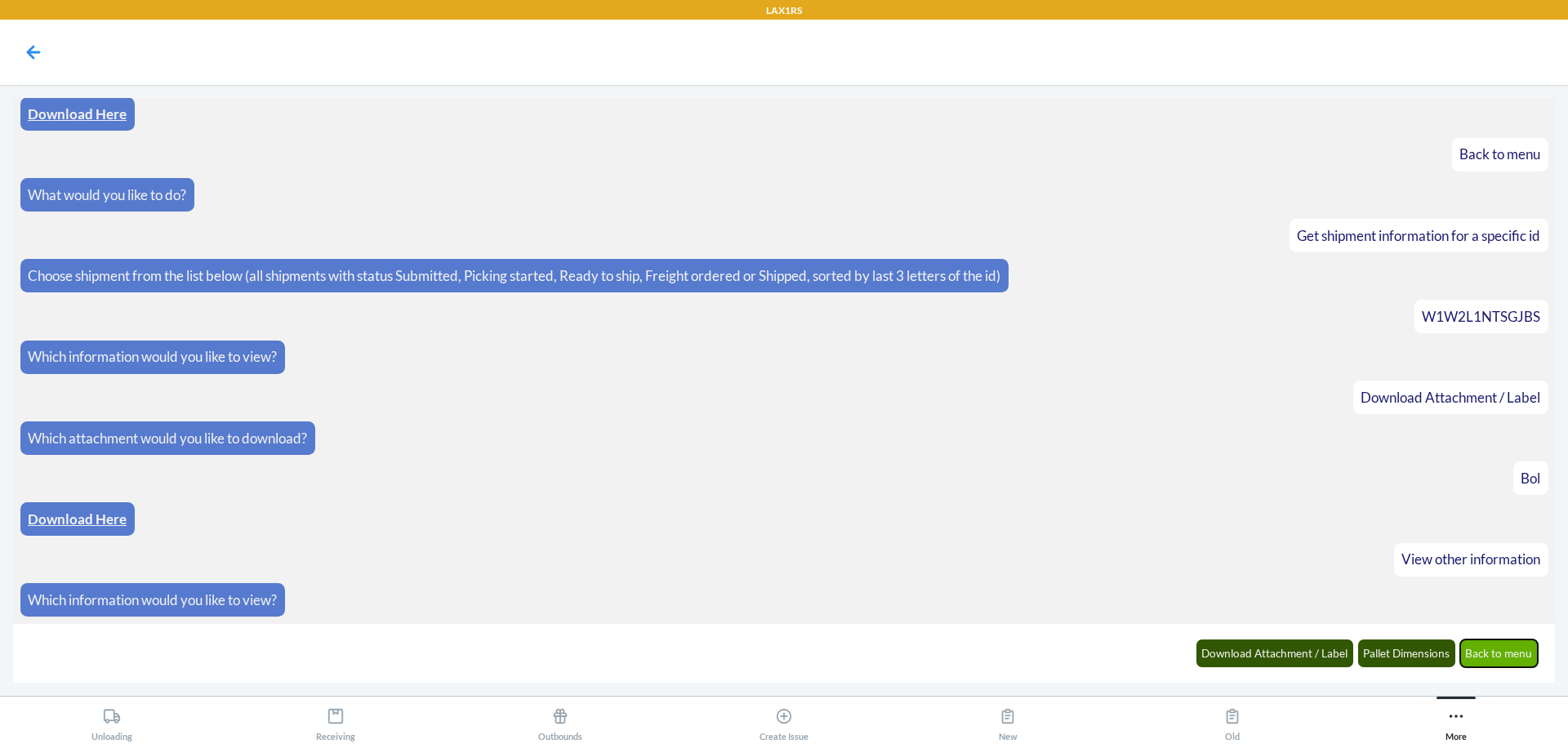
click at [1496, 652] on button "Back to menu" at bounding box center [1499, 654] width 79 height 28
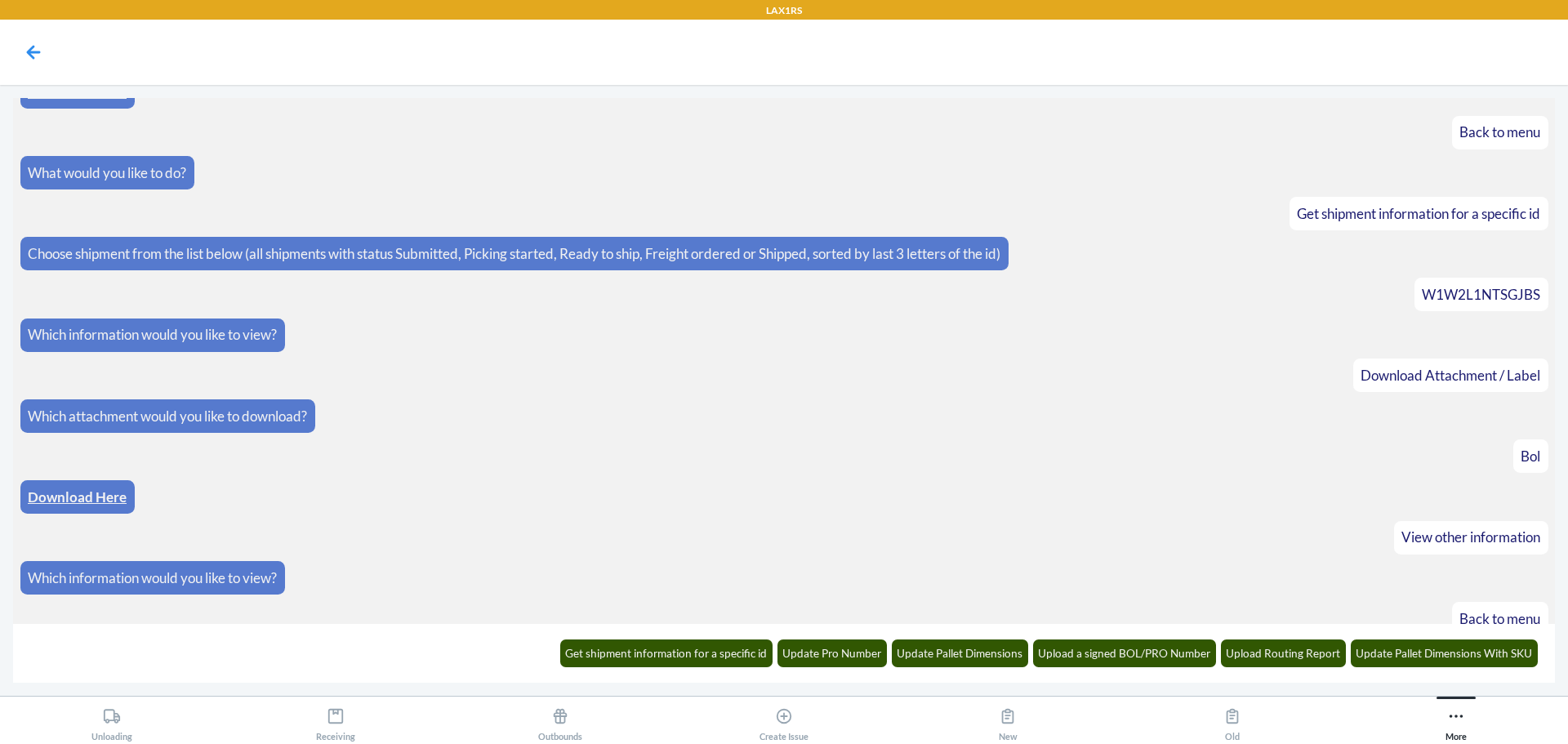
scroll to position [779, 0]
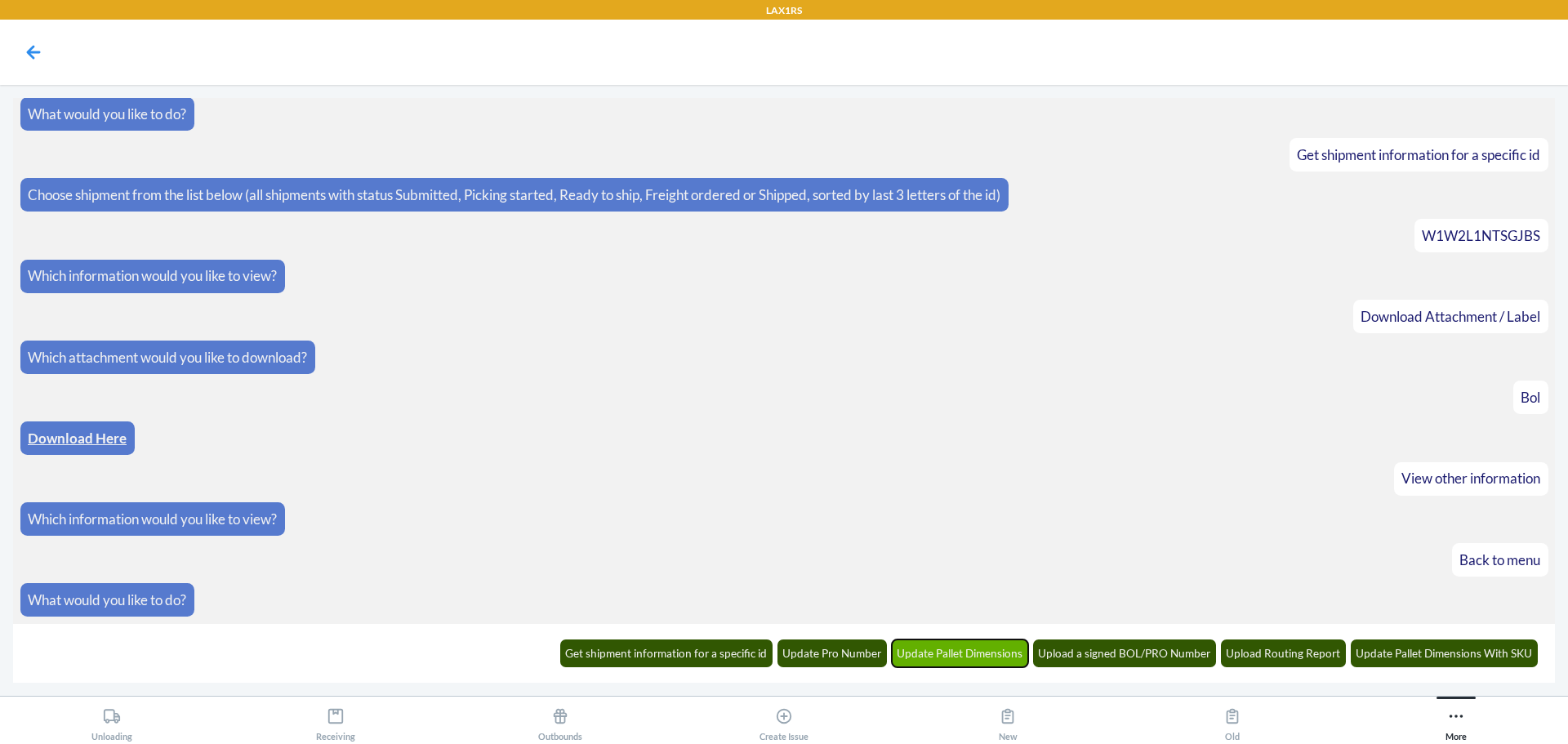
click at [933, 659] on button "Update Pallet Dimensions" at bounding box center [960, 654] width 137 height 28
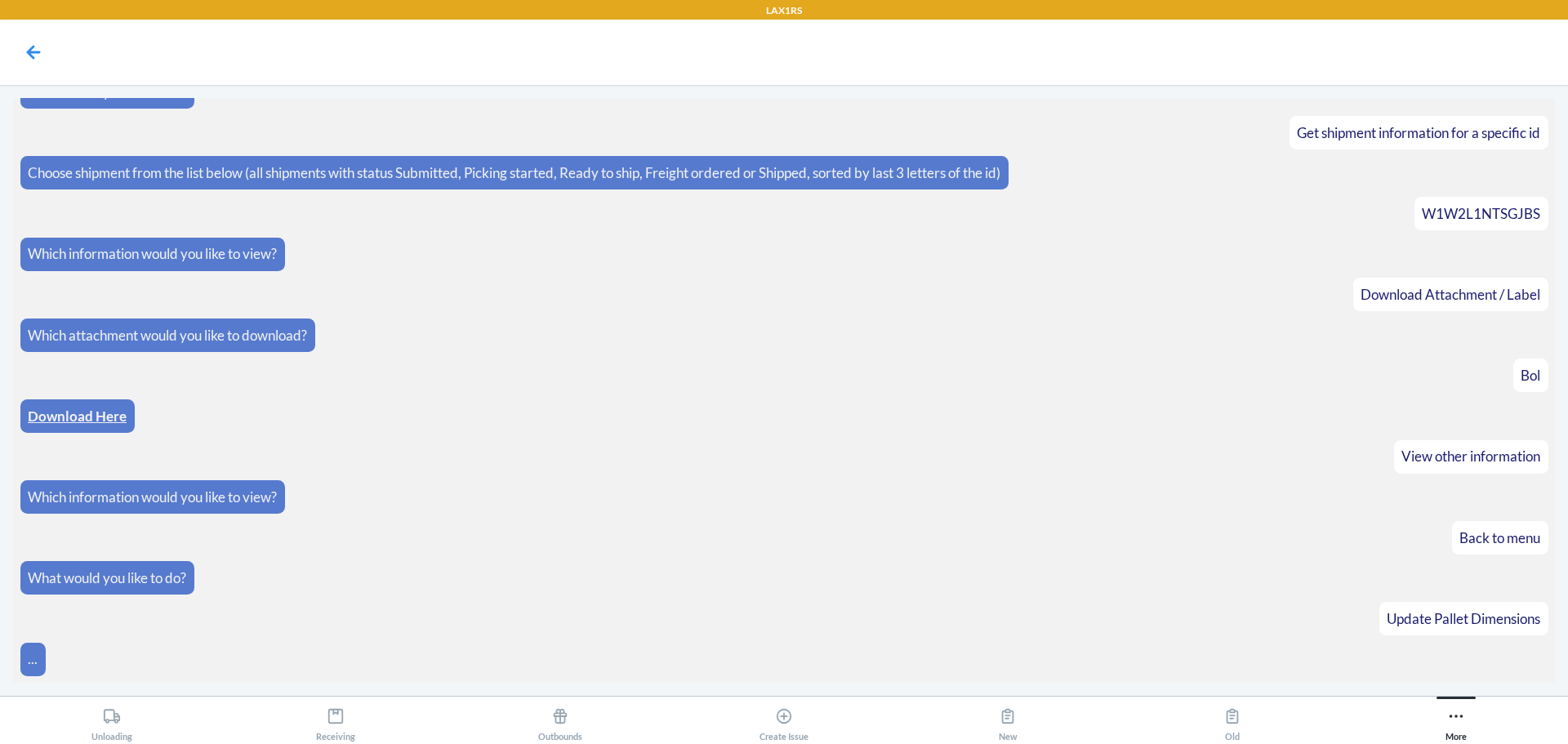
scroll to position [859, 0]
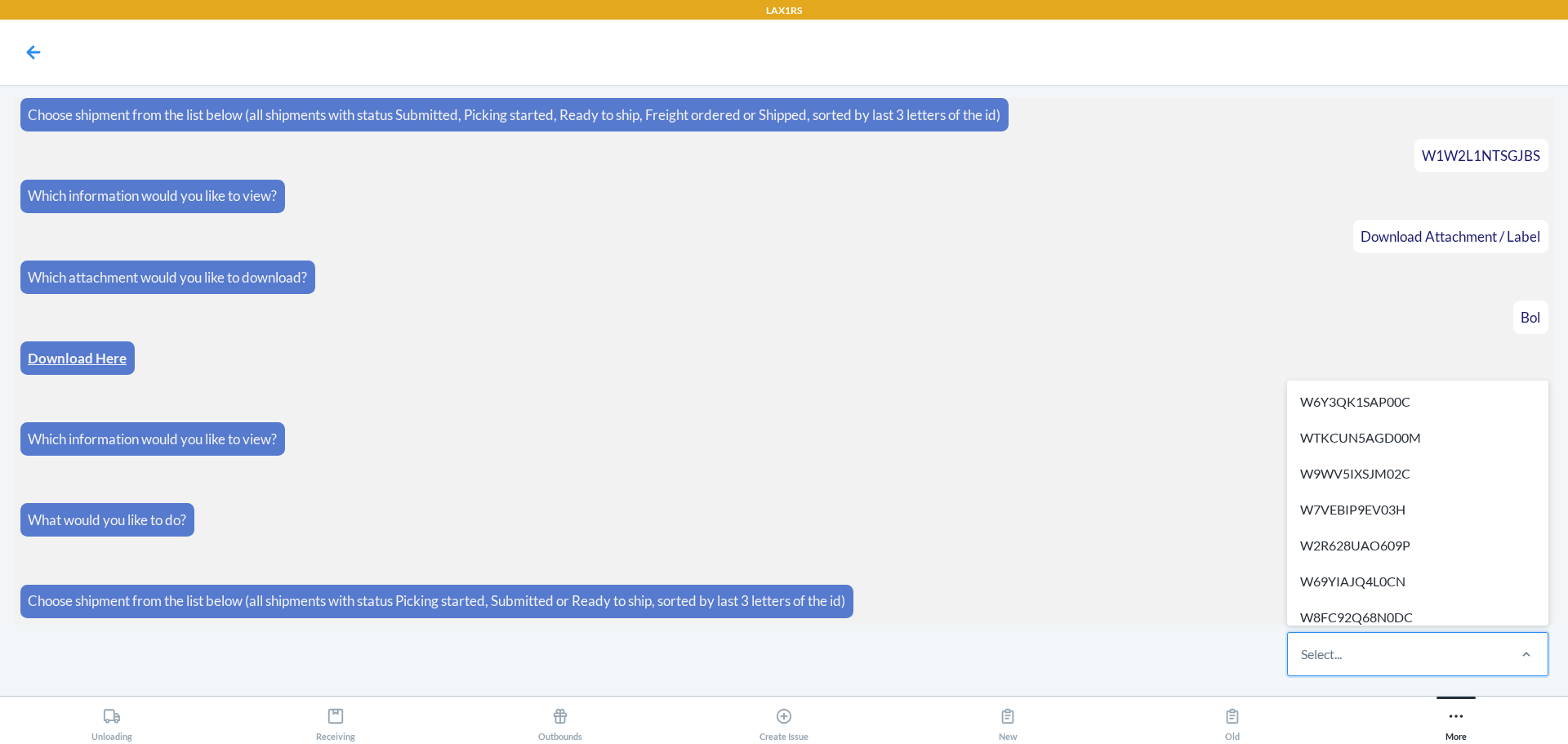
click at [1374, 652] on div "Select..." at bounding box center [1396, 654] width 218 height 43
click at [1303, 652] on input "option W6Y3QK1SAP00C focused, 1 of 316. 316 results available. Use Up and Down …" at bounding box center [1303, 655] width 2 height 20
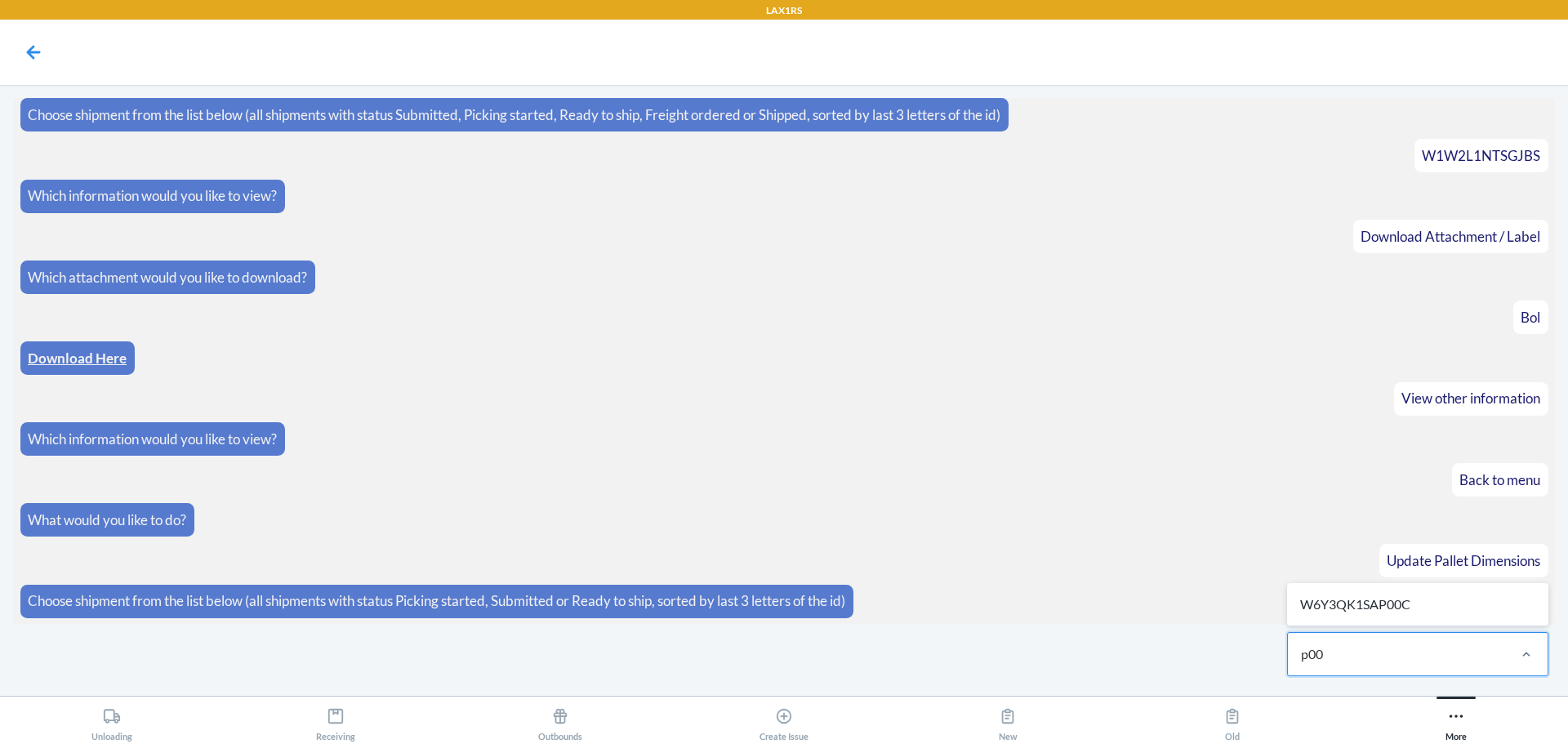
type input "p00c"
click at [1372, 618] on div "W6Y3QK1SAP00C" at bounding box center [1417, 605] width 255 height 36
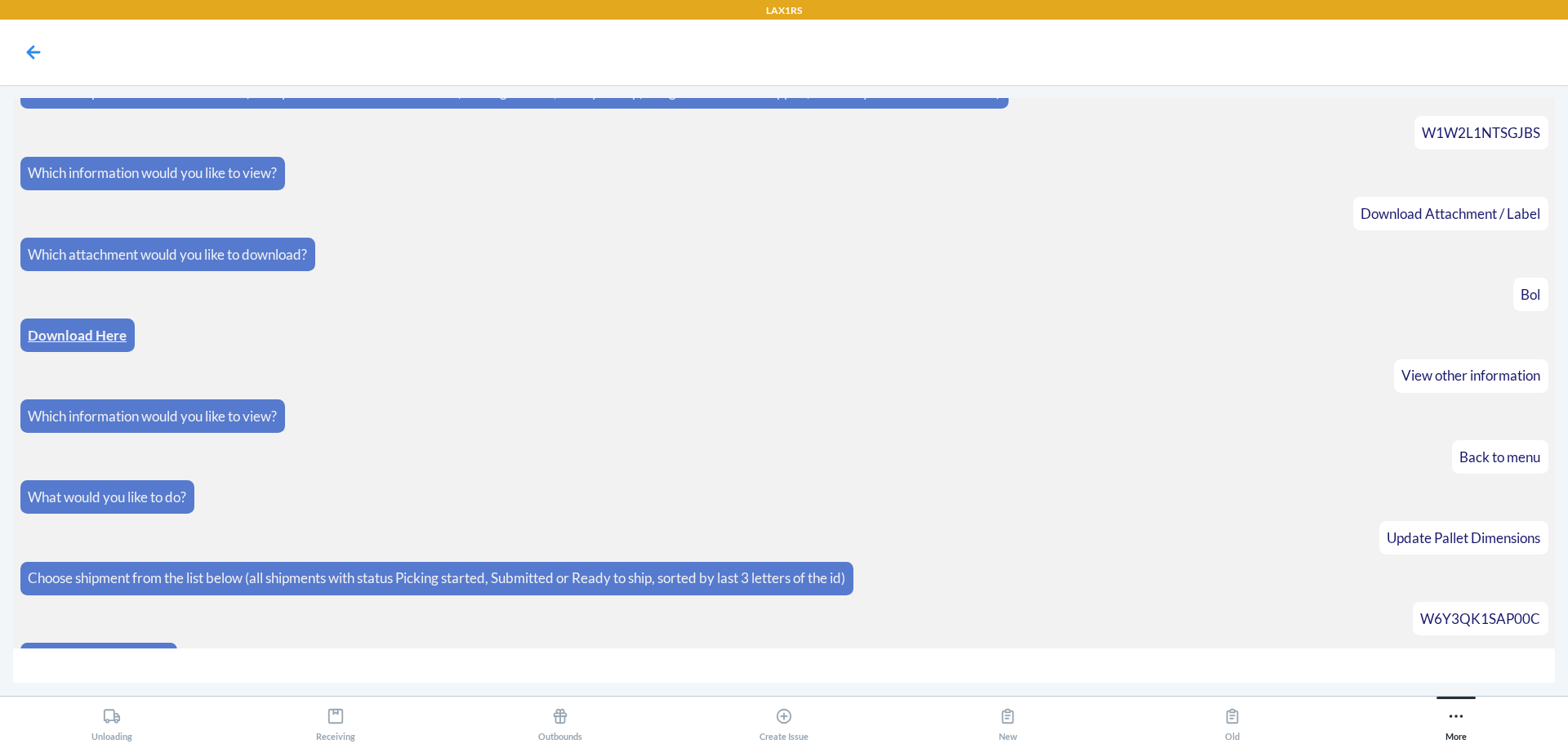
scroll to position [916, 0]
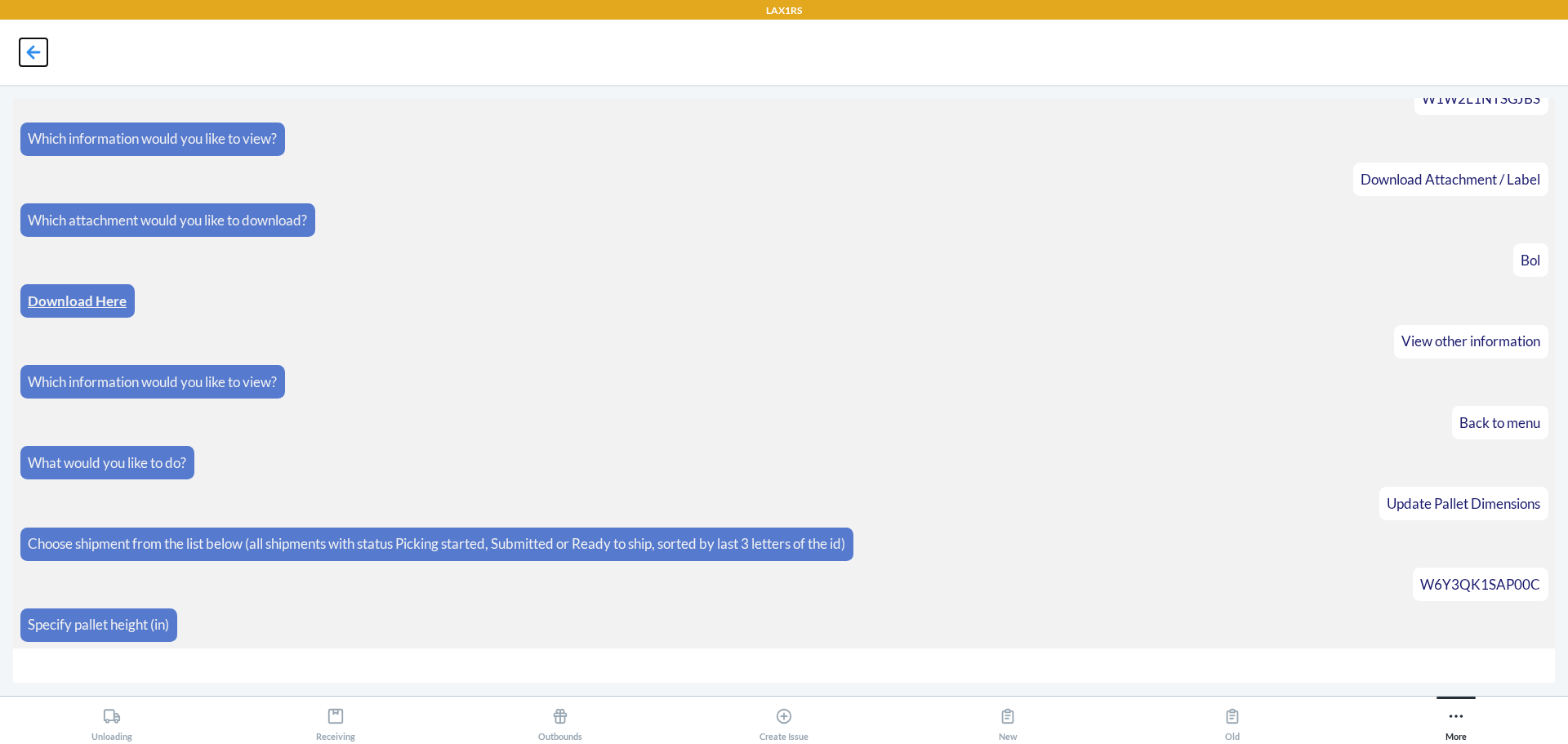
click at [32, 53] on icon at bounding box center [34, 52] width 14 height 14
